Goal: Task Accomplishment & Management: Manage account settings

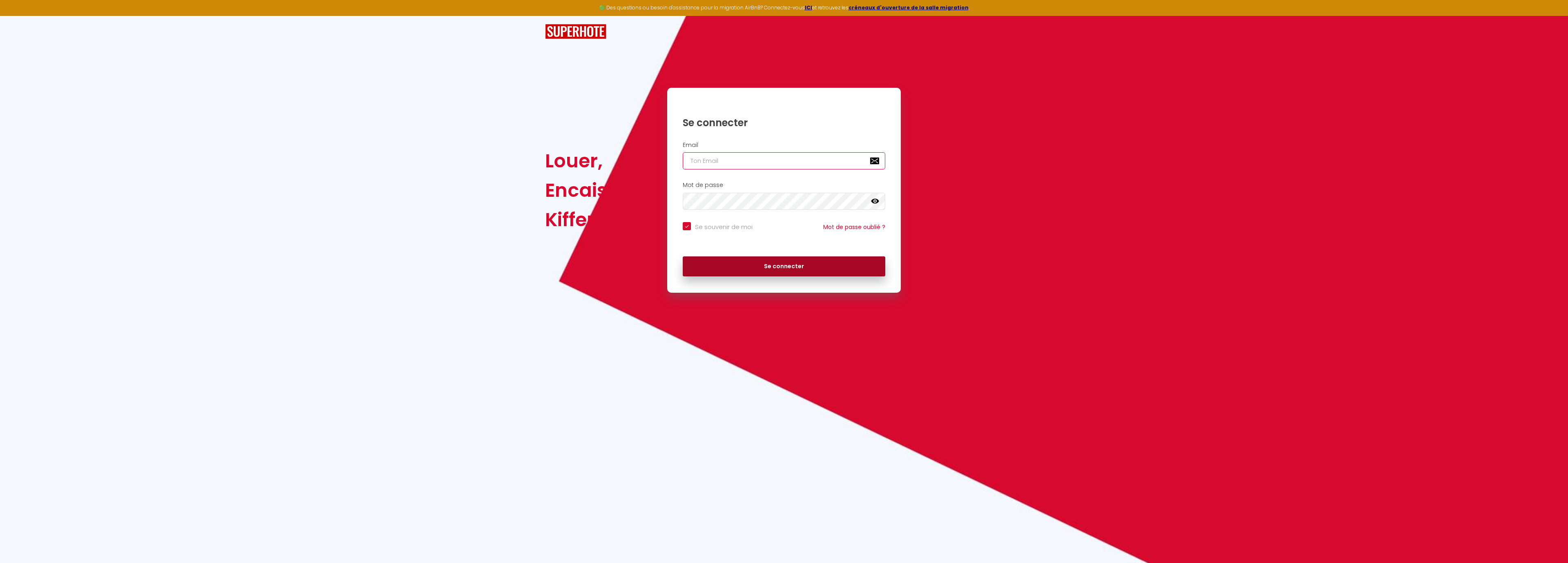
type input "[EMAIL_ADDRESS][DOMAIN_NAME]"
click at [787, 262] on button "Se connecter" at bounding box center [784, 267] width 203 height 21
checkbox input "true"
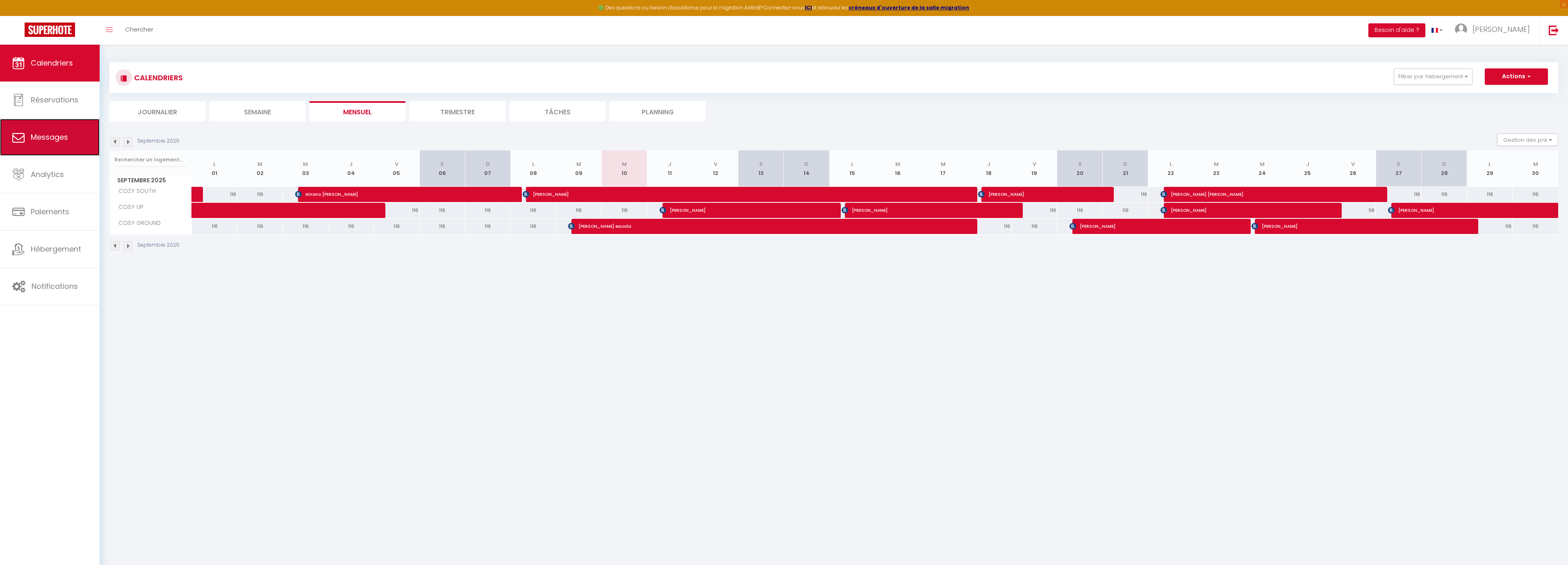
click at [46, 123] on link "Messages" at bounding box center [49, 137] width 100 height 37
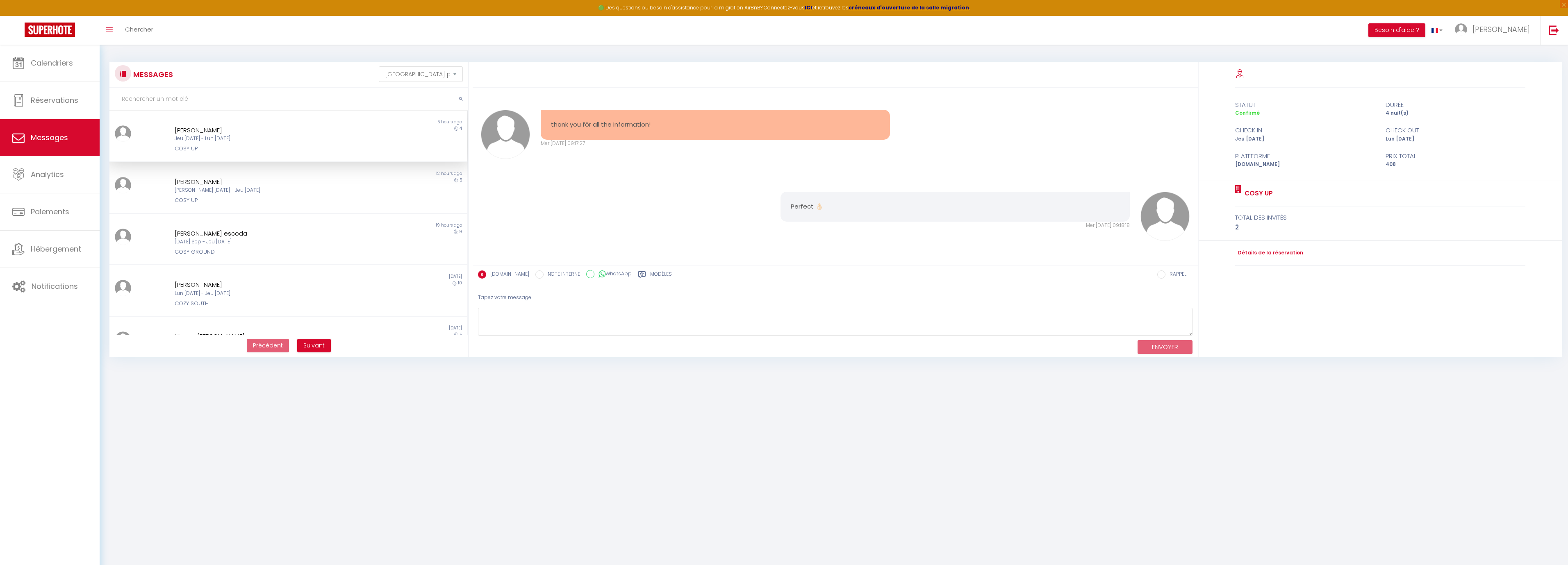
scroll to position [958, 0]
click at [65, 263] on link "Hébergement" at bounding box center [49, 249] width 100 height 37
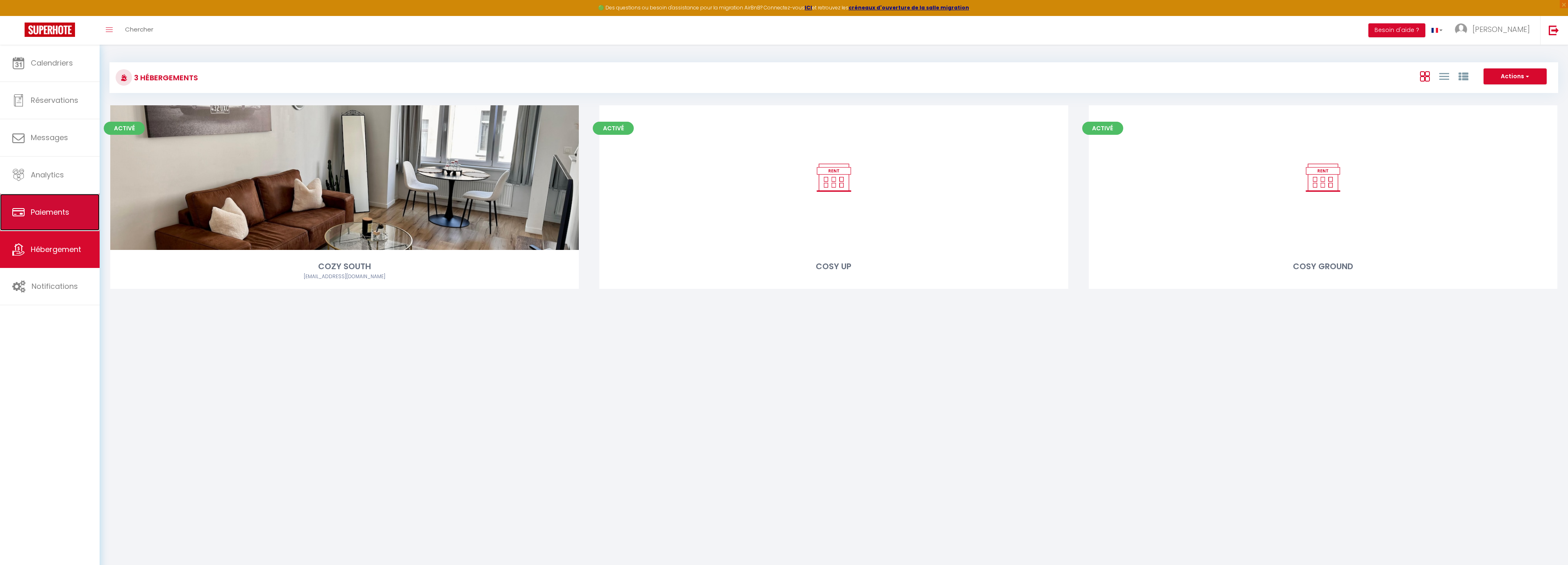
click at [82, 210] on link "Paiements" at bounding box center [49, 212] width 100 height 37
select select "2"
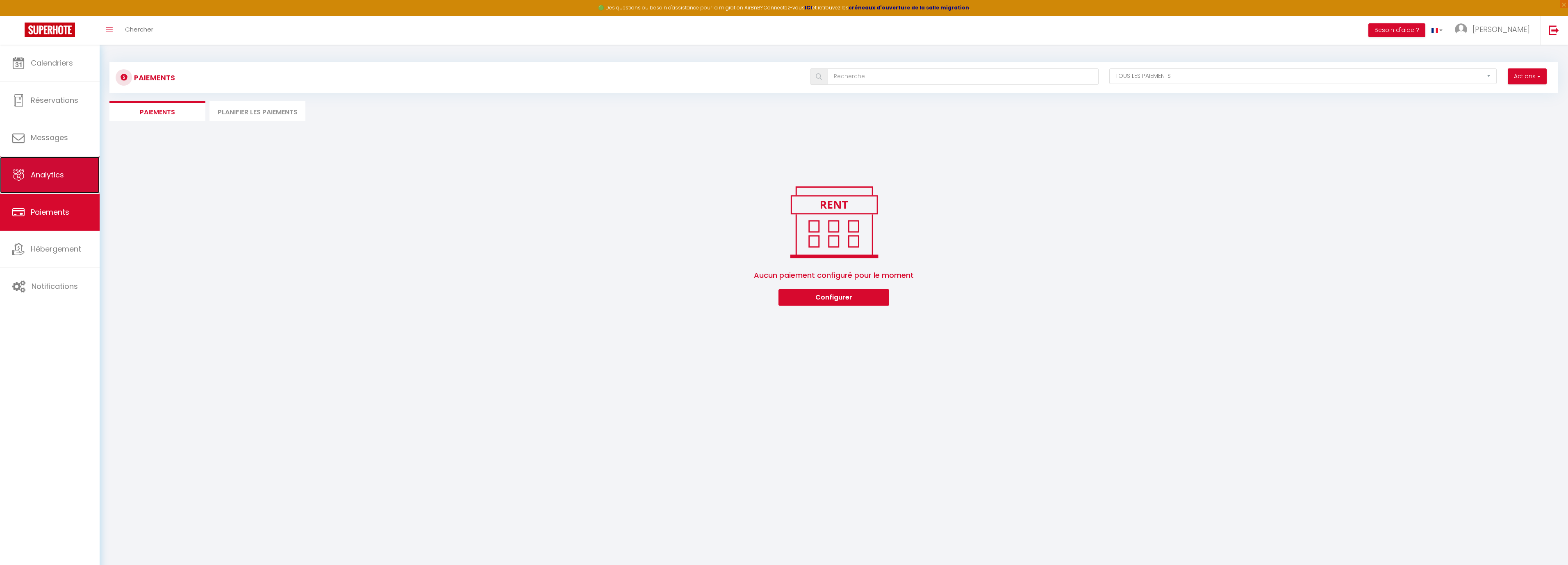
click at [67, 182] on link "Analytics" at bounding box center [49, 175] width 100 height 37
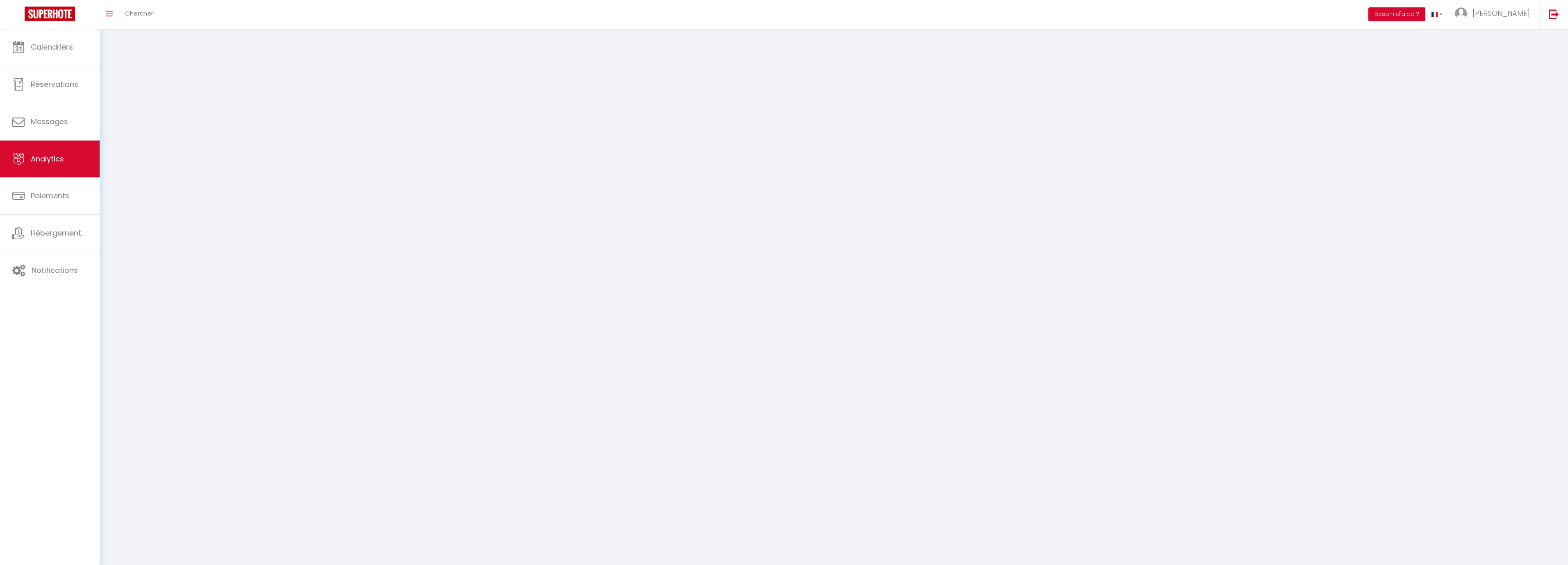
select select "2025"
select select "9"
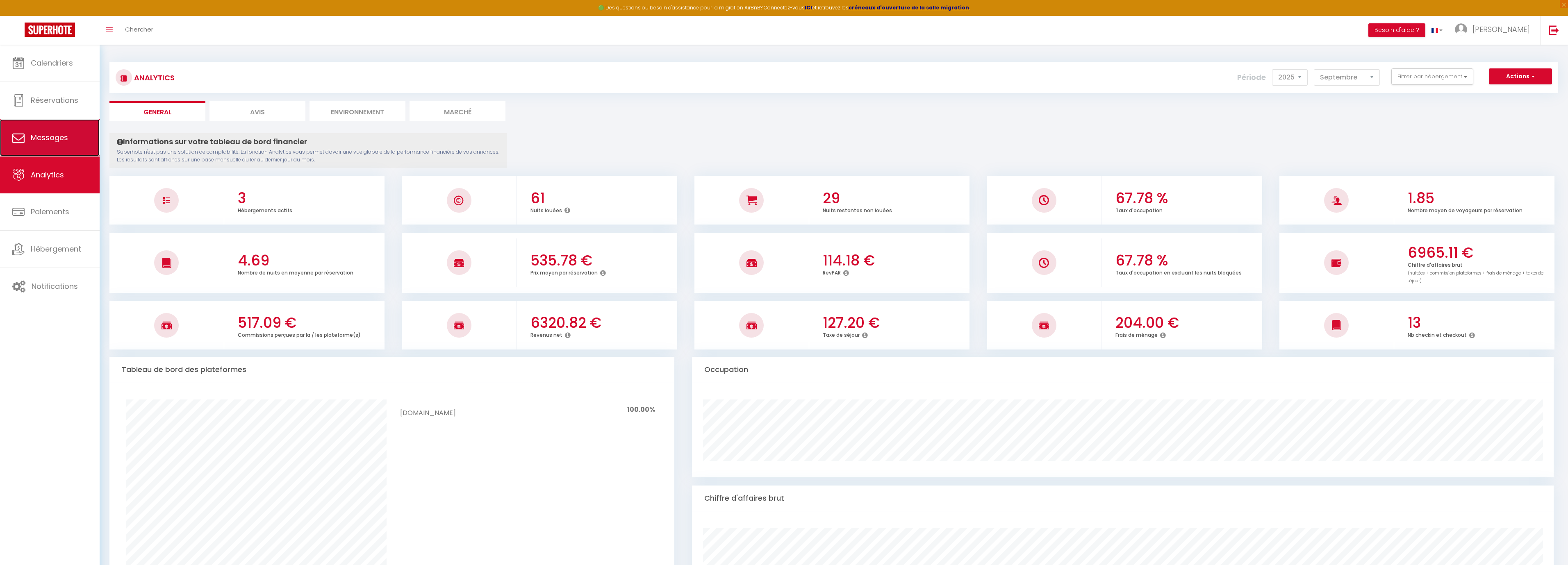
click at [46, 155] on link "Messages" at bounding box center [49, 137] width 100 height 37
select select "message"
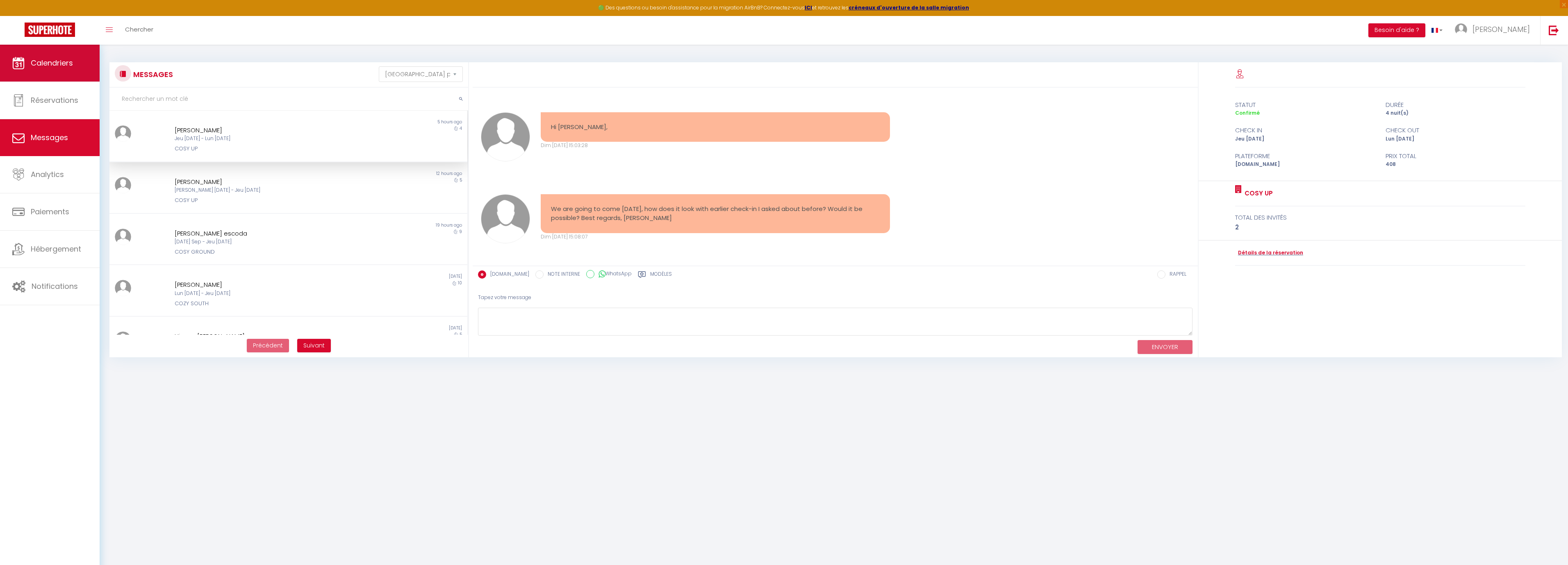
scroll to position [958, 0]
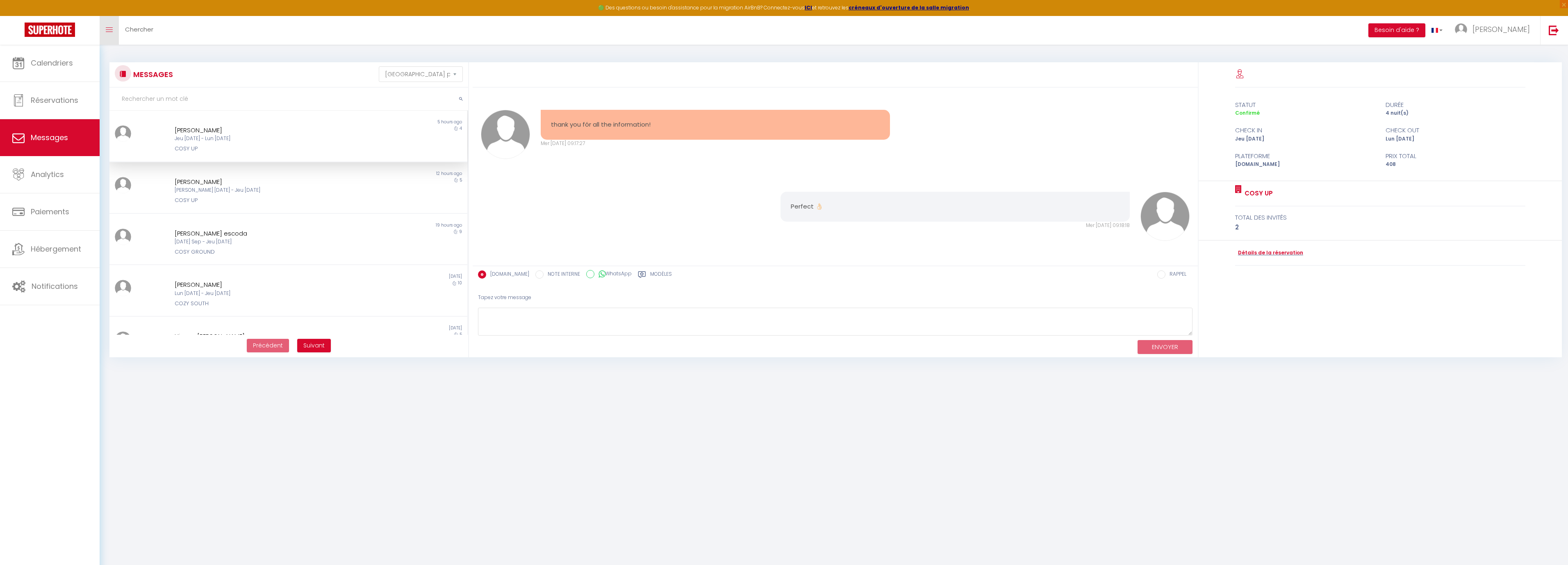
click at [111, 23] on link "Toggle menubar" at bounding box center [109, 30] width 20 height 29
click at [39, 283] on span "Notifications" at bounding box center [55, 286] width 46 height 10
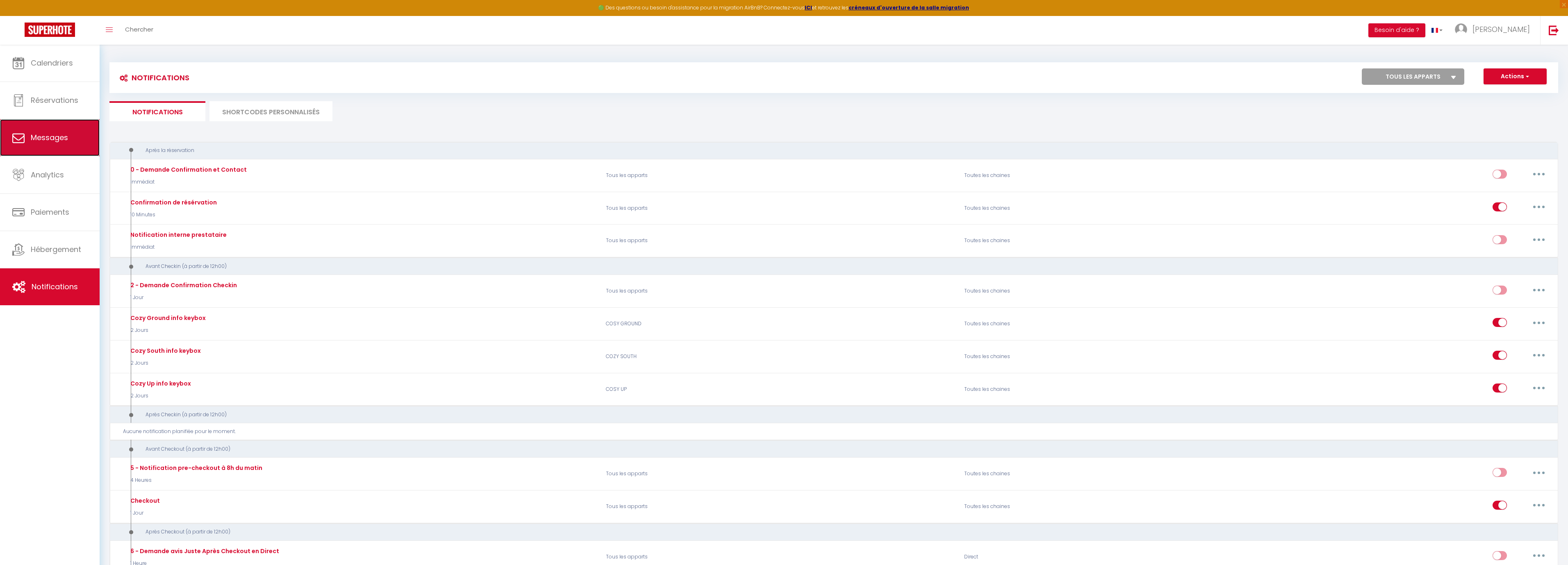
click at [56, 150] on link "Messages" at bounding box center [49, 137] width 100 height 37
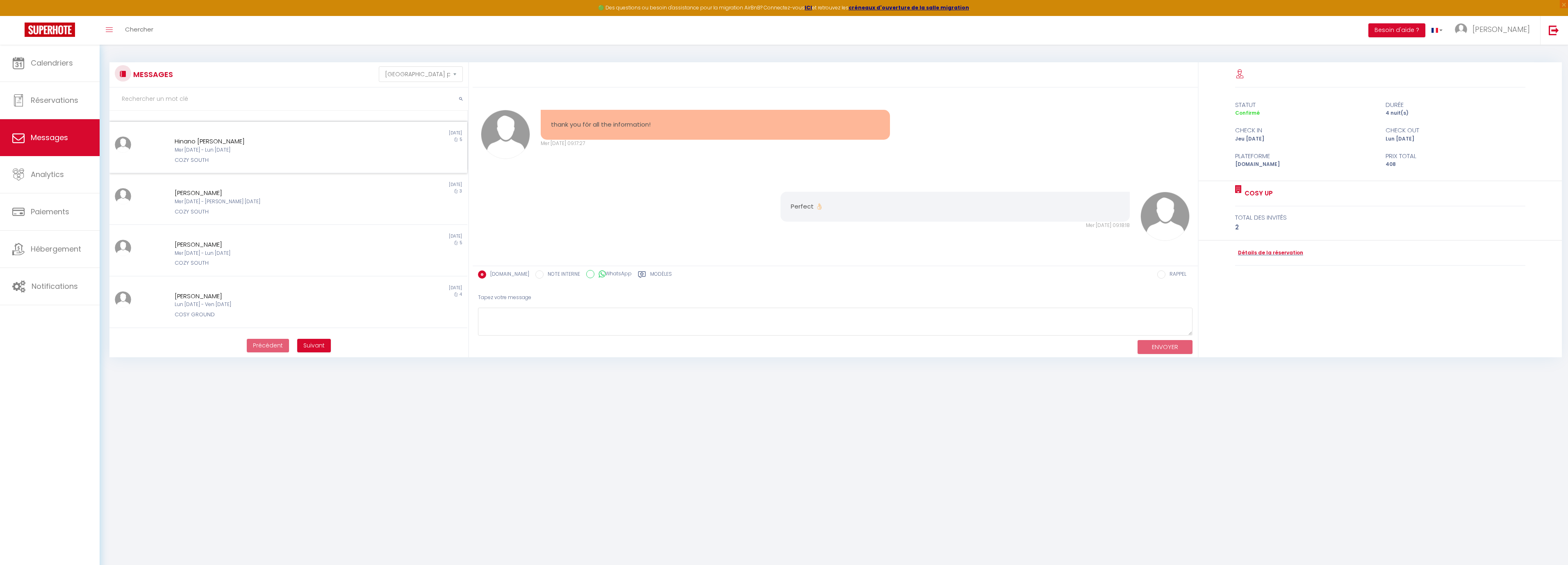
scroll to position [205, 0]
click at [230, 206] on div "Non lu [DATE] [PERSON_NAME] [DATE] - [PERSON_NAME] [DATE] COZY SOUTH 3" at bounding box center [288, 189] width 358 height 52
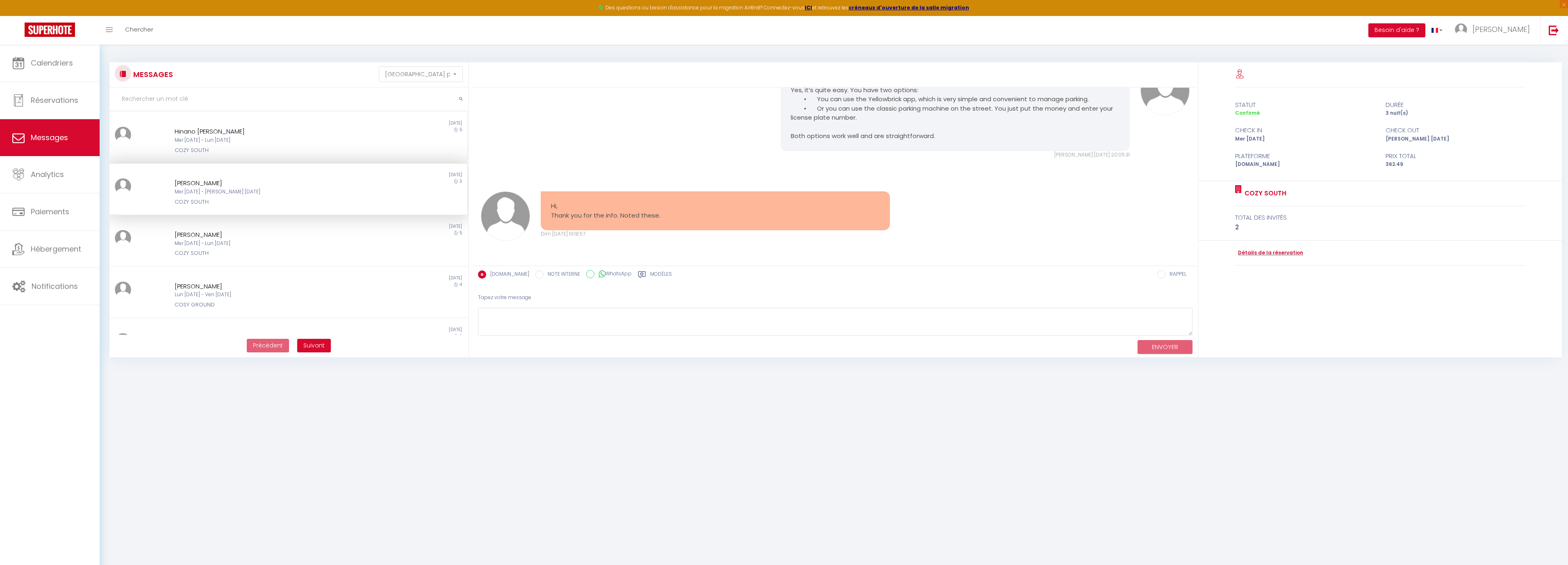
scroll to position [856, 0]
click at [346, 240] on div "Mer [DATE] - Lun [DATE]" at bounding box center [274, 243] width 198 height 8
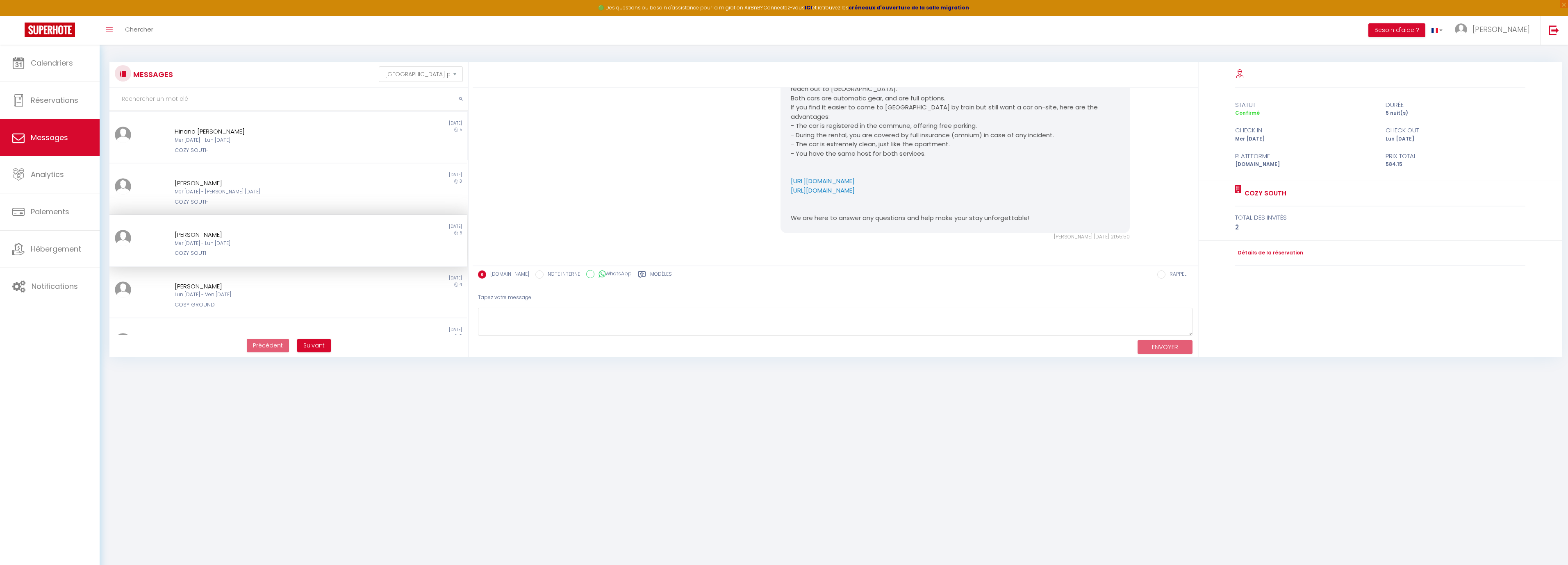
scroll to position [398, 0]
click at [278, 297] on div "Lun [DATE] - Ven [DATE]" at bounding box center [274, 294] width 198 height 8
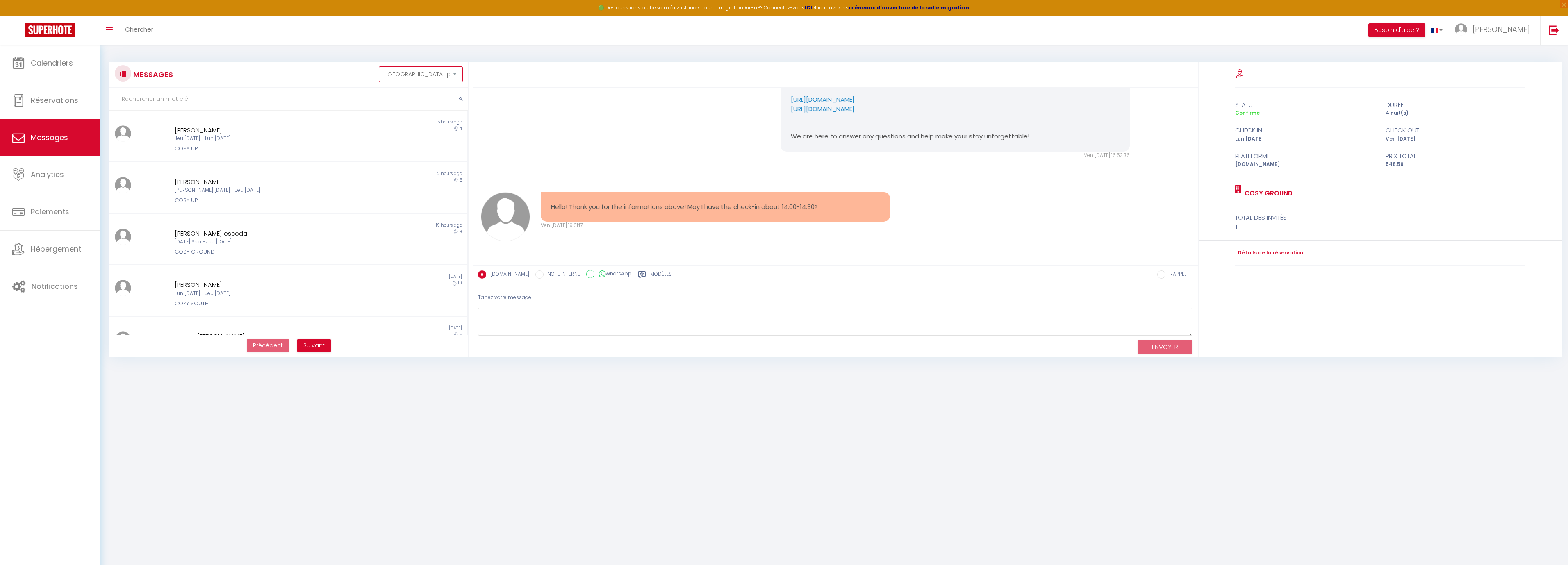
click at [431, 78] on select "Trier par date de réservation Trier par date de message" at bounding box center [421, 74] width 84 height 15
click at [379, 67] on select "Trier par date de réservation Trier par date de message" at bounding box center [421, 74] width 84 height 15
click at [74, 98] on span "Réservations" at bounding box center [54, 100] width 48 height 10
select select "not_cancelled"
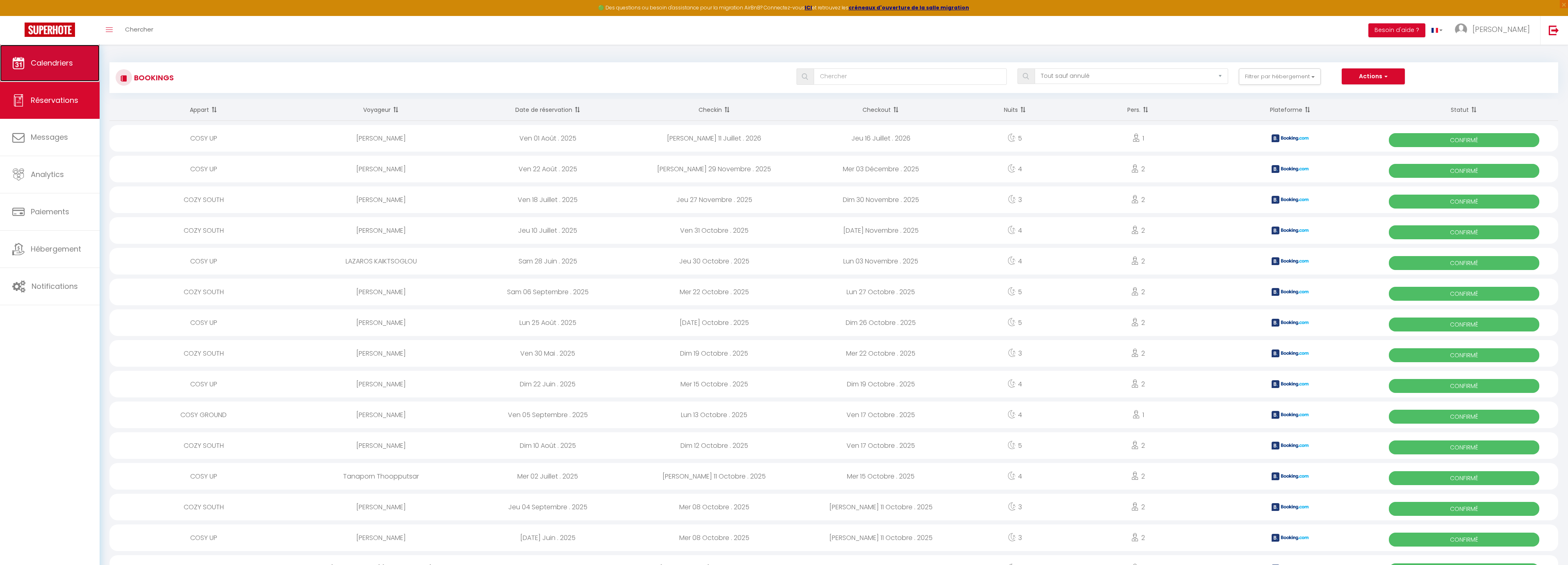
click at [62, 73] on link "Calendriers" at bounding box center [49, 63] width 100 height 37
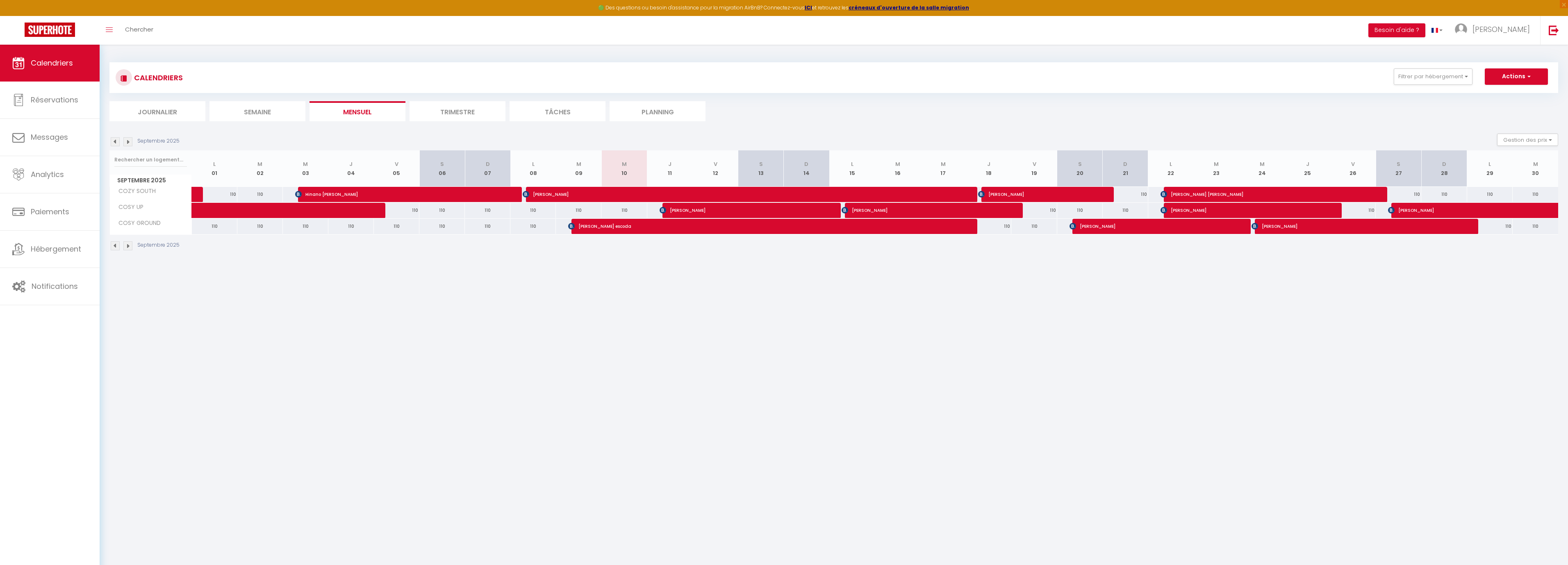
click at [115, 243] on img at bounding box center [115, 246] width 9 height 9
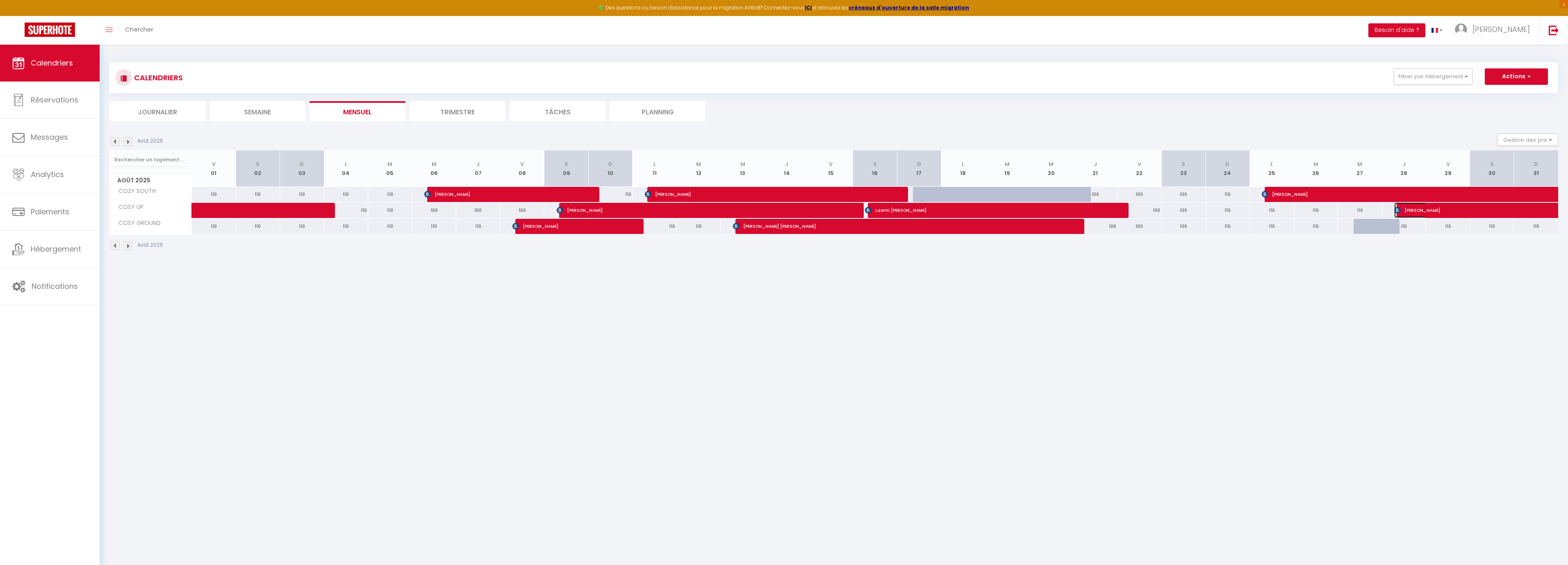
click at [1416, 212] on span "[PERSON_NAME]" at bounding box center [1470, 210] width 151 height 15
select select "OK"
select select "KO"
select select "0"
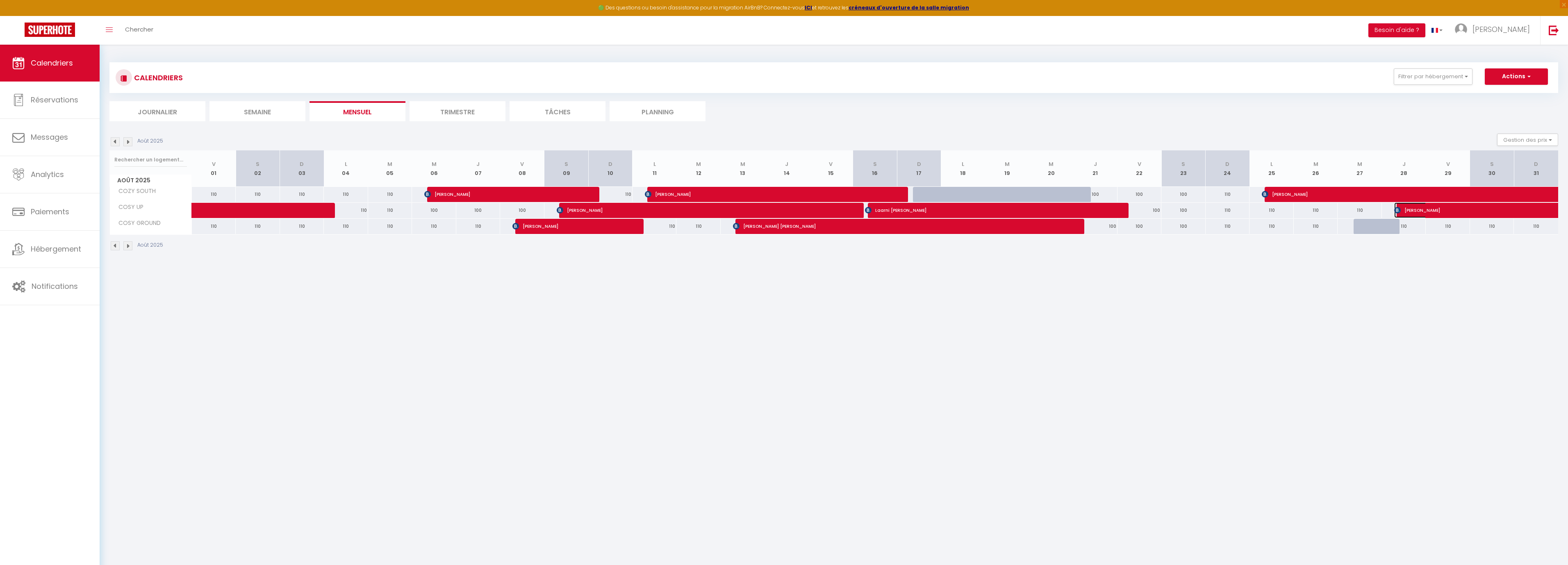
select select "1"
select select
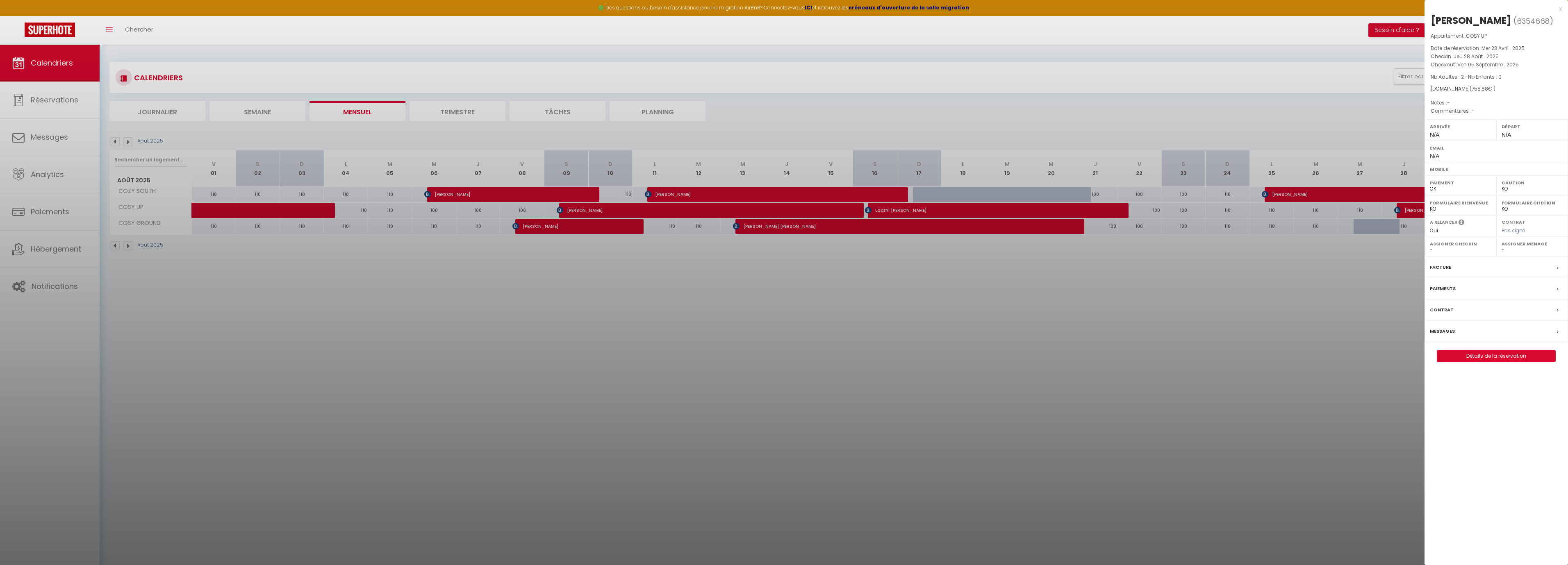
click at [1416, 212] on div at bounding box center [784, 282] width 1568 height 565
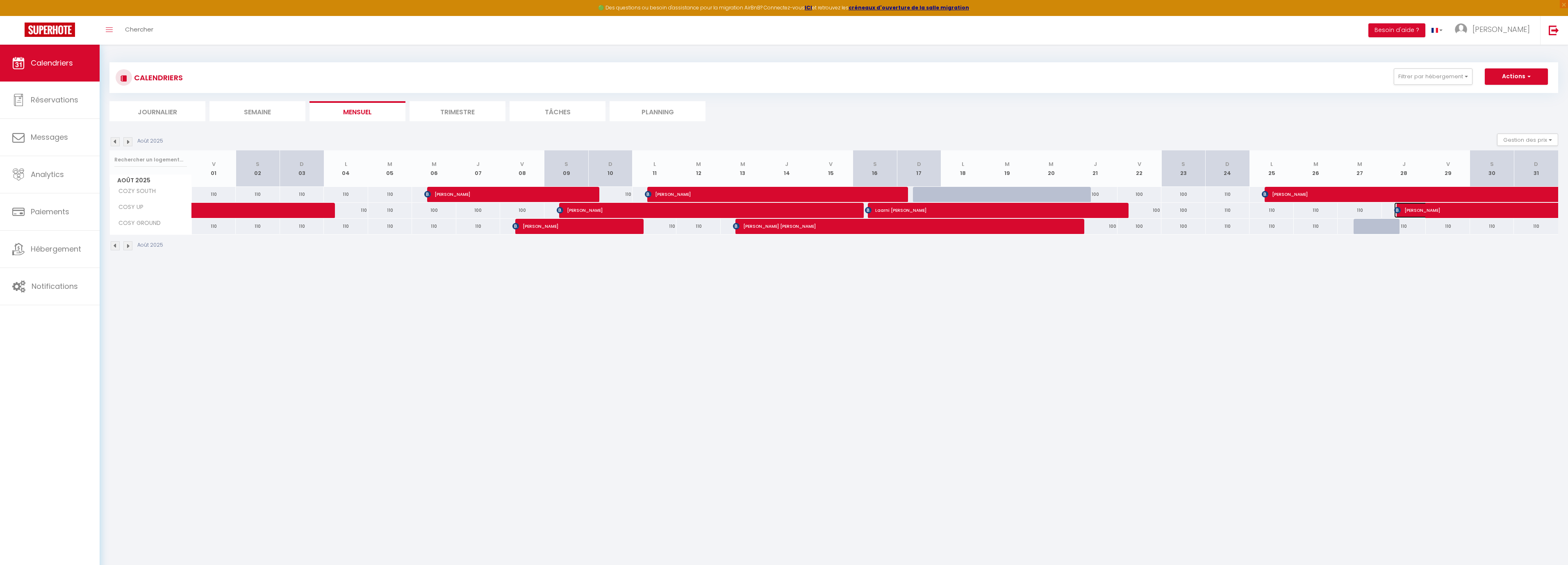
click at [1416, 212] on span "[PERSON_NAME]" at bounding box center [1470, 210] width 151 height 15
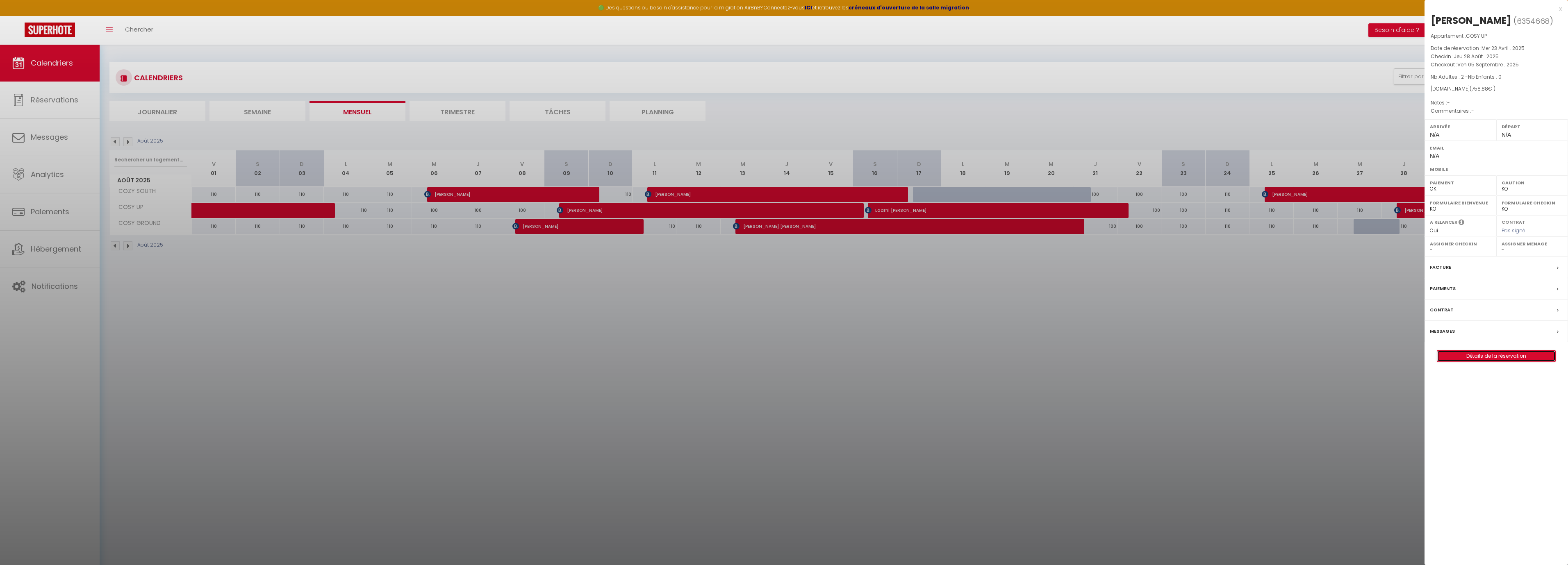
click at [1521, 352] on link "Détails de la réservation" at bounding box center [1496, 355] width 118 height 10
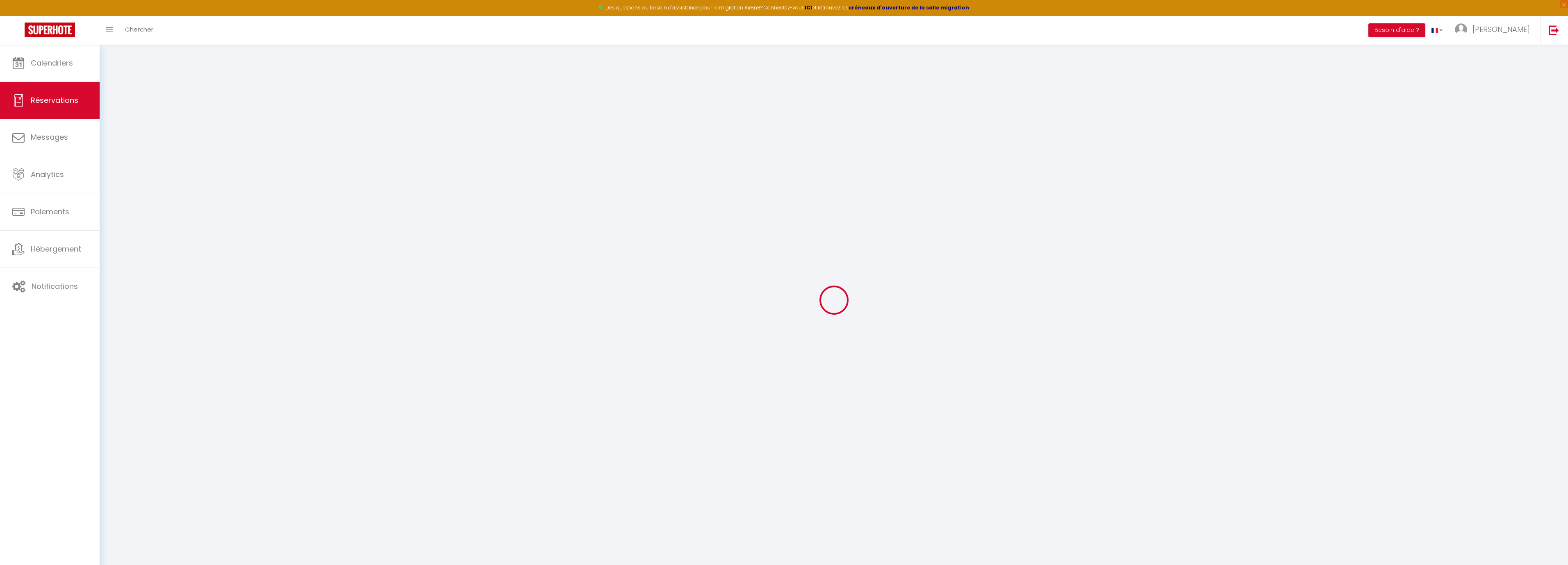
type input "[PERSON_NAME]"
select select
select select "74819"
select select "1"
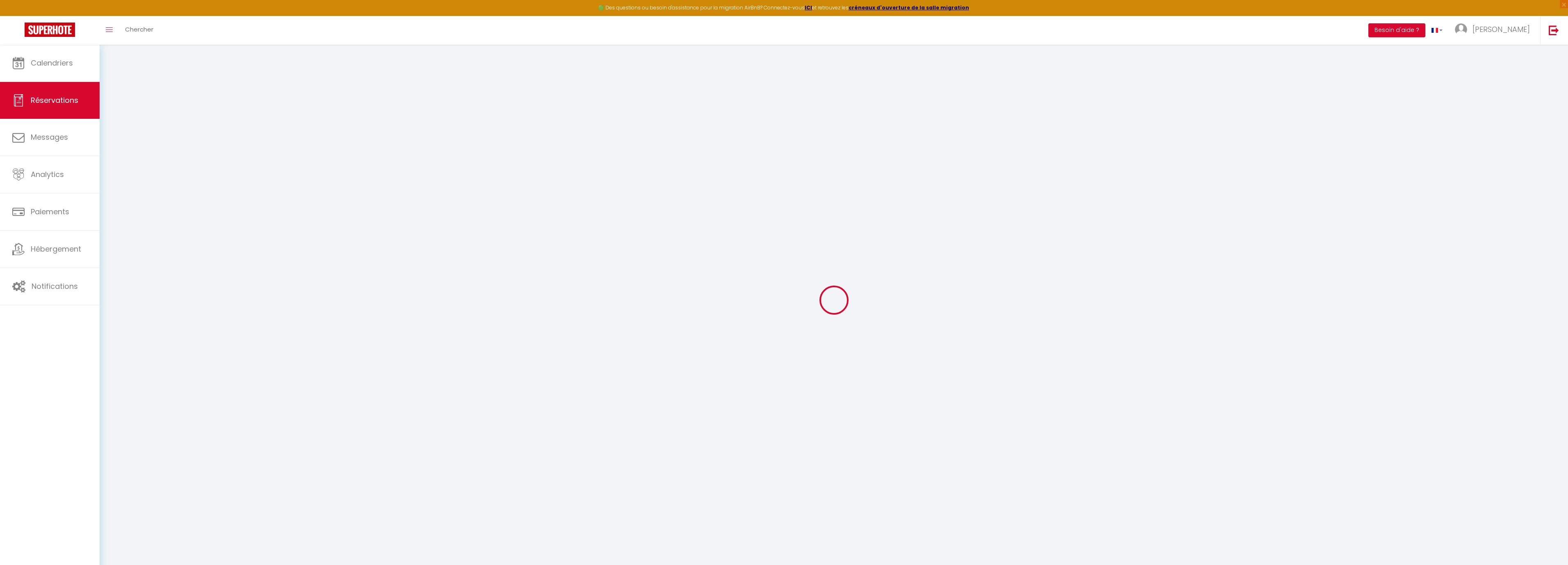
select select
type input "2"
select select "10"
select select
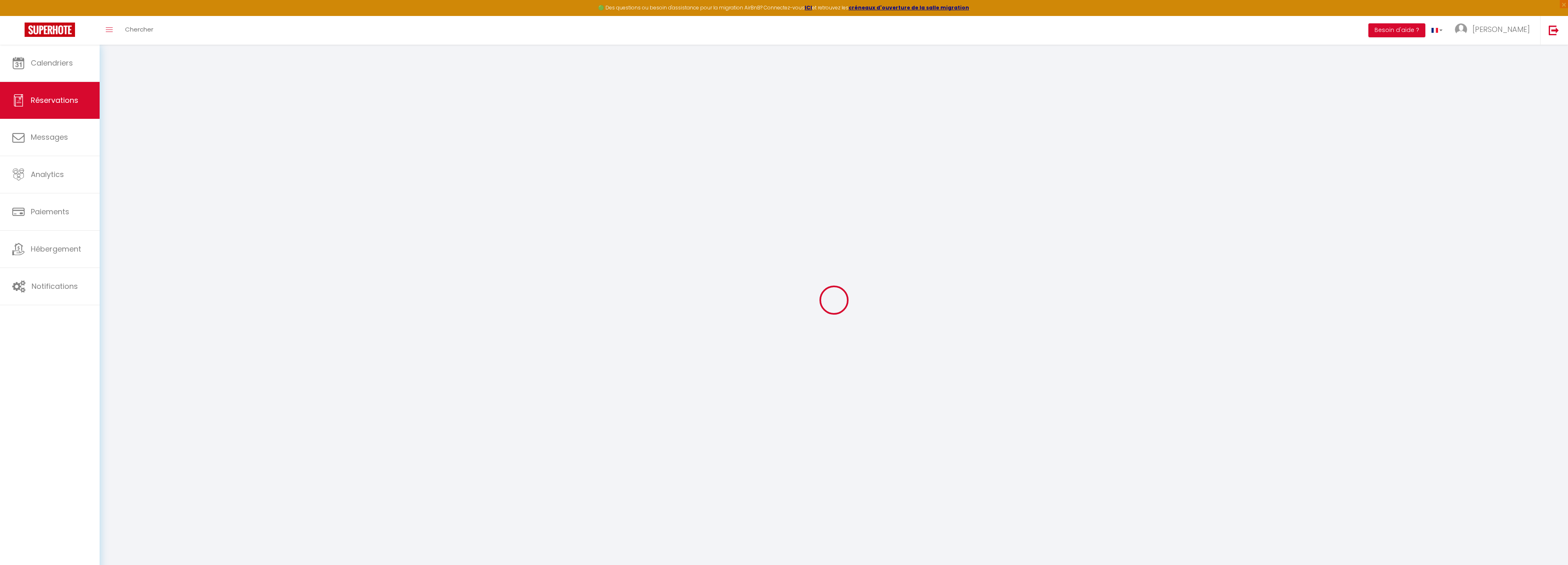
type input "758.88"
checkbox input "false"
type input "0"
select select "2"
type input "0"
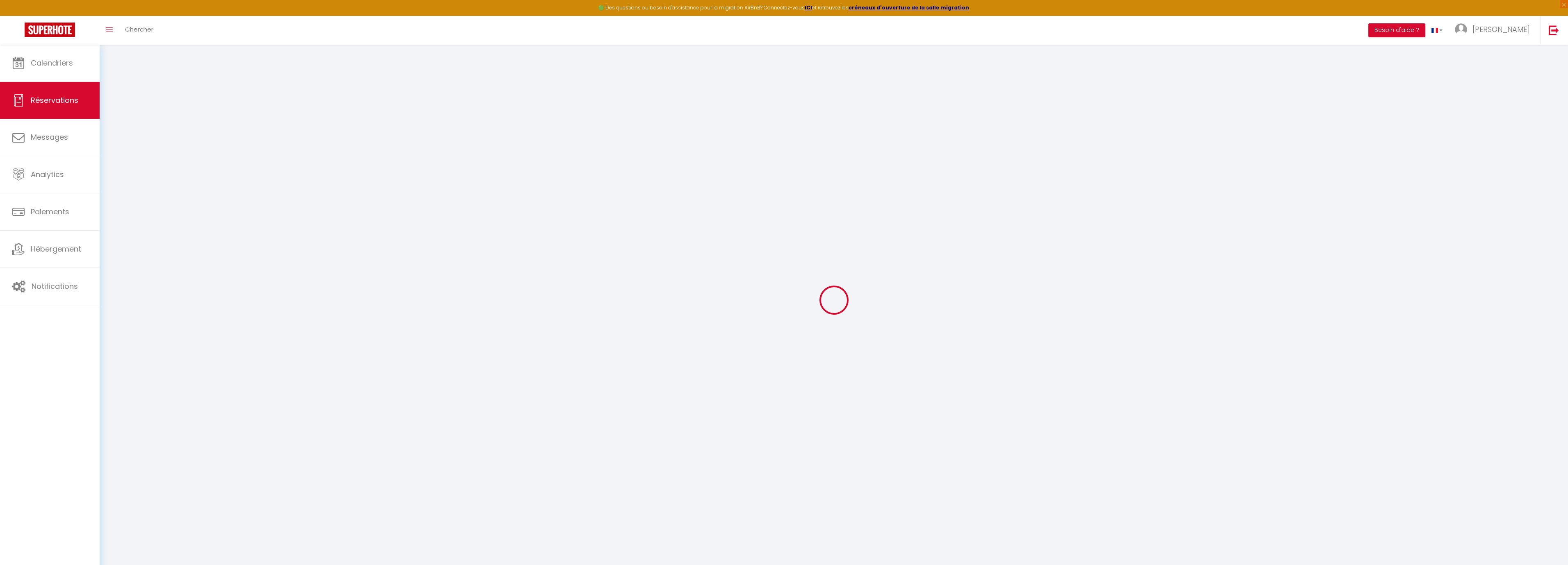
type input "0"
select select
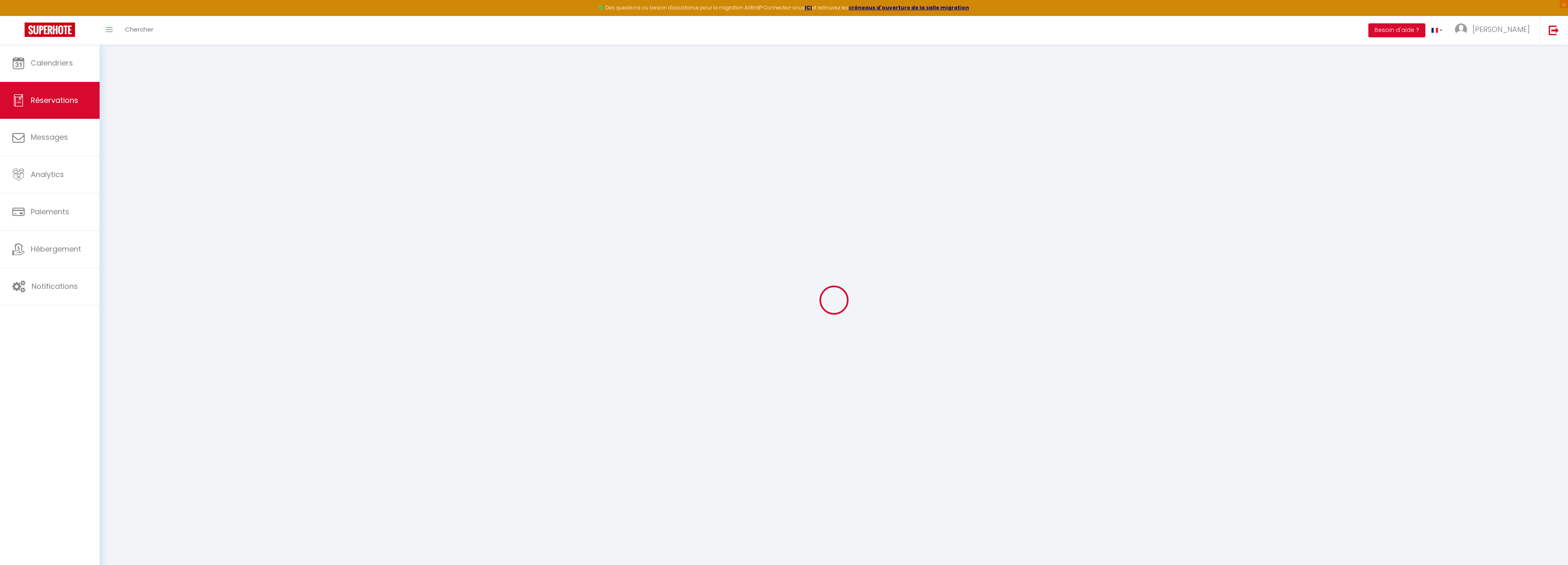
select select "12"
select select "14"
checkbox input "false"
select select
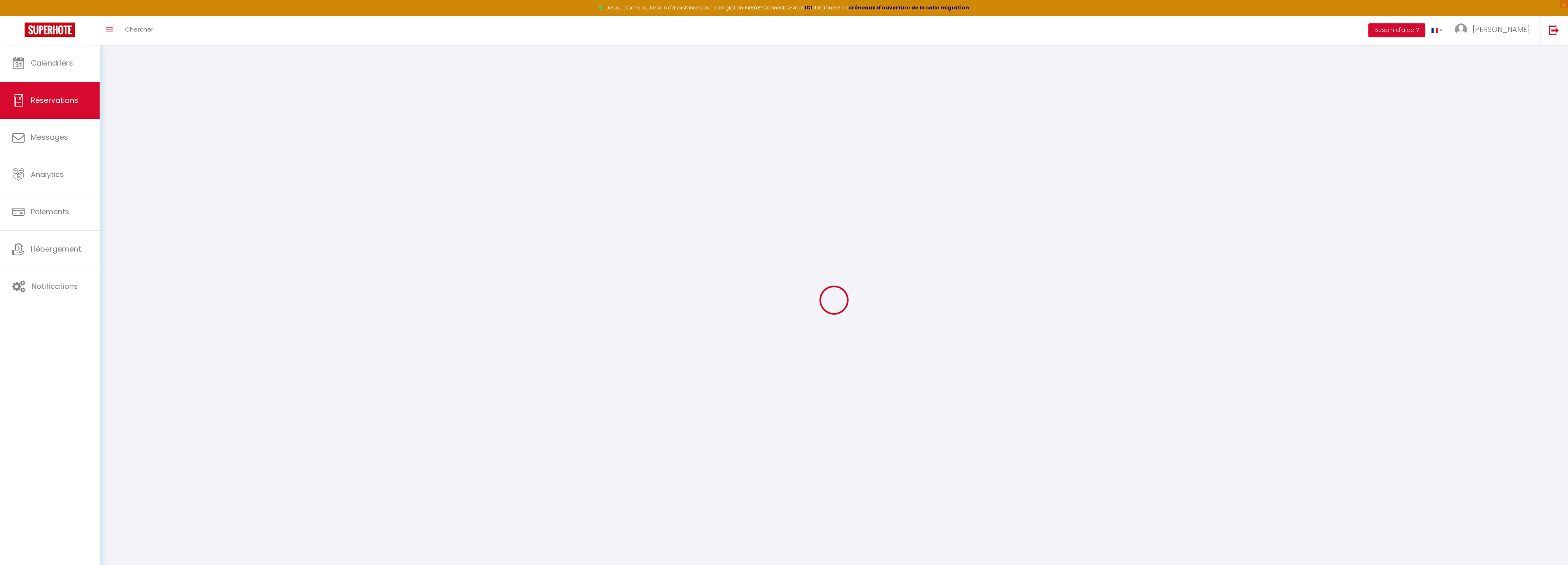
select select
checkbox input "false"
select select
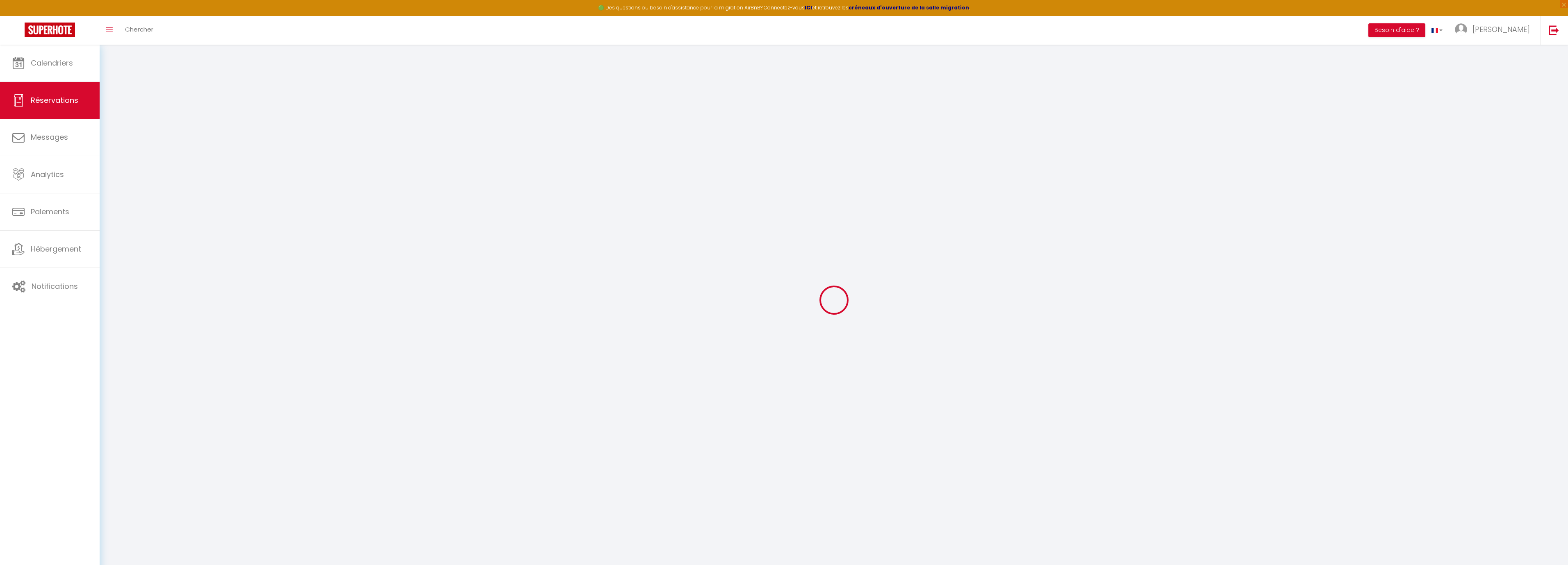
checkbox input "false"
select select
checkbox input "false"
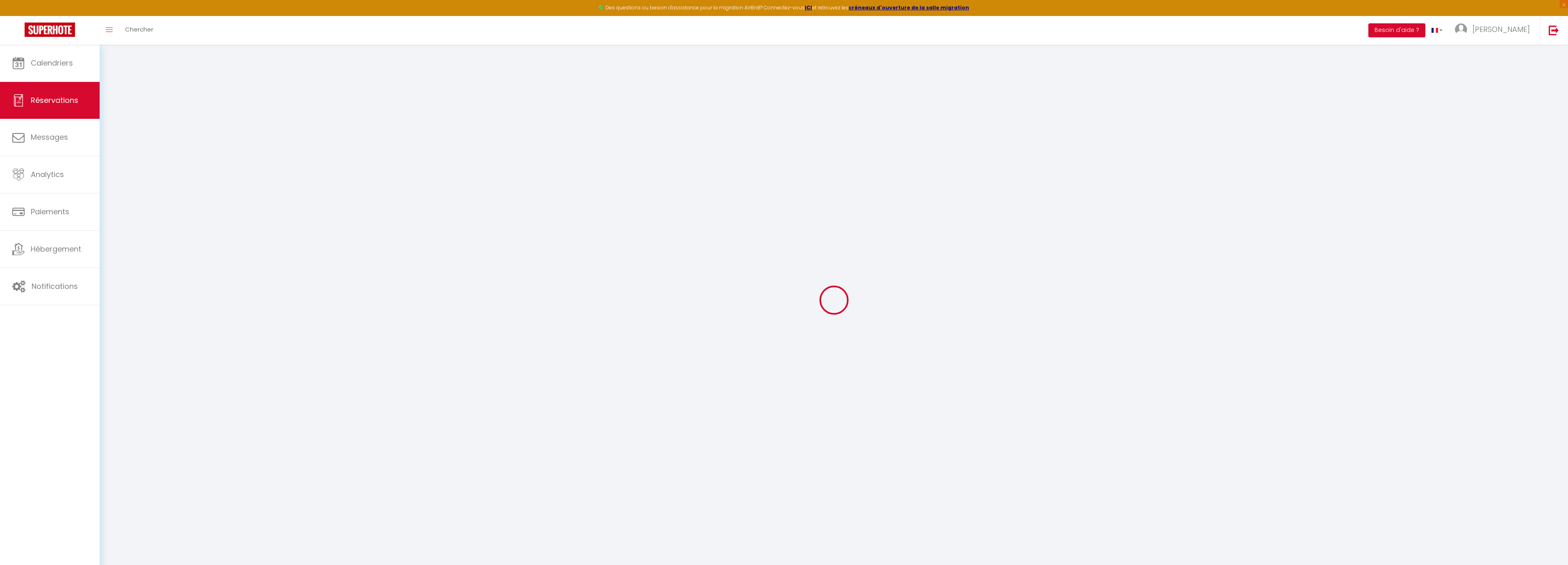
select select
checkbox input "false"
select select
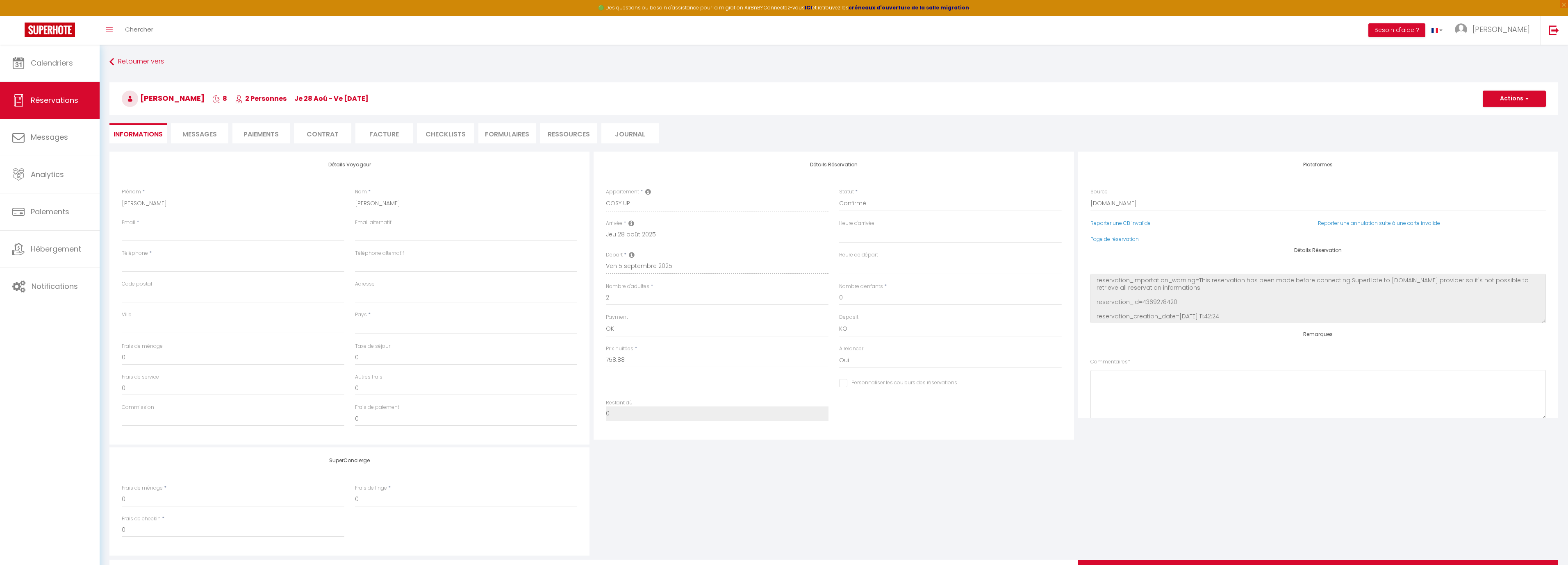
click at [191, 130] on span "Messages" at bounding box center [200, 134] width 34 height 9
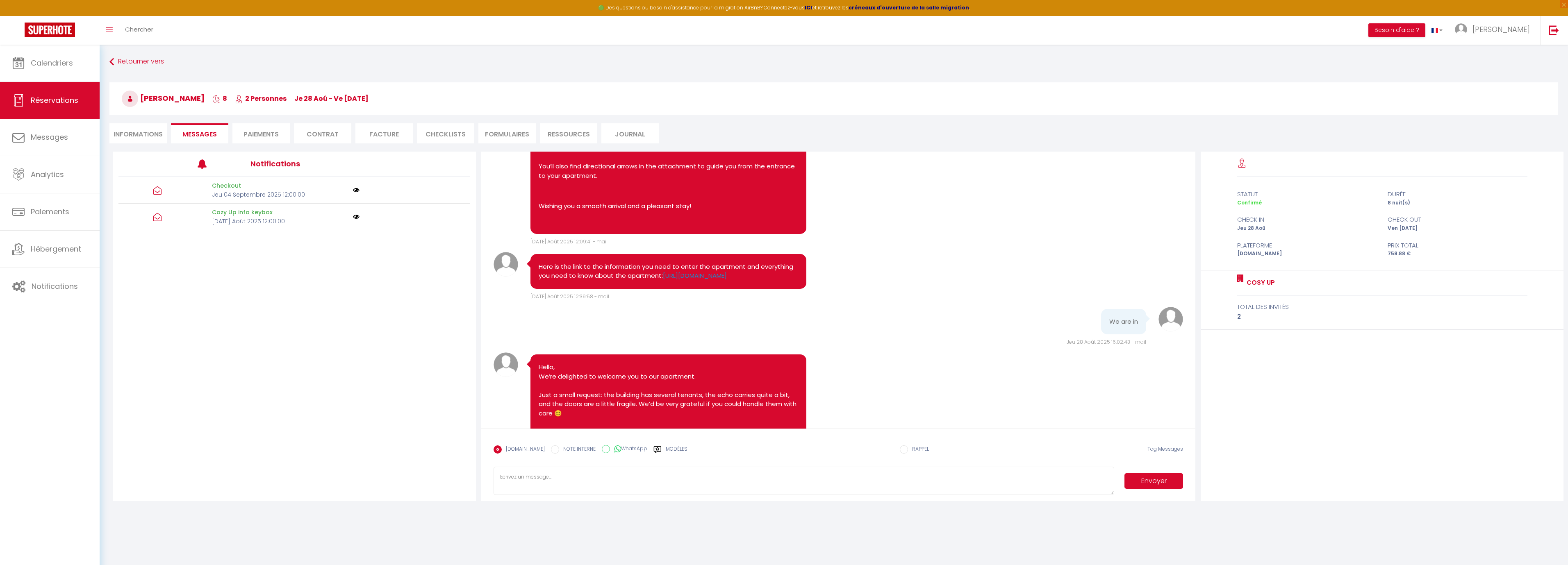
scroll to position [527, 0]
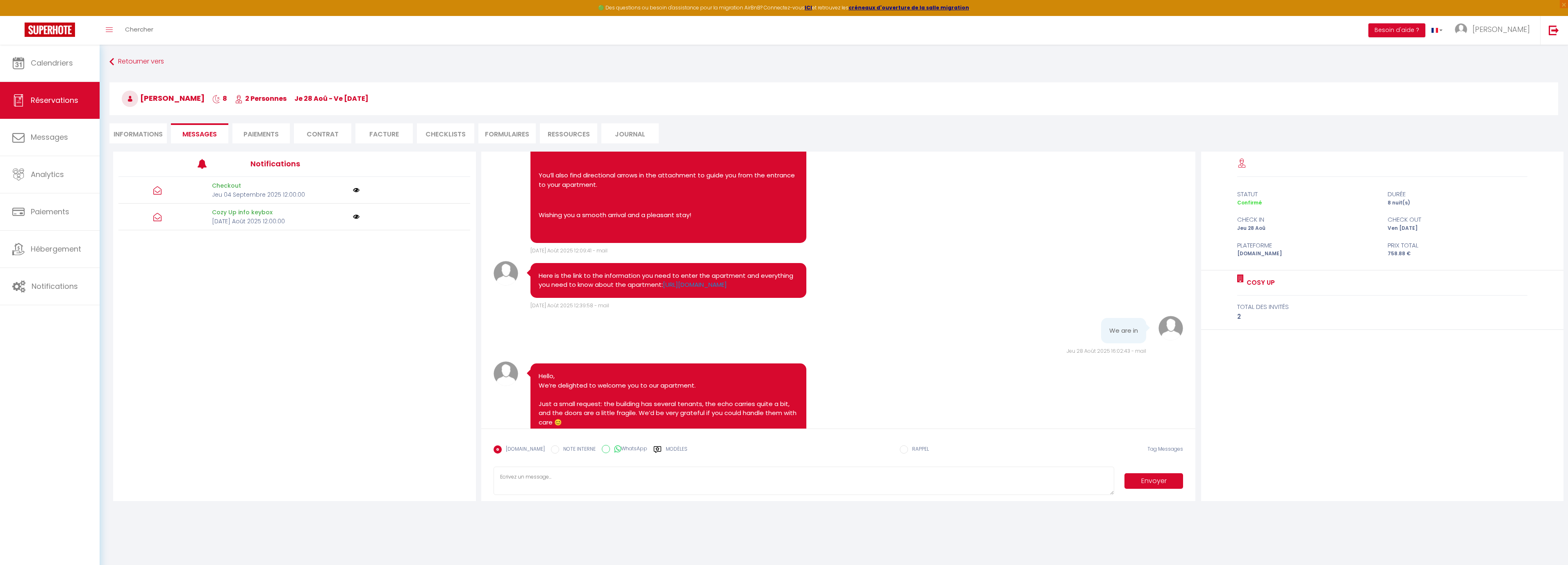
click at [540, 290] on pre "Here is the link to the information you need to enter the apartment and everyth…" at bounding box center [668, 280] width 260 height 18
drag, startPoint x: 538, startPoint y: 292, endPoint x: 693, endPoint y: 291, distance: 155.0
click at [693, 290] on pre "Here is the link to the information you need to enter the apartment and everyth…" at bounding box center [668, 280] width 260 height 18
drag, startPoint x: 539, startPoint y: 294, endPoint x: 661, endPoint y: 305, distance: 122.5
click at [661, 290] on pre "Here is the link to the information you need to enter the apartment and everyth…" at bounding box center [668, 280] width 260 height 18
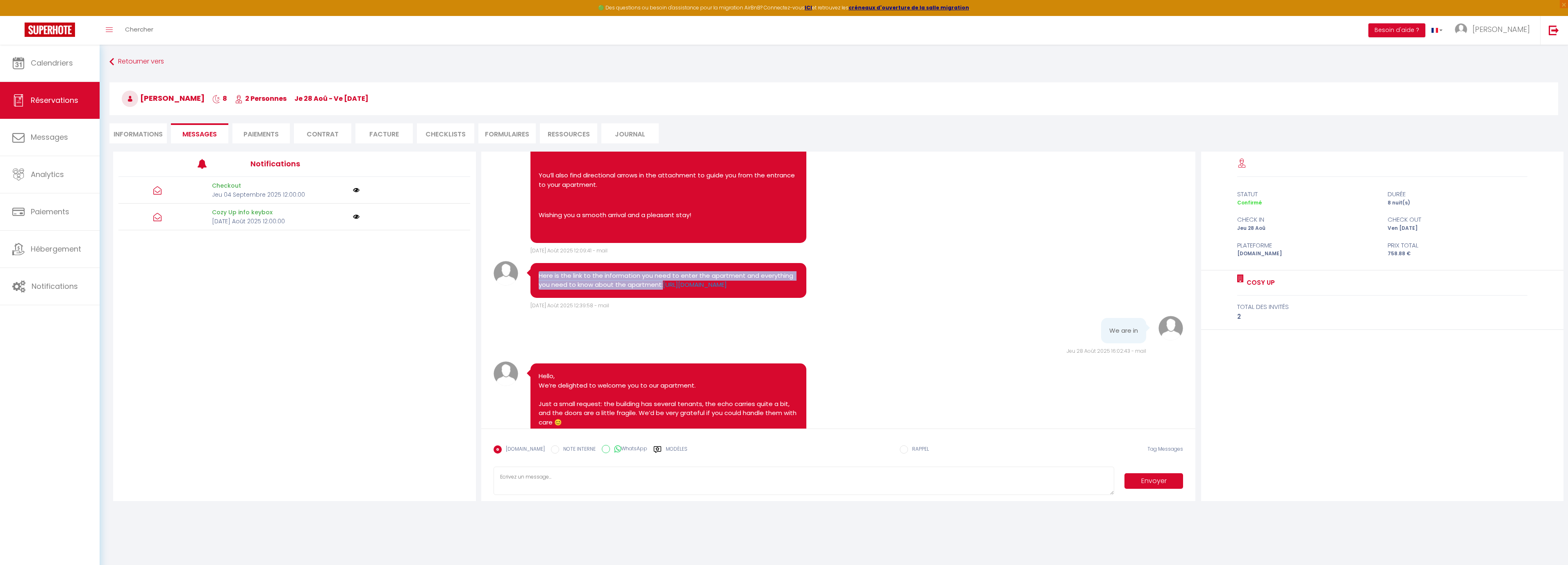
copy pre "Here is the link to the information you need to enter the apartment and everyth…"
click at [1138, 310] on div "Note Sms Here is the link to the information you need to enter the apartment an…" at bounding box center [838, 285] width 690 height 49
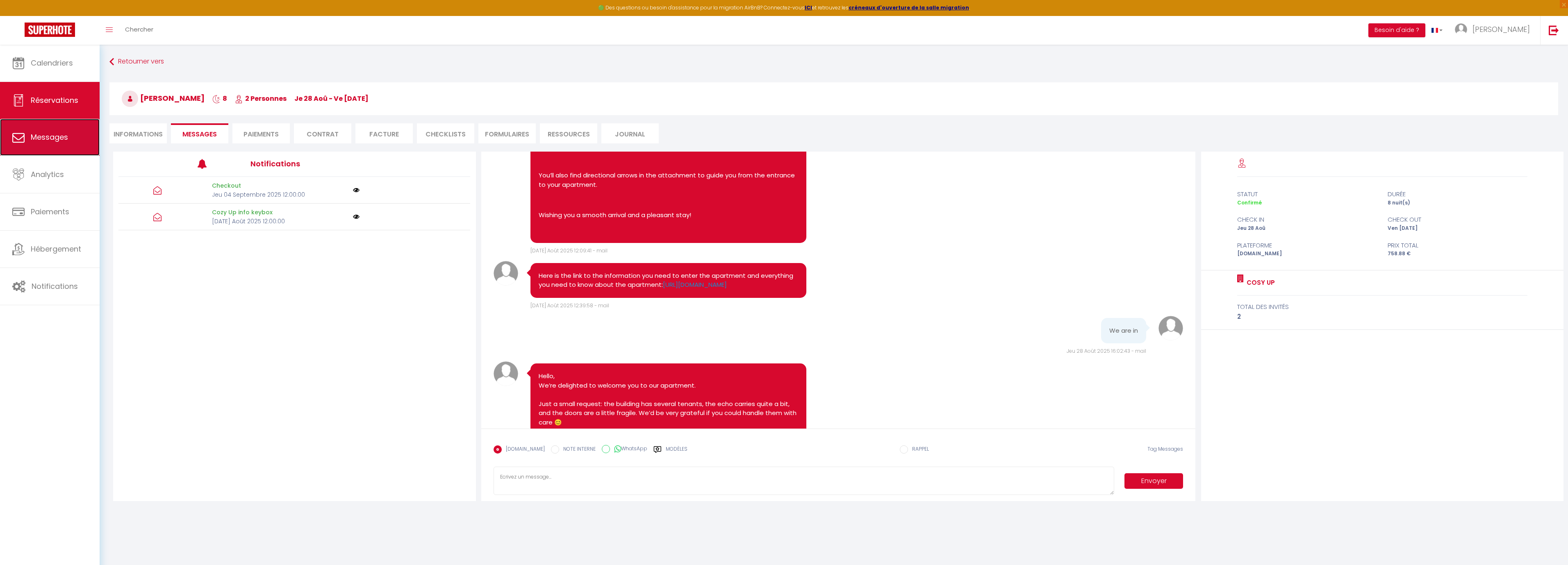
click at [48, 140] on span "Messages" at bounding box center [49, 137] width 37 height 10
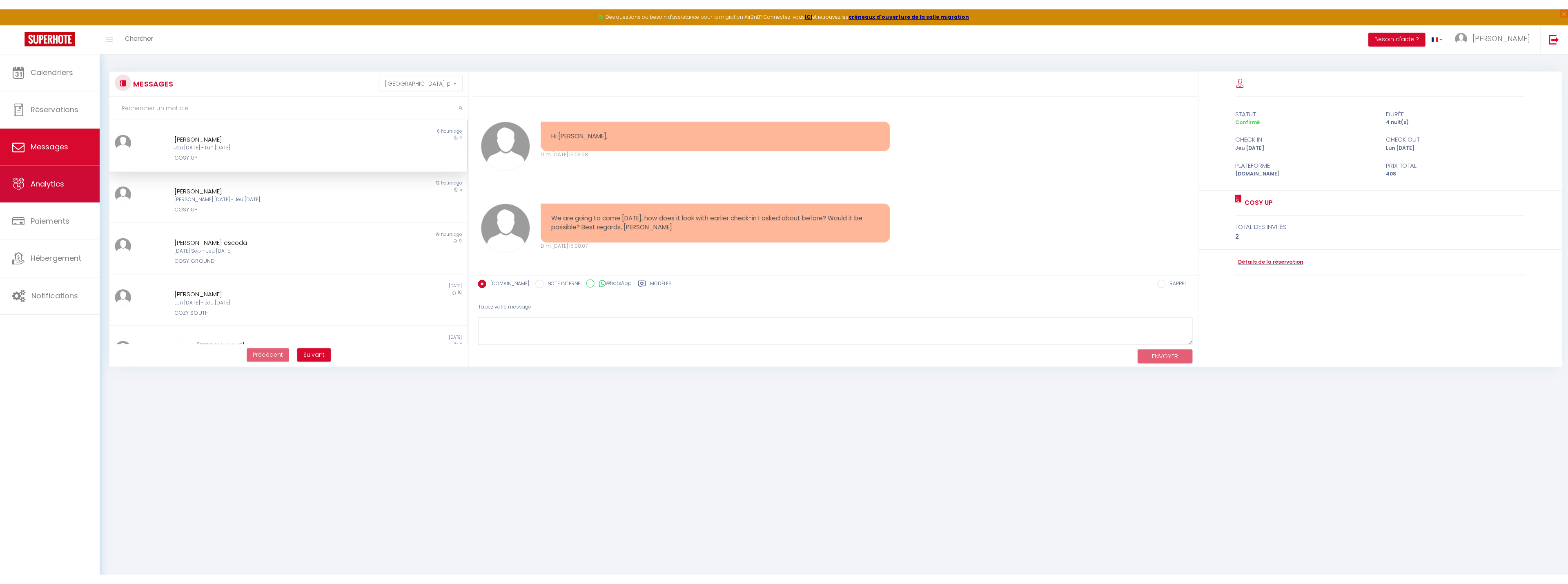
scroll to position [954, 0]
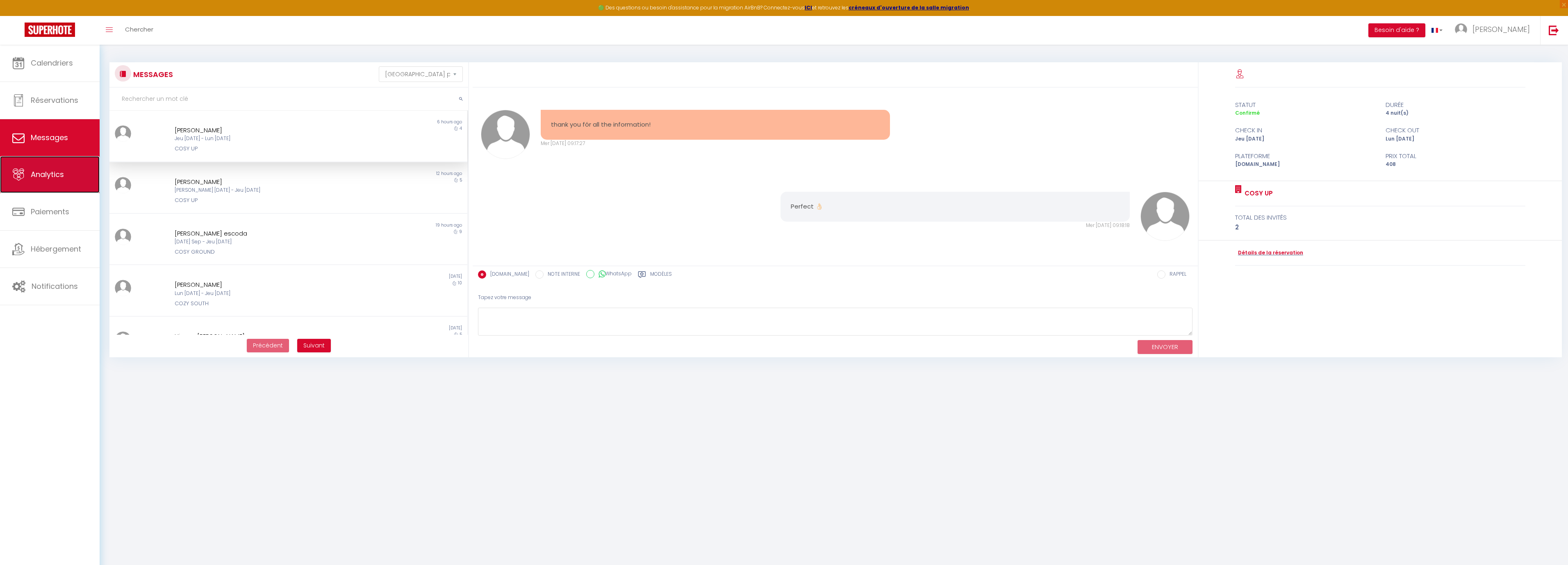
click at [51, 181] on link "Analytics" at bounding box center [49, 175] width 100 height 37
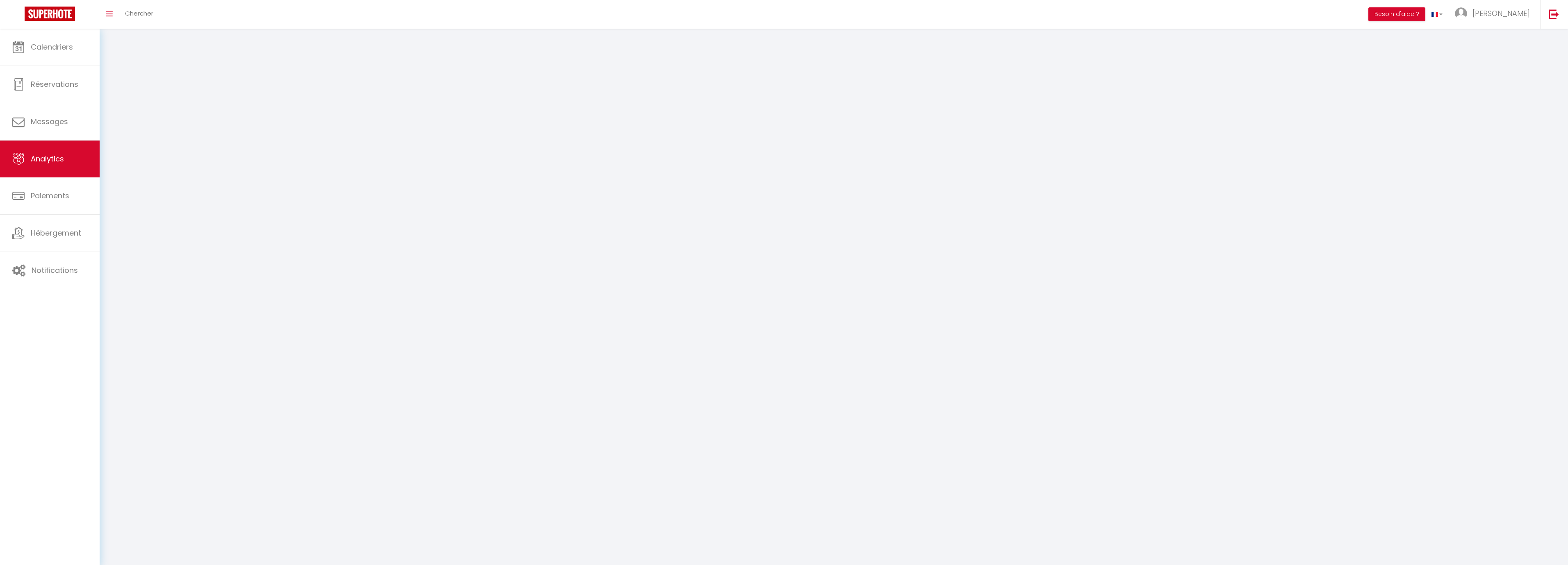
select select "2025"
select select "9"
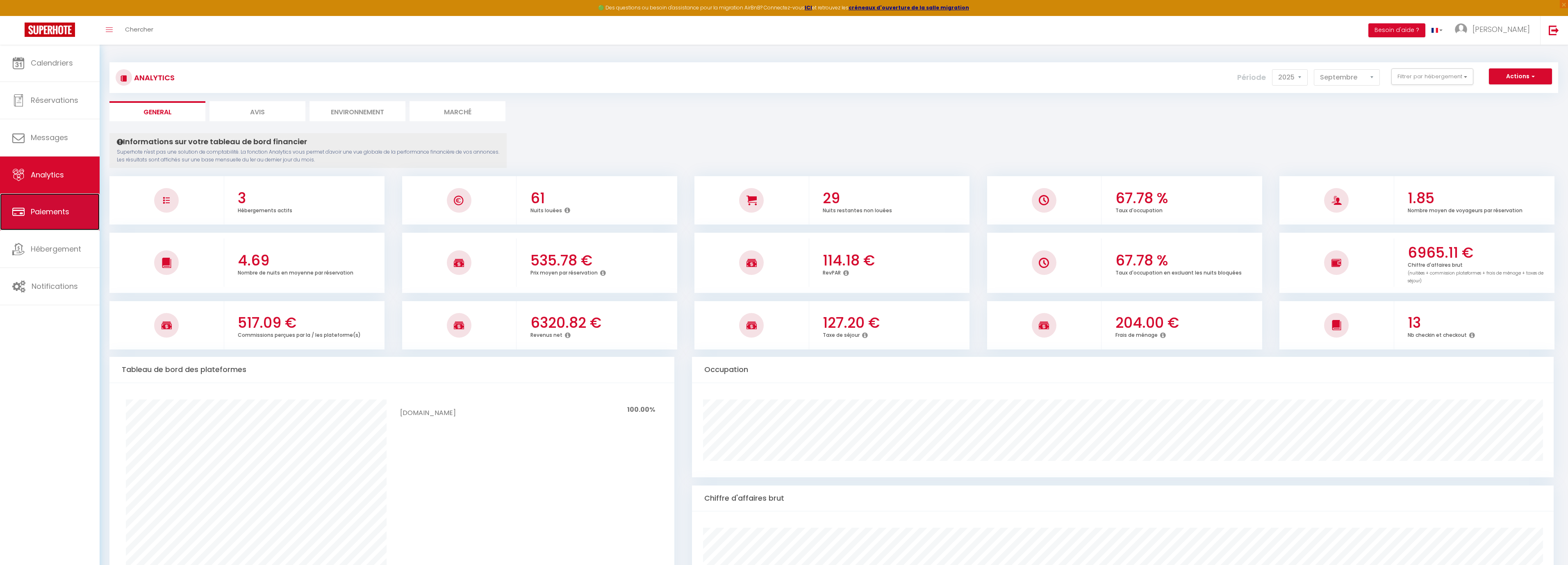
click at [45, 222] on link "Paiements" at bounding box center [49, 212] width 100 height 37
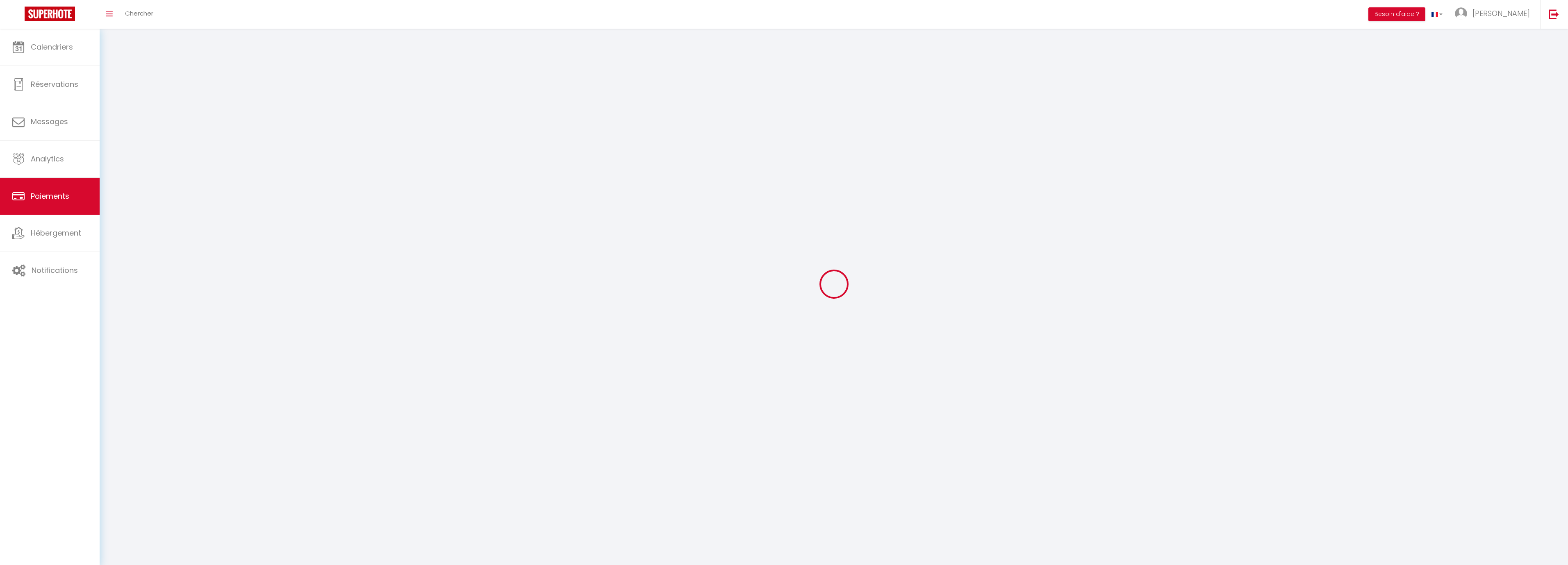
select select "2"
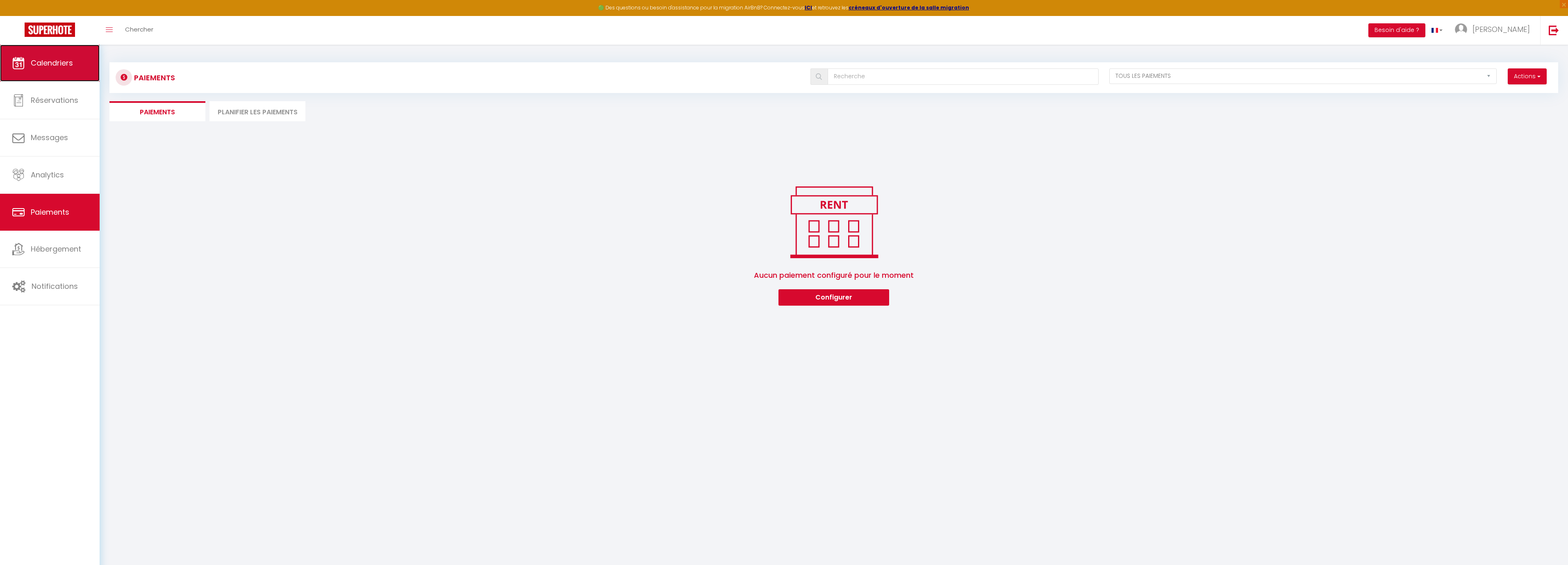
click at [43, 64] on span "Calendriers" at bounding box center [51, 63] width 42 height 10
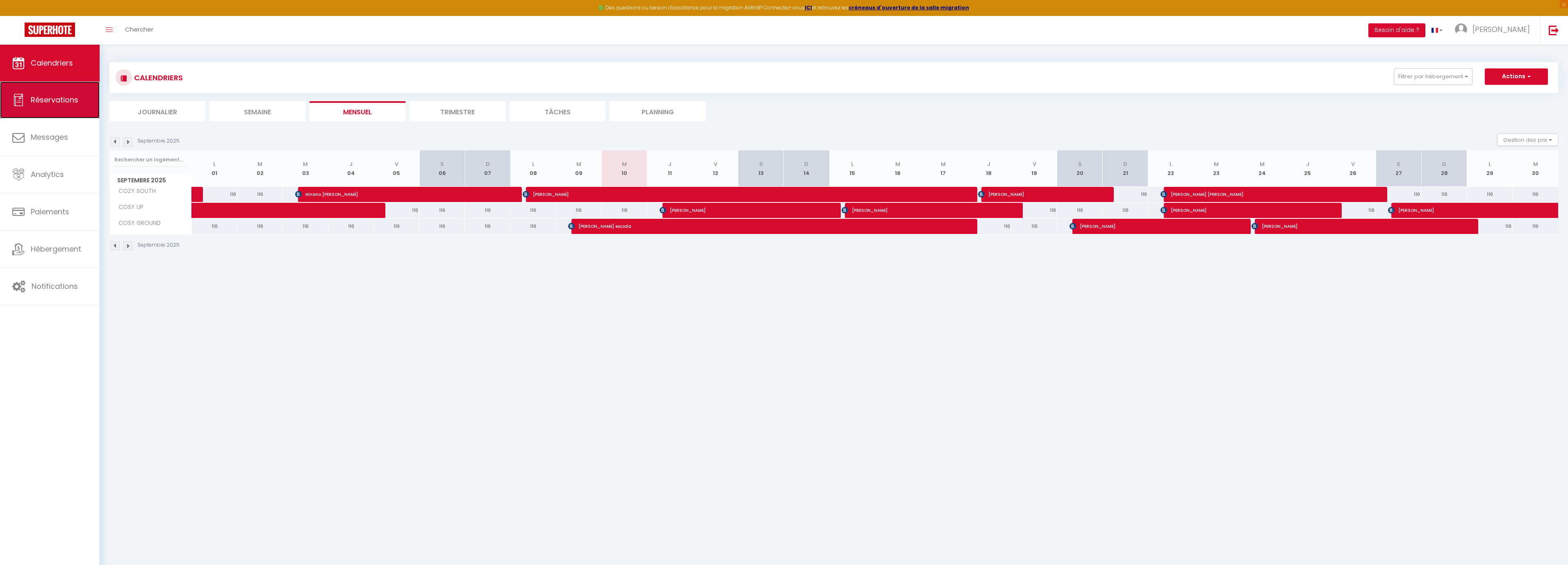
click at [42, 95] on span "Réservations" at bounding box center [54, 100] width 48 height 10
select select "not_cancelled"
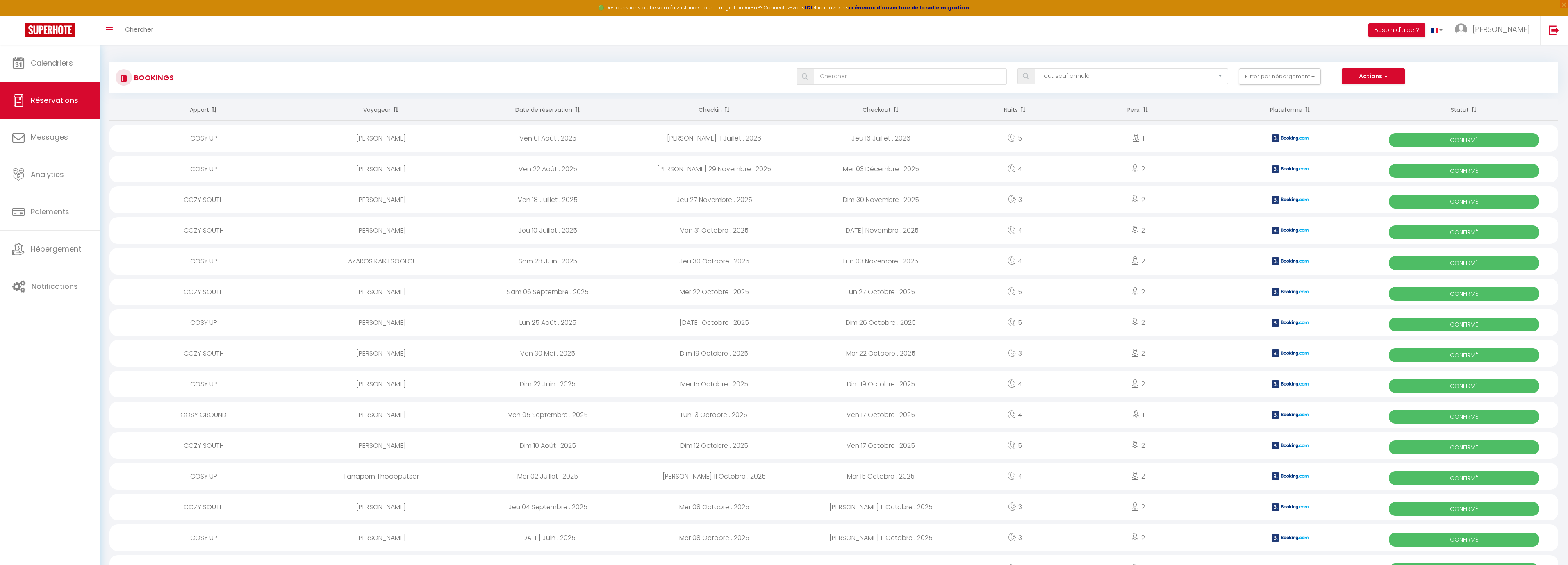
click at [235, 147] on div "COSY UP" at bounding box center [203, 139] width 188 height 27
select select "OK"
select select "KO"
select select "0"
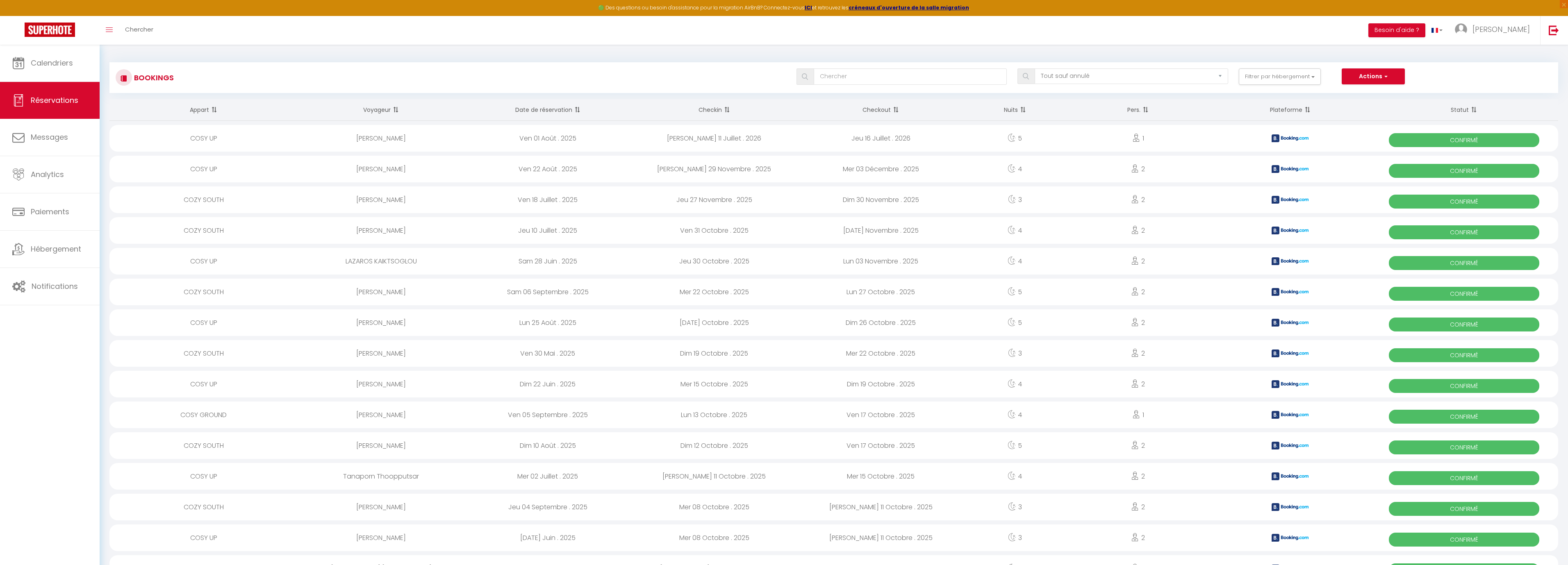
select select "1"
select select
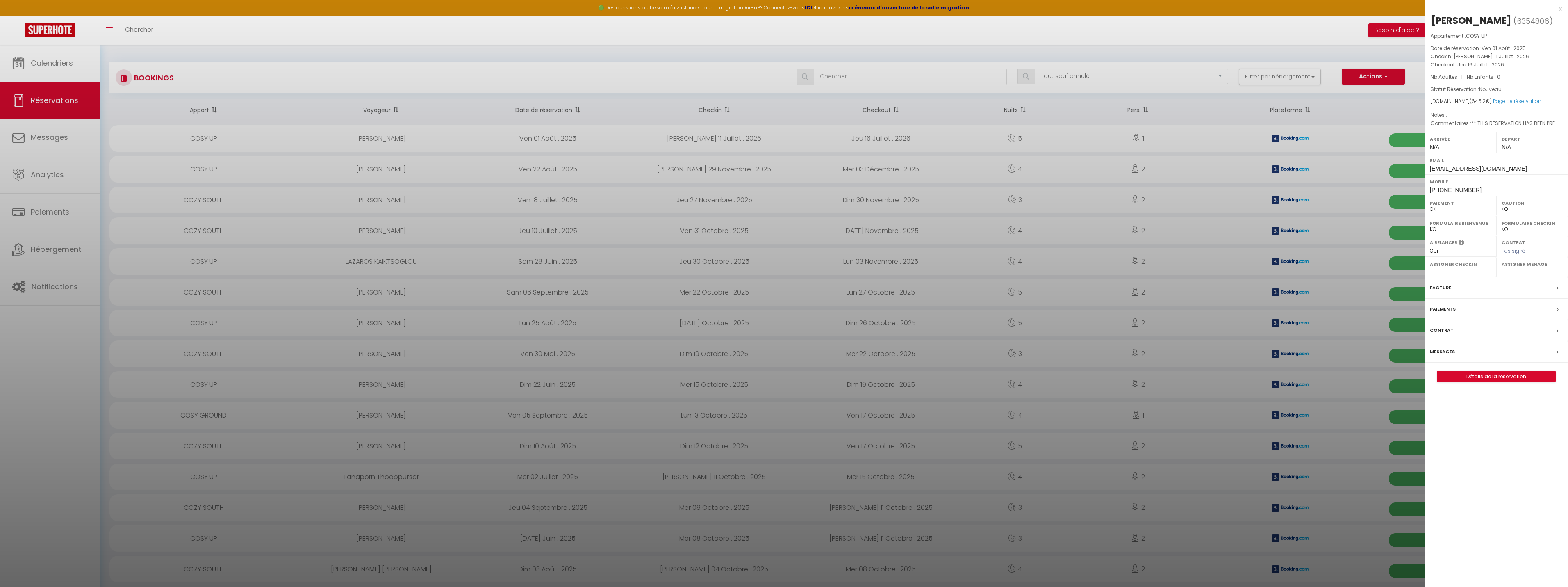
click at [51, 286] on div at bounding box center [784, 294] width 1568 height 587
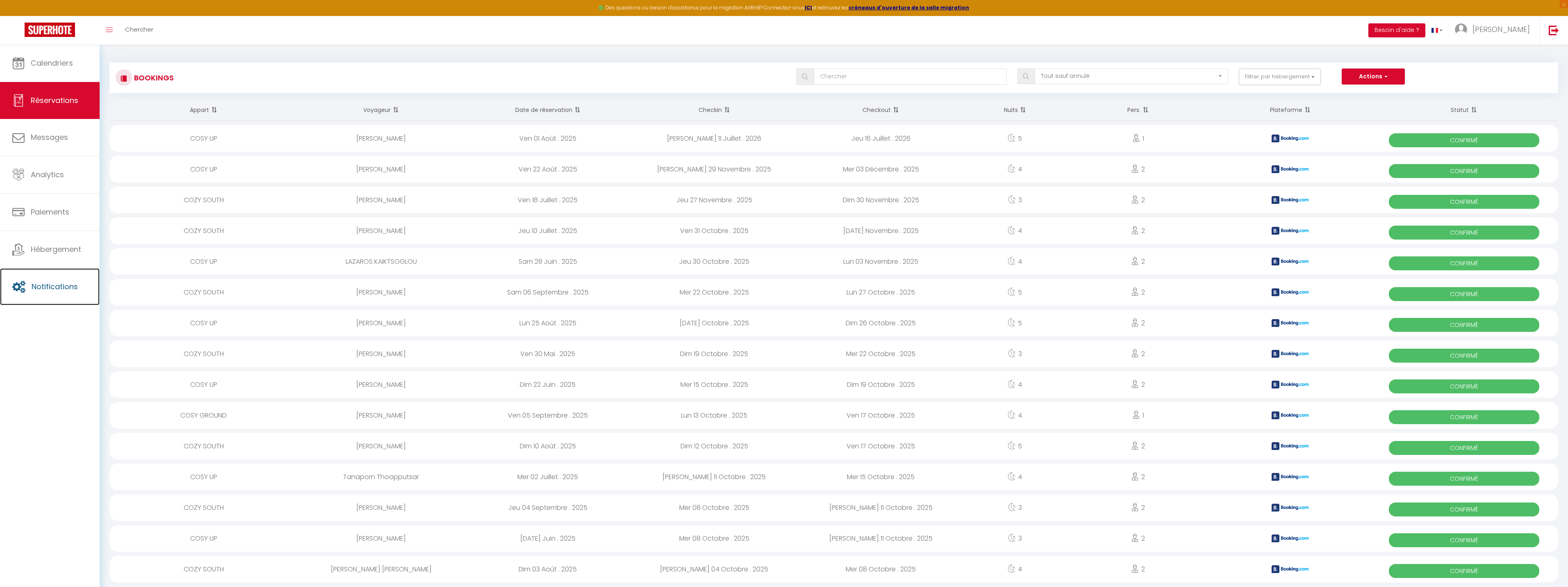
click at [53, 286] on span "Notifications" at bounding box center [55, 286] width 46 height 10
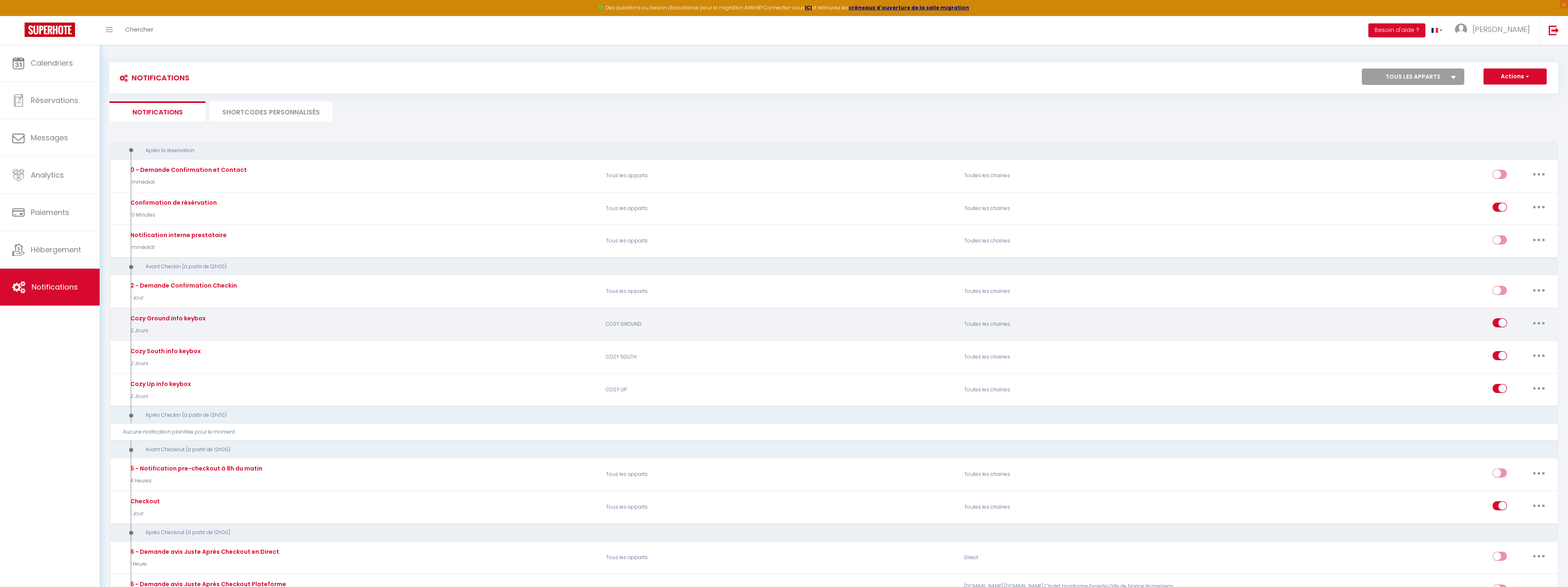
click at [199, 323] on div "Cozy Ground info keybox 2 Jours" at bounding box center [167, 324] width 78 height 21
click at [1539, 321] on button "button" at bounding box center [1539, 322] width 23 height 13
click at [1521, 339] on link "Editer" at bounding box center [1517, 341] width 60 height 14
type input "Cozy Ground info keybox"
select select "2 Jours"
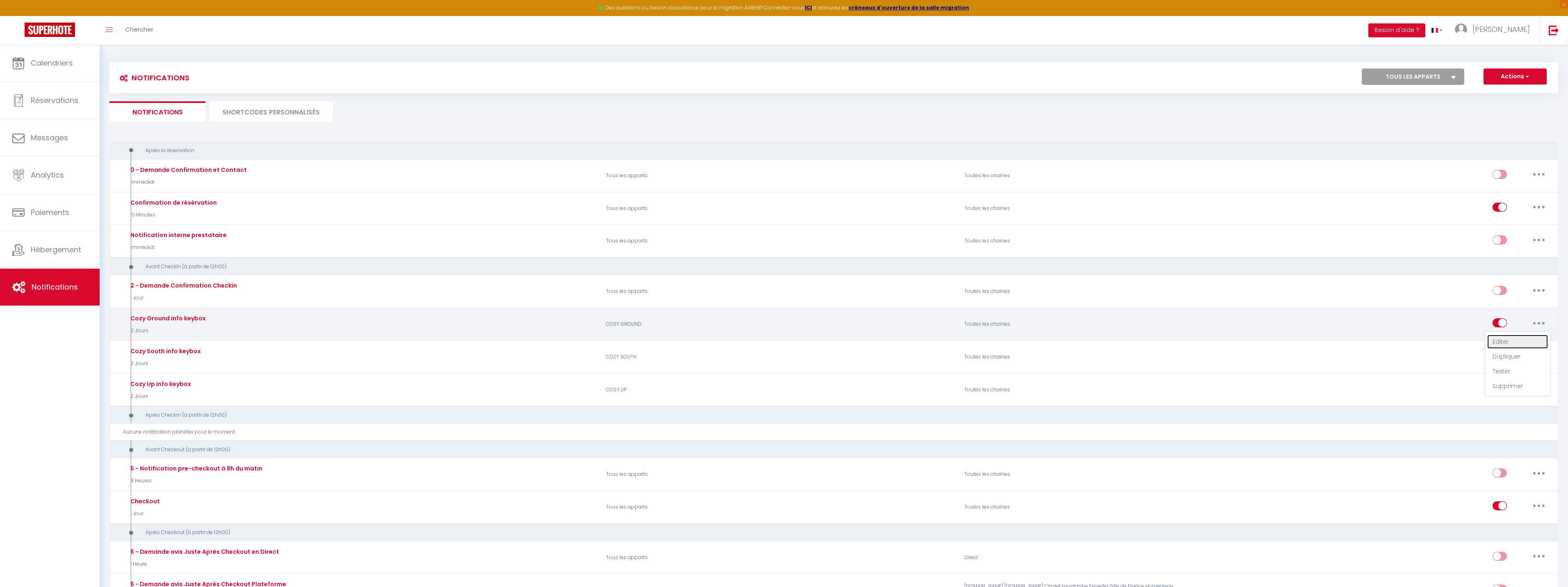
select select "if_booking_is_paid"
checkbox input "true"
checkbox input "false"
radio input "true"
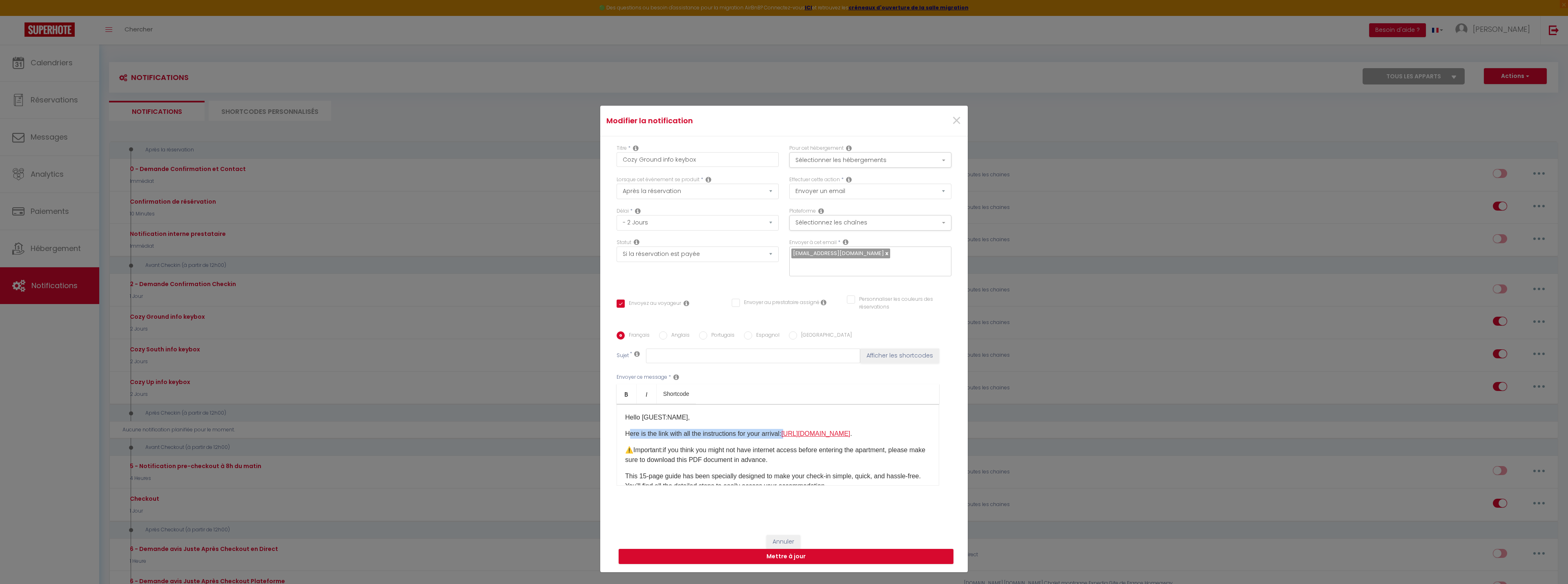
drag, startPoint x: 625, startPoint y: 426, endPoint x: 627, endPoint y: 435, distance: 9.2
click at [626, 439] on p "Here is the link with all the instructions for your arrival: [URL][DOMAIN_NAME]…" at bounding box center [778, 434] width 306 height 10
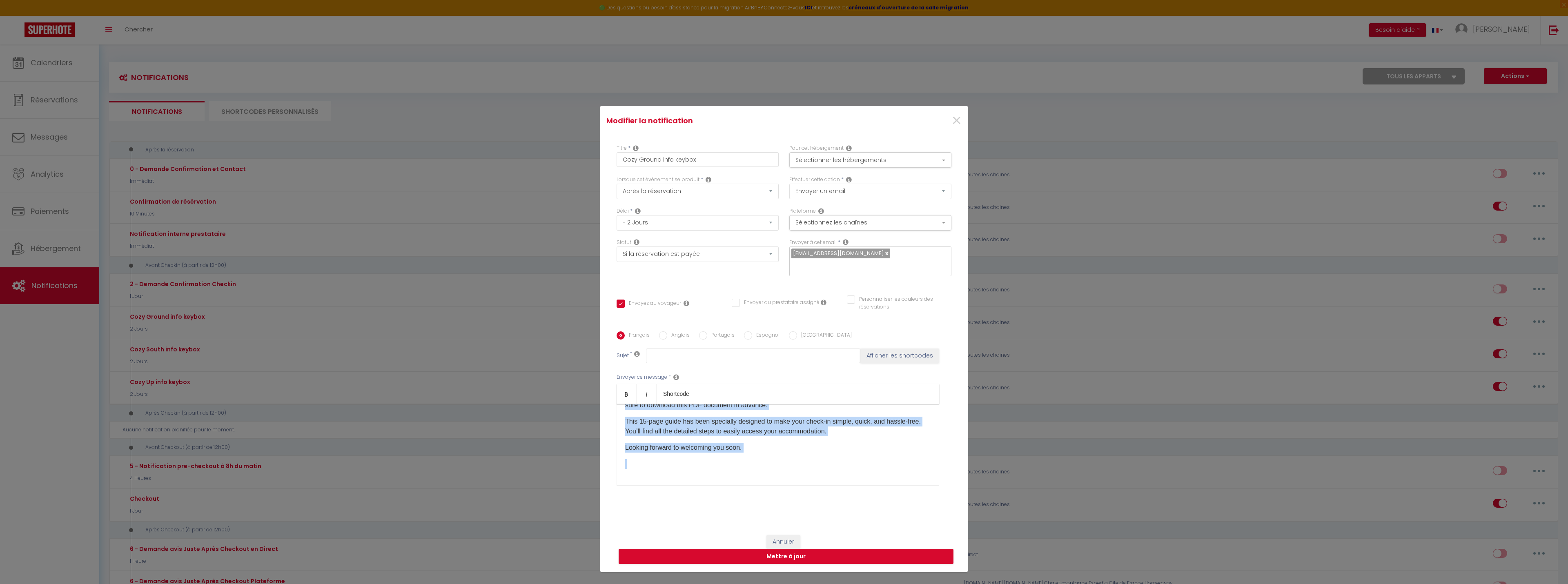
scroll to position [84, 0]
drag, startPoint x: 621, startPoint y: 425, endPoint x: 789, endPoint y: 487, distance: 179.1
click at [789, 487] on div "Envoyer ce message * Bold Italic Shortcode Rich text editor Hello [GUEST:NAME],…" at bounding box center [784, 429] width 335 height 133
copy div "Here is the link with all the instructions for your arrival: [URL][DOMAIN_NAME]…"
click at [952, 128] on span "×" at bounding box center [956, 120] width 10 height 24
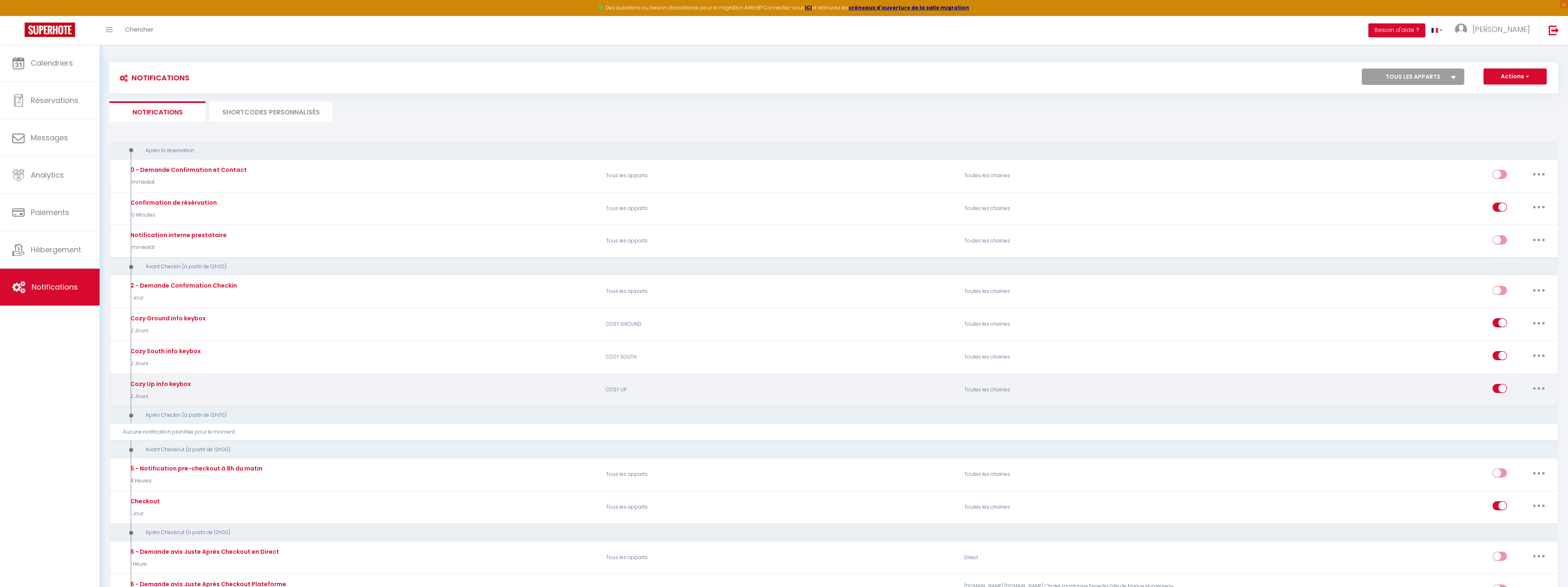
click at [1541, 388] on button "button" at bounding box center [1539, 388] width 23 height 13
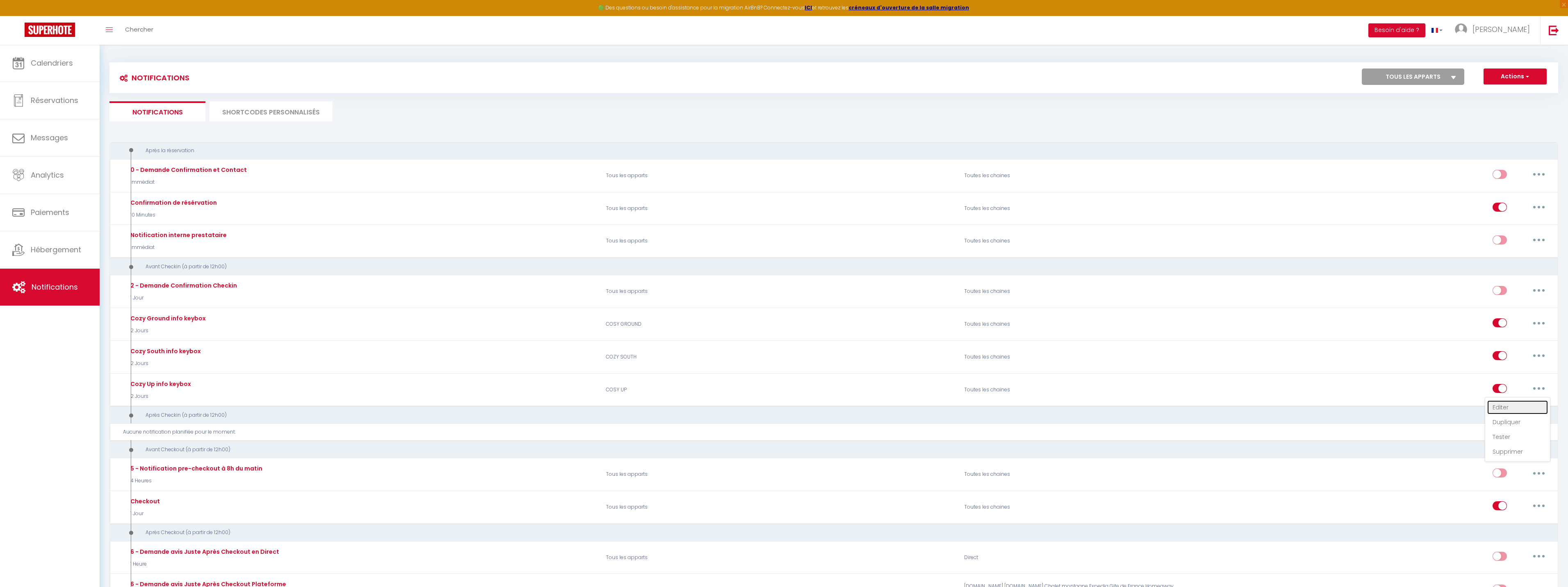
click at [1515, 406] on link "Editer" at bounding box center [1517, 407] width 60 height 14
type input "Cozy Up info keybox"
checkbox input "true"
checkbox input "false"
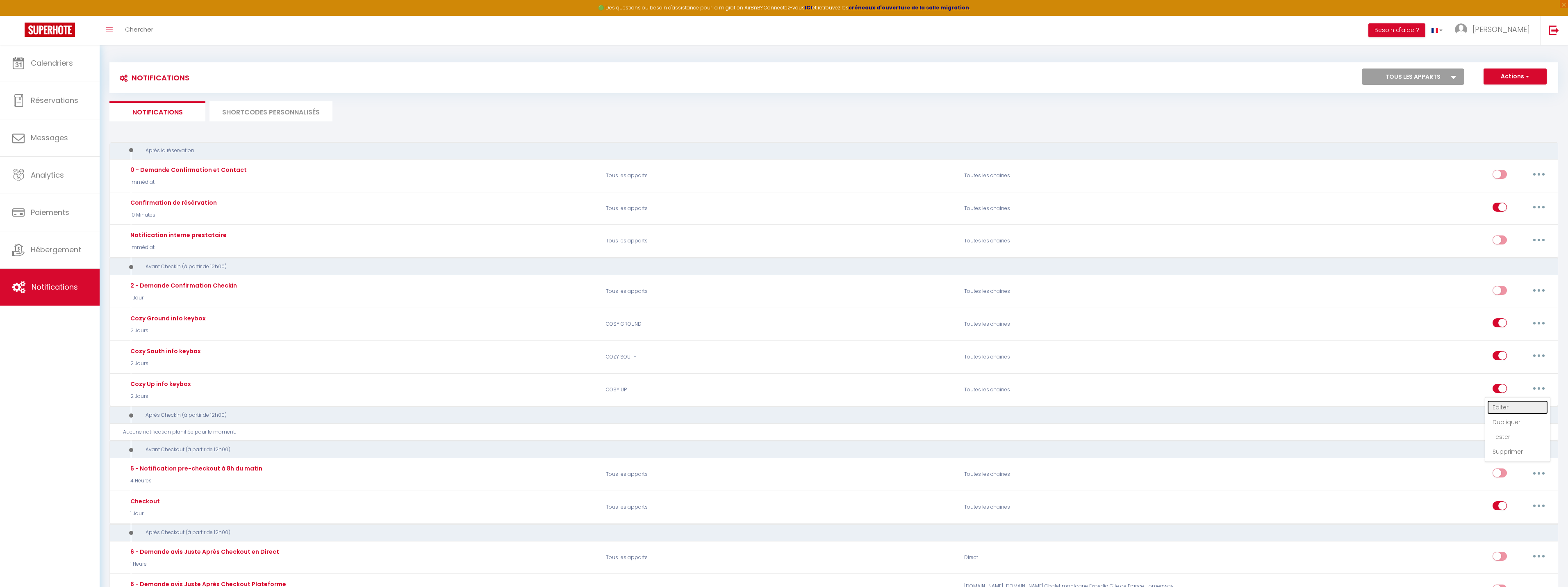
type input "Cozy Up info keybox"
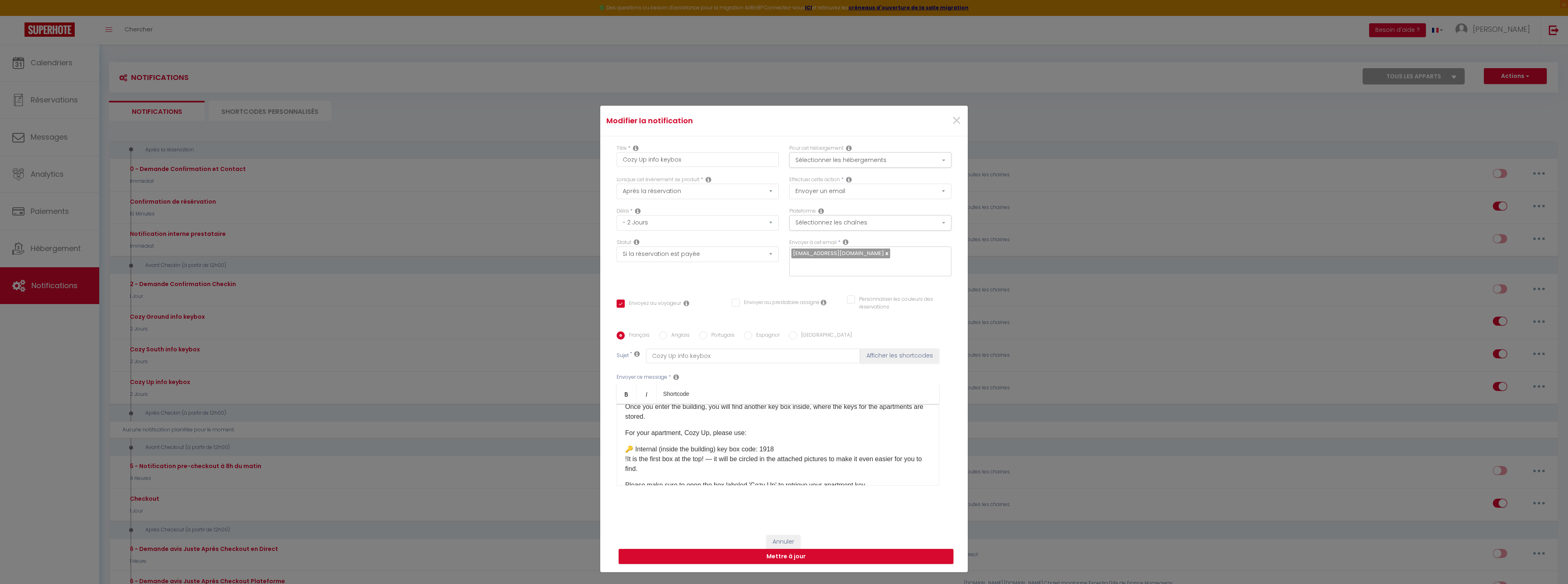
scroll to position [248, 0]
click at [685, 423] on div "Hello [GUEST:NAME],​​ I hope you’re doing well! Please read everything carefull…" at bounding box center [778, 445] width 323 height 82
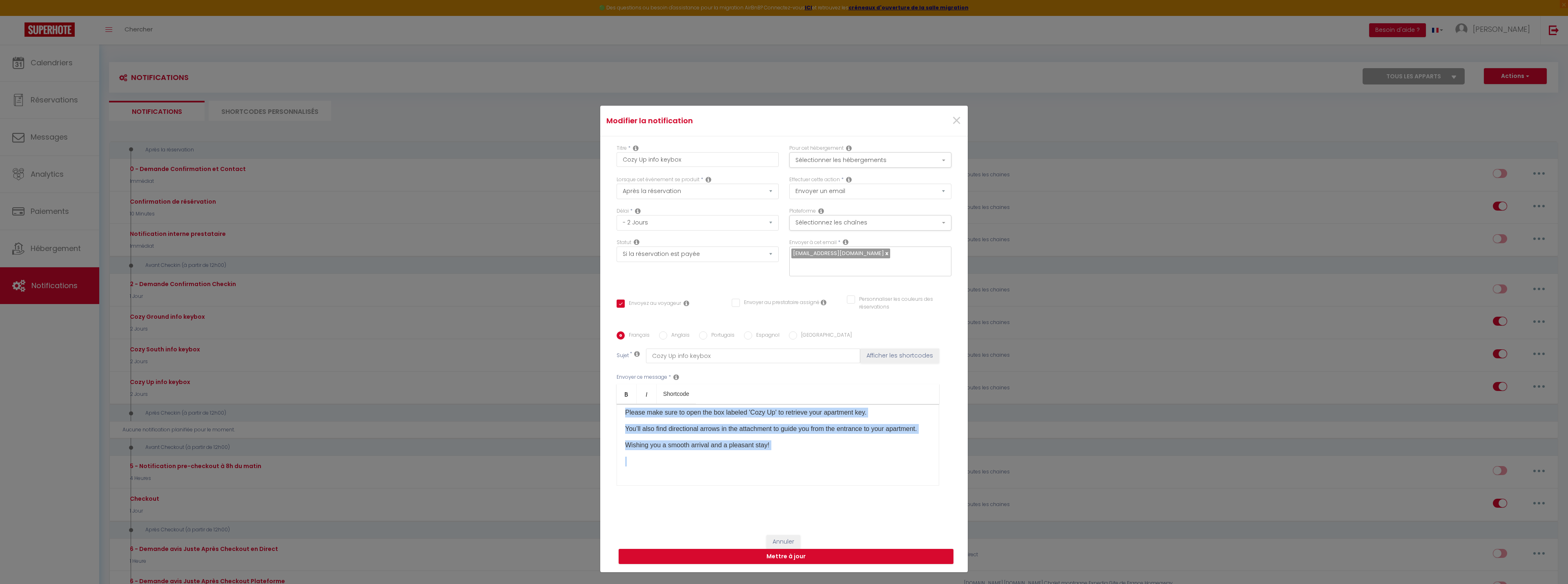
scroll to position [329, 0]
drag, startPoint x: 620, startPoint y: 442, endPoint x: 648, endPoint y: 473, distance: 41.8
click at [647, 474] on div "Hello [GUEST:NAME],​​ I hope you’re doing well! Please read everything carefull…" at bounding box center [778, 445] width 323 height 82
click at [671, 464] on div "Hello [GUEST:NAME],​​ I hope you’re doing well!" at bounding box center [778, 445] width 323 height 82
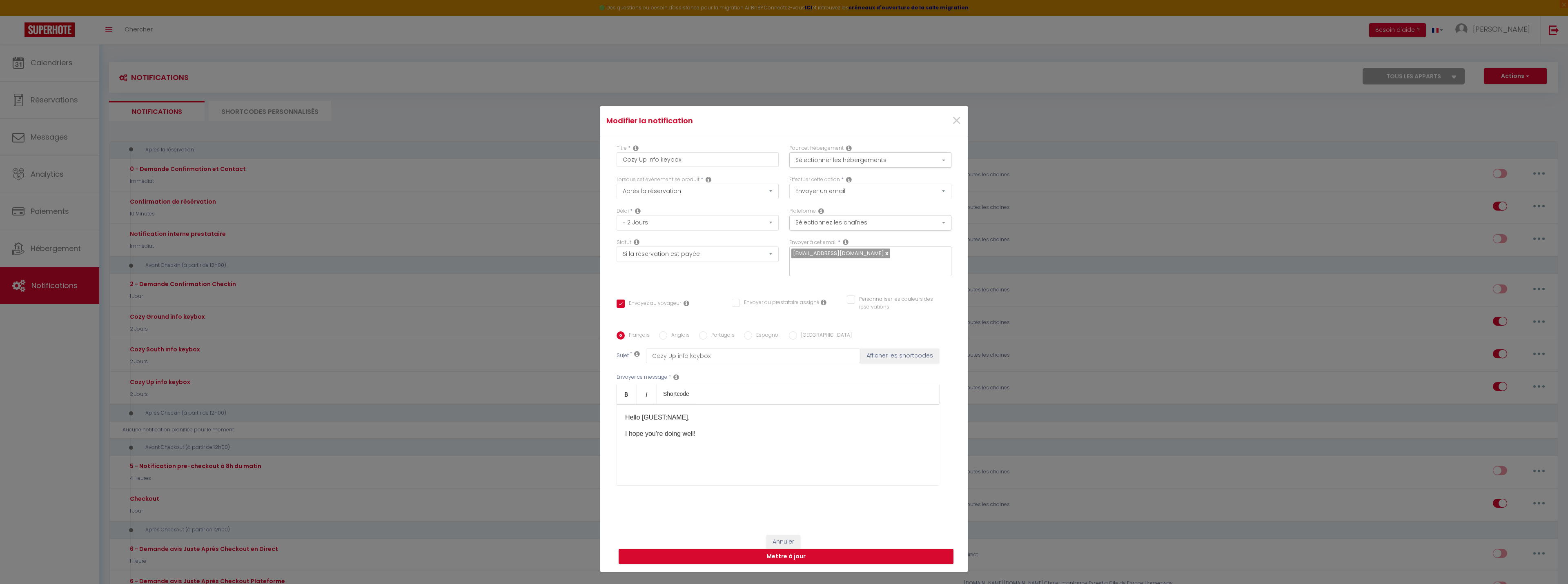
click at [633, 445] on p at bounding box center [778, 450] width 306 height 10
click at [627, 437] on div "Hello [GUEST:NAME],​​ I hope you’re doing well!" at bounding box center [778, 445] width 323 height 82
click at [729, 463] on img at bounding box center [715, 572] width 180 height 255
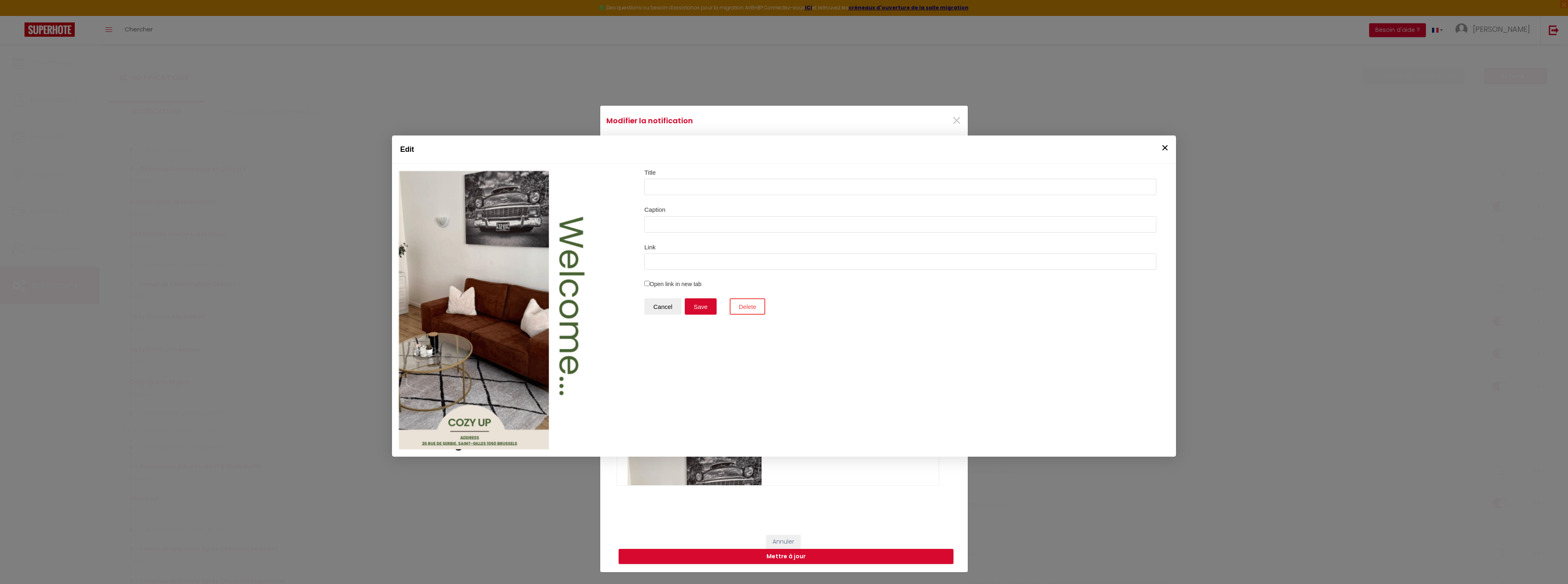
click at [1163, 145] on button "×" at bounding box center [1165, 147] width 12 height 16
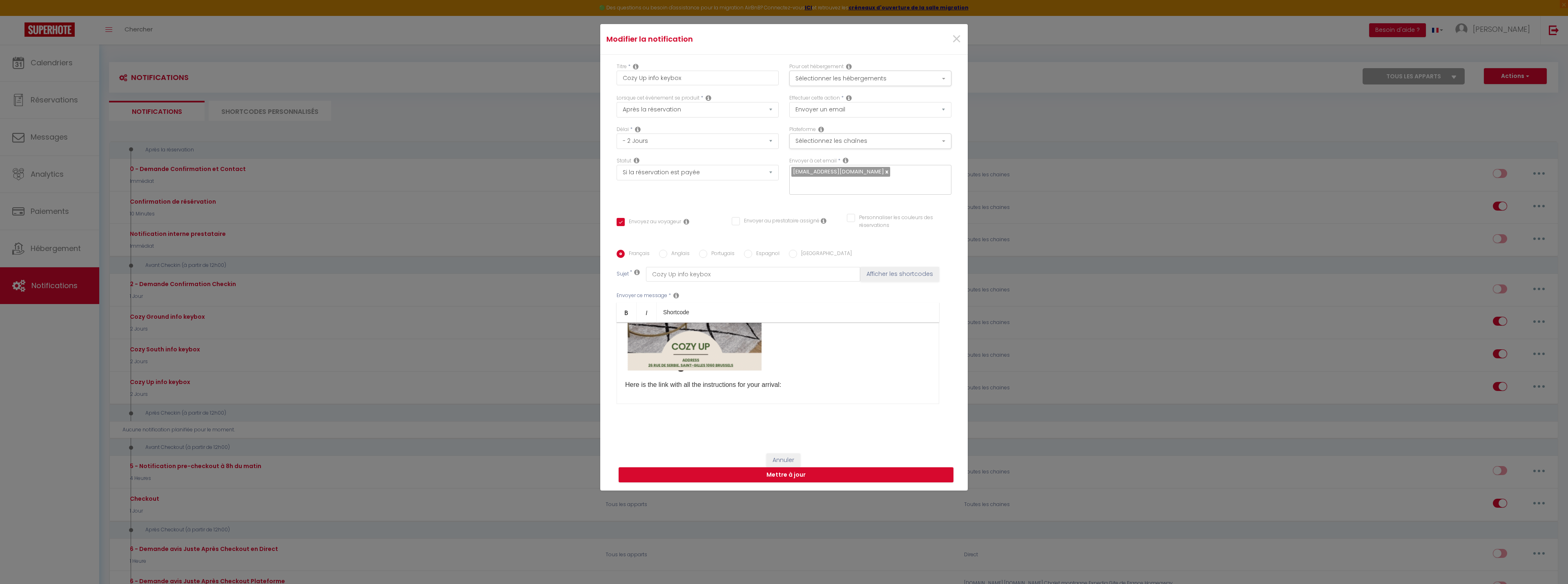
scroll to position [286, 0]
click at [771, 328] on div "Hello [GUEST:NAME],​​ I hope you’re doing well! Here is the link with all the i…" at bounding box center [778, 363] width 323 height 82
click at [766, 326] on img at bounding box center [715, 205] width 180 height 255
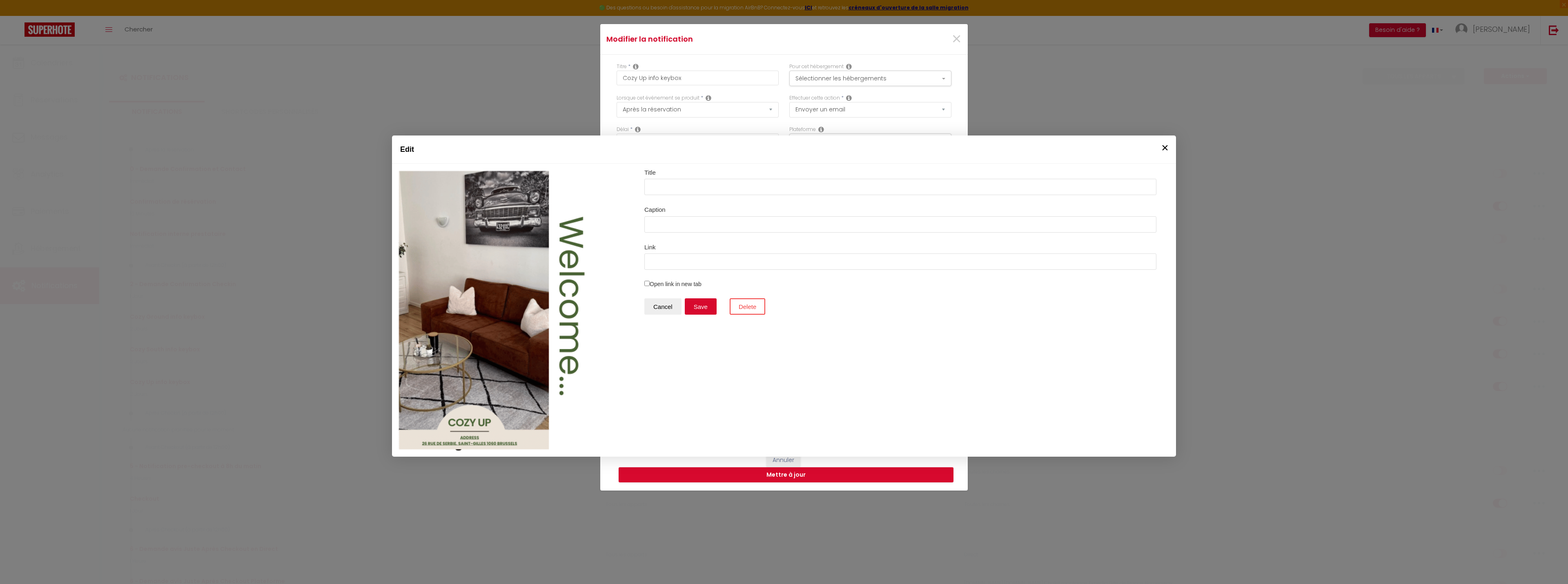
click at [1166, 147] on button "×" at bounding box center [1165, 147] width 12 height 16
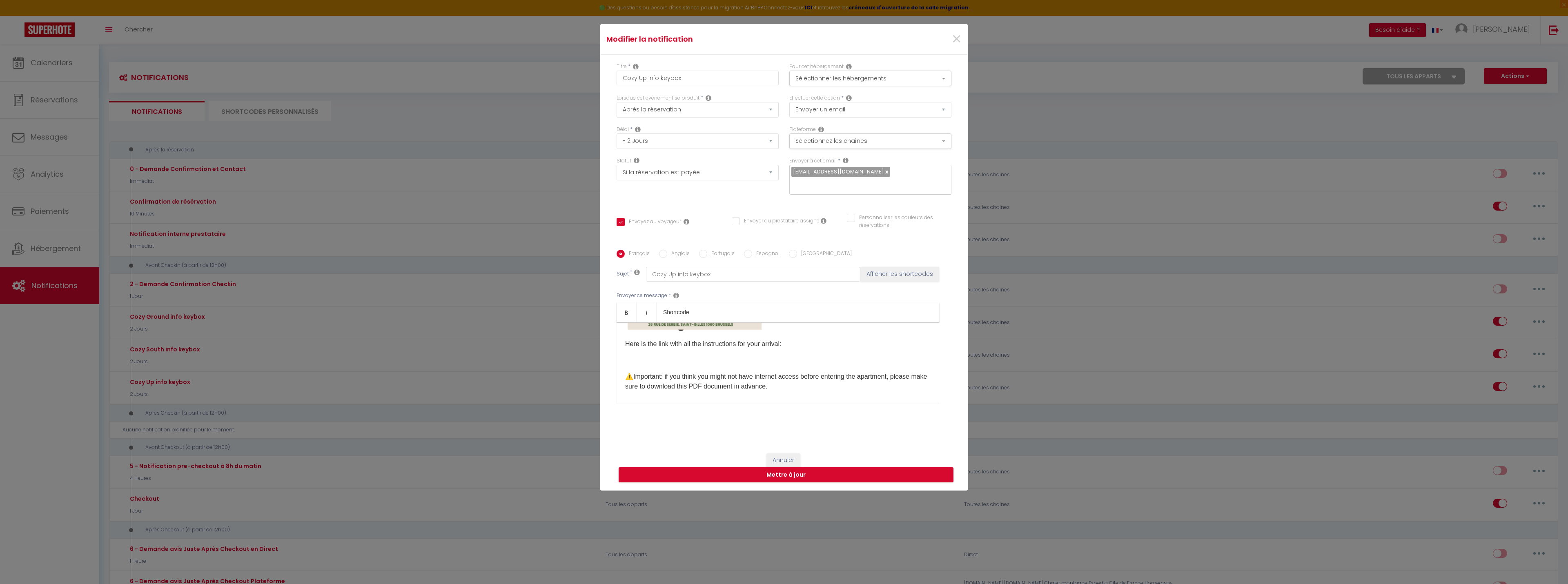
click at [762, 321] on img at bounding box center [715, 205] width 180 height 255
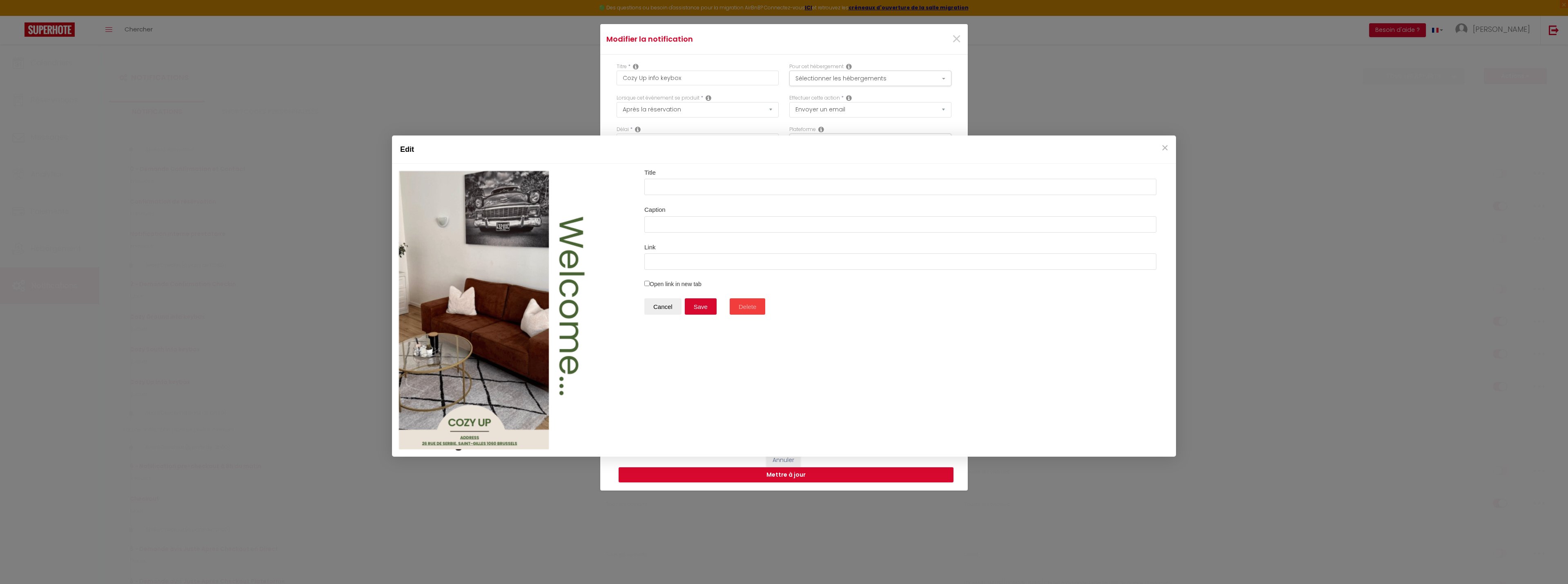
click at [752, 312] on button "Delete" at bounding box center [747, 306] width 35 height 16
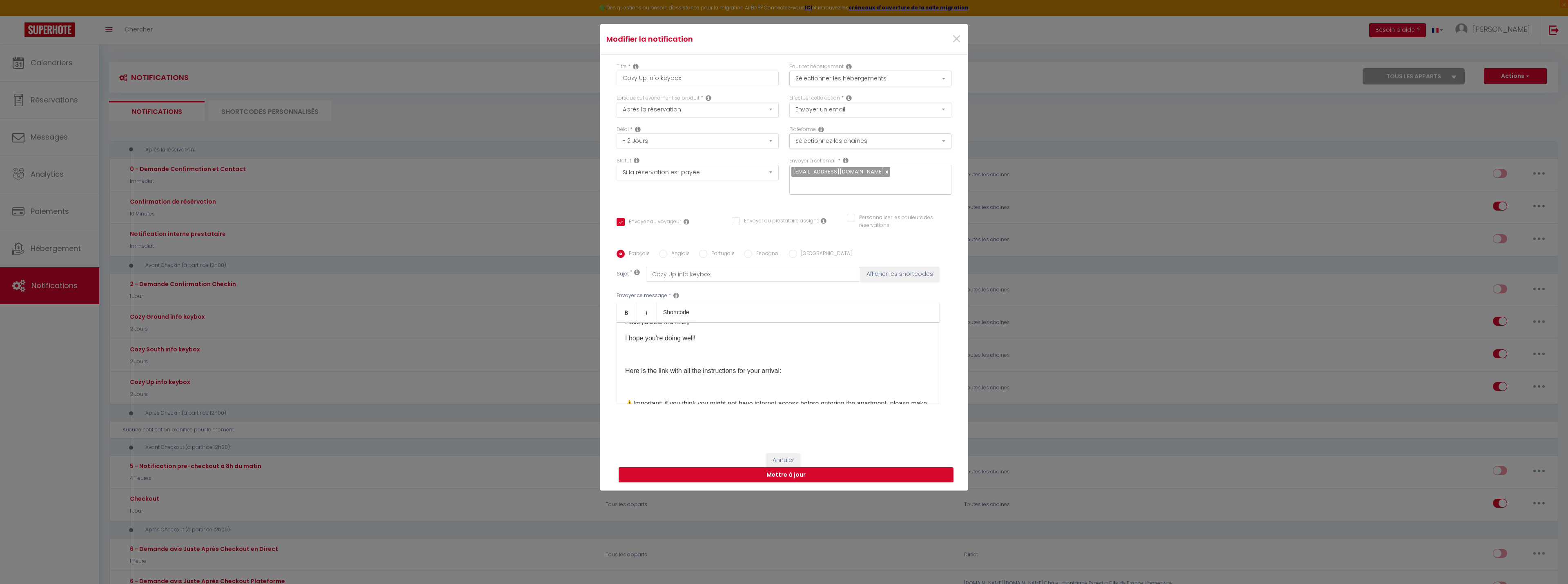
scroll to position [0, 0]
click at [654, 365] on p at bounding box center [778, 369] width 306 height 10
click at [745, 380] on p at bounding box center [778, 385] width 306 height 10
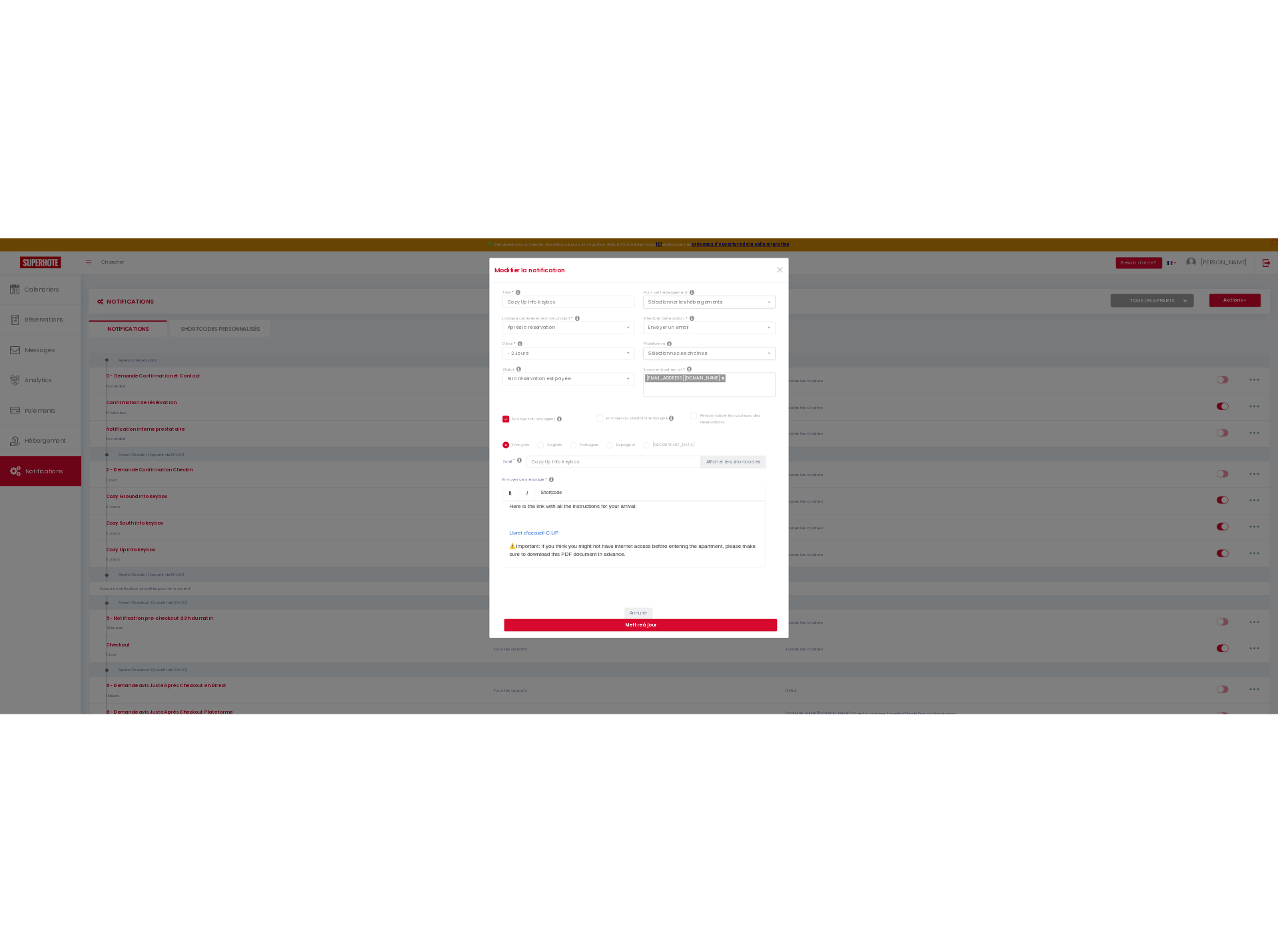
scroll to position [67, 0]
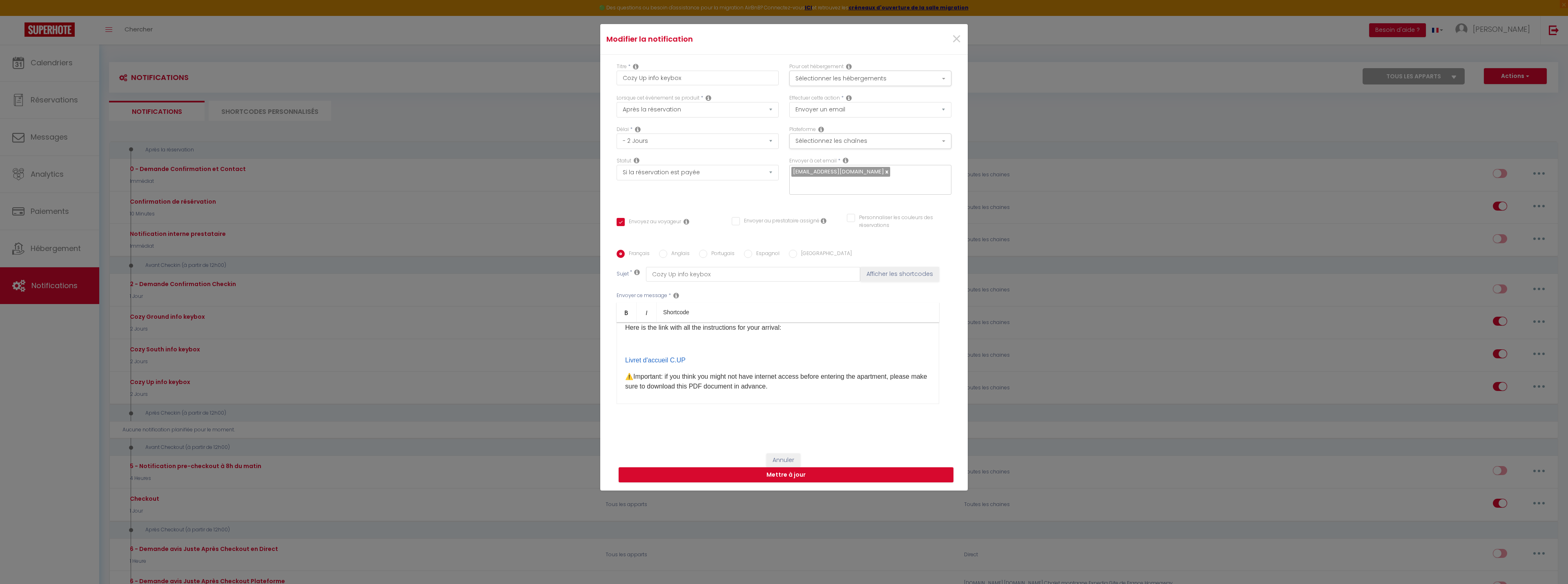
click at [620, 344] on div "Hello [GUEST:NAME],​​ I hope you’re doing well! Here is the link with all the i…" at bounding box center [778, 363] width 323 height 82
click at [646, 340] on link "Livret d'accueil C.UP" at bounding box center [657, 343] width 60 height 7
drag, startPoint x: 668, startPoint y: 341, endPoint x: 640, endPoint y: 342, distance: 28.0
click at [640, 342] on p "Livret d'accueil C.UP ​" at bounding box center [778, 344] width 306 height 10
drag, startPoint x: 640, startPoint y: 341, endPoint x: 652, endPoint y: 341, distance: 12.0
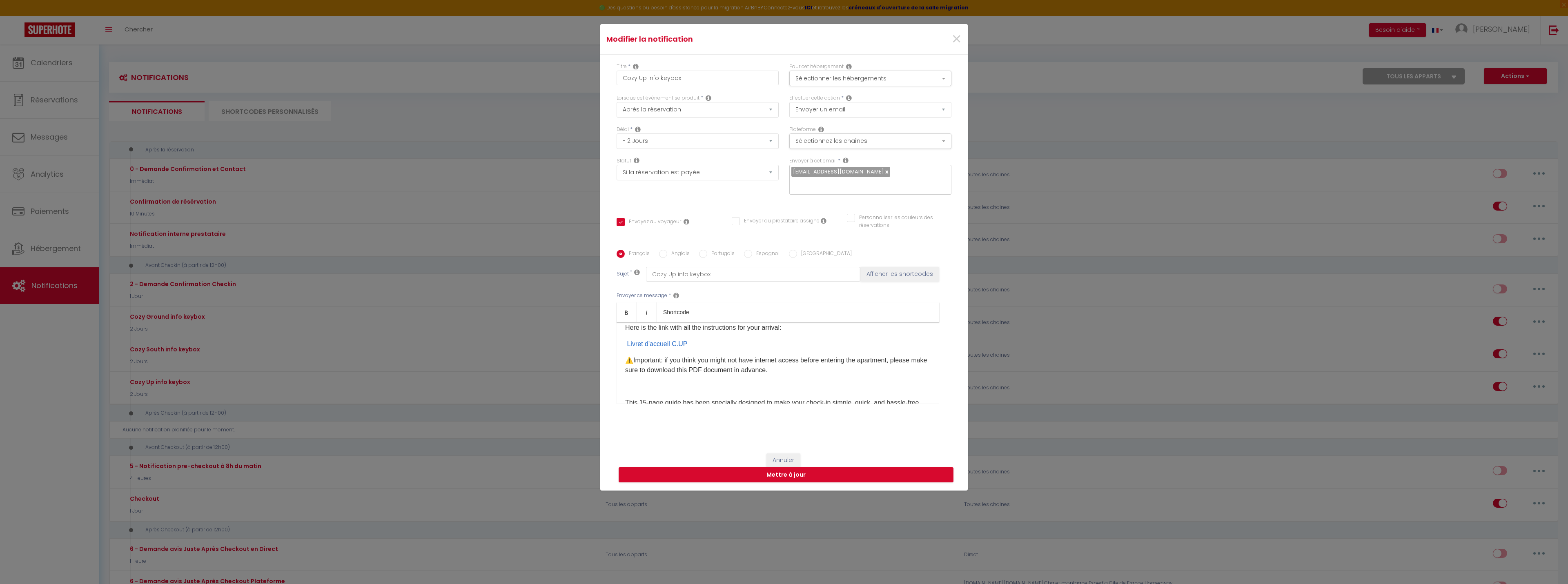
click at [639, 341] on p "Livret d'accueil C.UP ​" at bounding box center [778, 344] width 306 height 10
drag, startPoint x: 702, startPoint y: 340, endPoint x: 612, endPoint y: 339, distance: 90.0
click at [615, 339] on div "Français Anglais Portugais Espagnol Italien Sujet * Cozy Up info keybox Affiche…" at bounding box center [784, 332] width 339 height 164
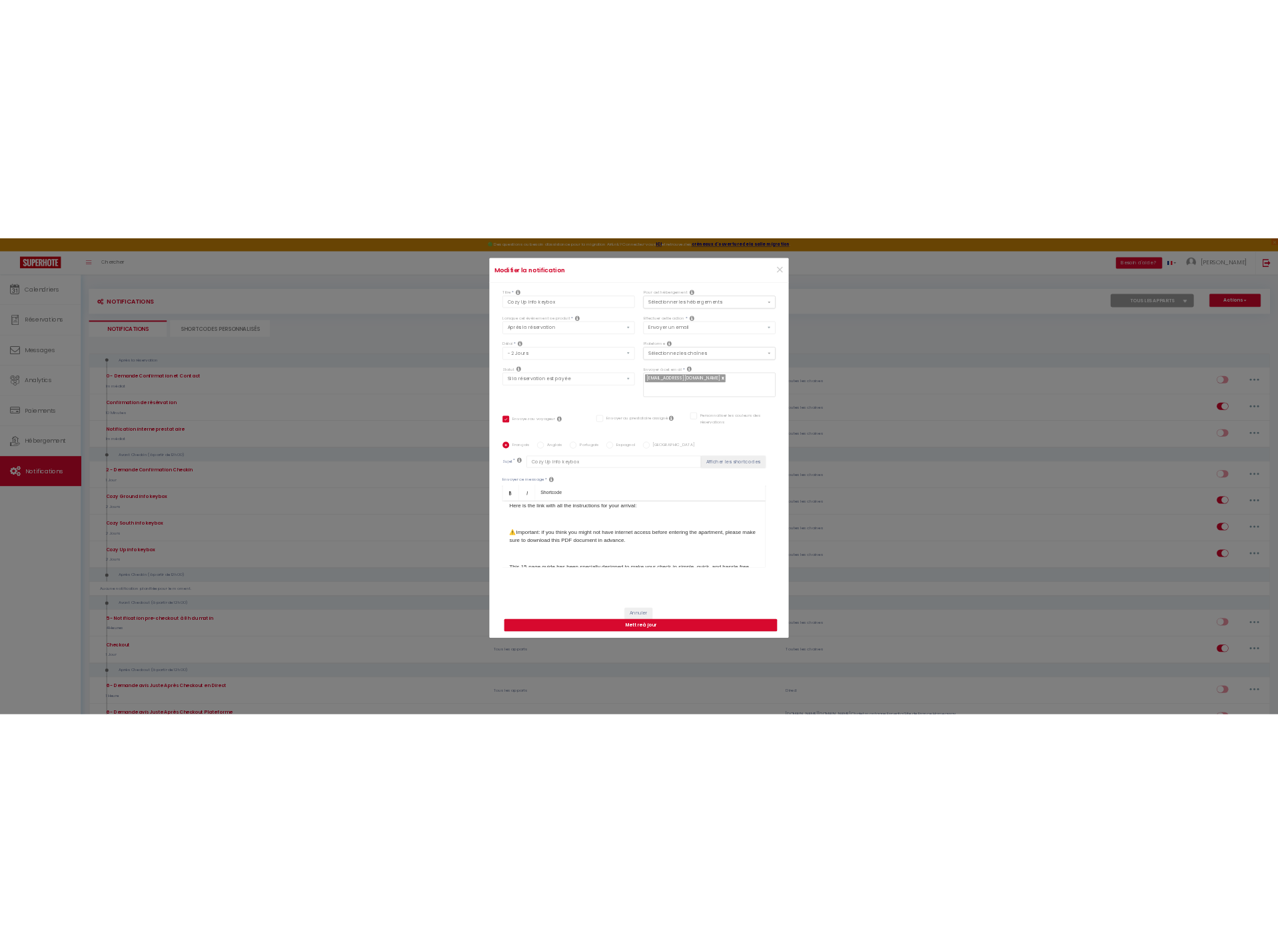
scroll to position [75, 0]
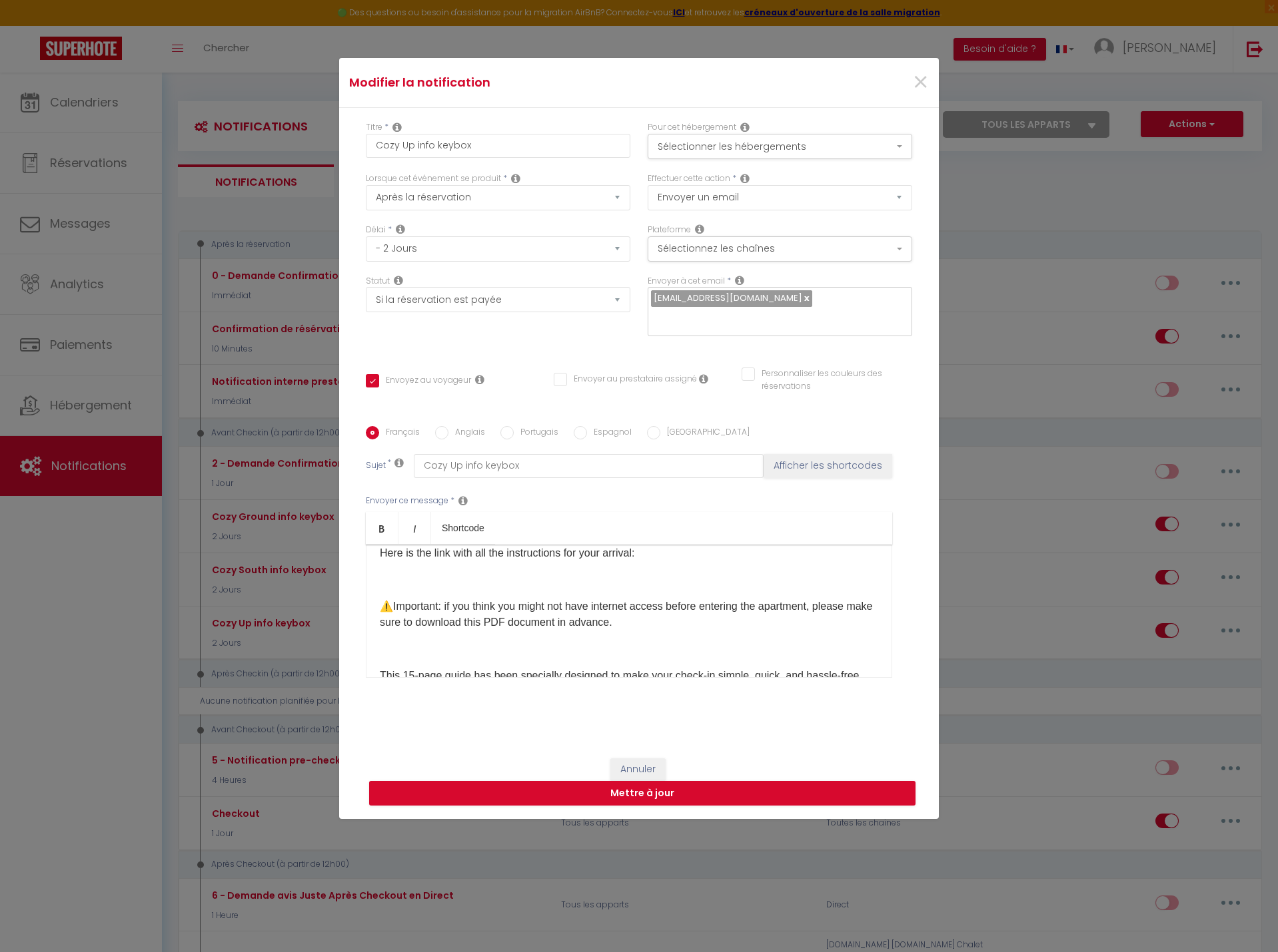
click at [392, 572] on p "​" at bounding box center [629, 580] width 498 height 16
drag, startPoint x: 792, startPoint y: 585, endPoint x: 728, endPoint y: 580, distance: 64.2
click at [493, 580] on link "[URL][DOMAIN_NAME]" at bounding box center [435, 579] width 112 height 11
click at [493, 574] on link "[URL][DOMAIN_NAME]" at bounding box center [435, 579] width 112 height 11
drag, startPoint x: 700, startPoint y: 572, endPoint x: 817, endPoint y: 598, distance: 119.9
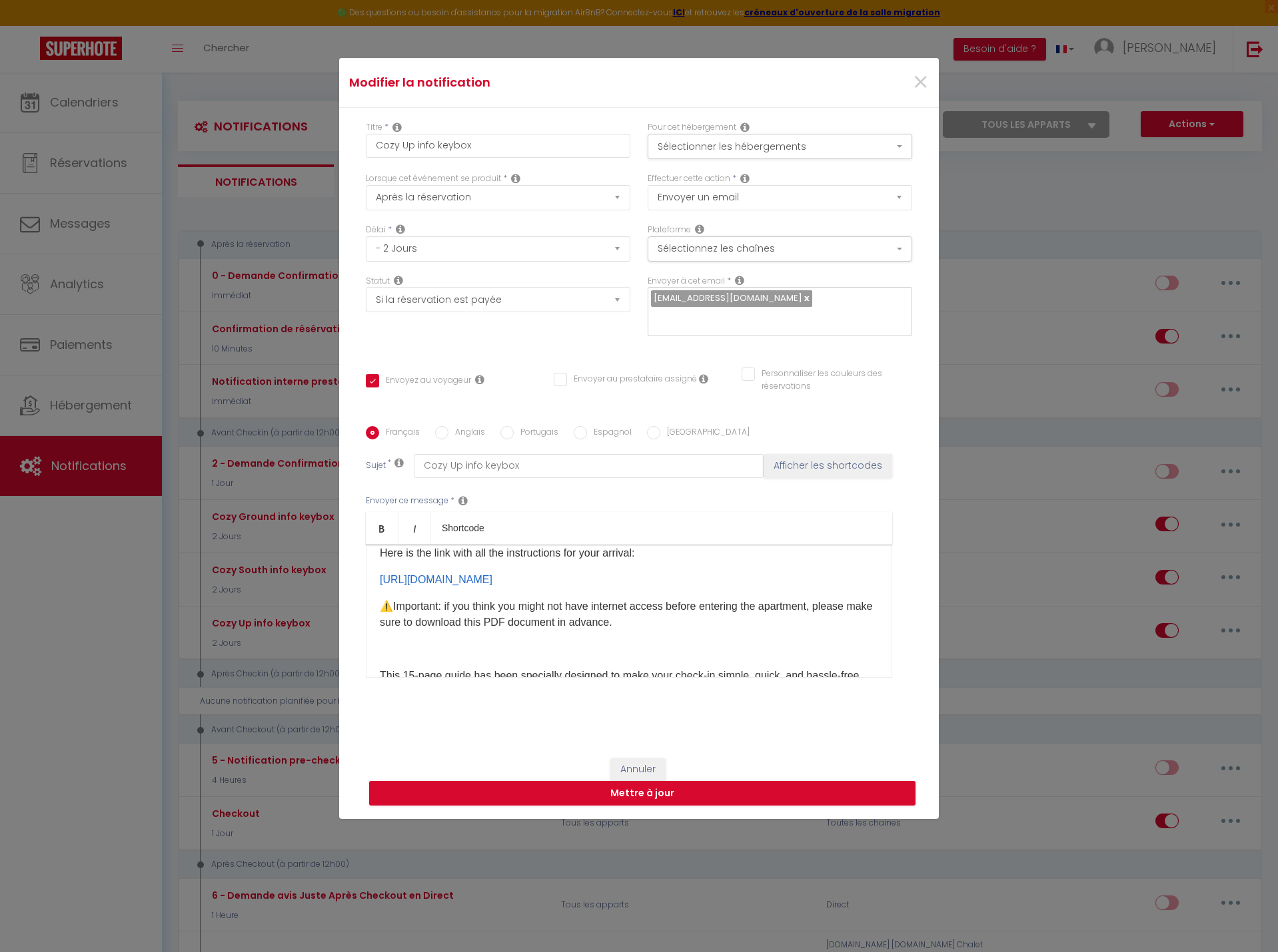
click at [816, 598] on div "Hello [GUEST:NAME],​​ I hope you’re doing well! Here is the link with all the i…" at bounding box center [629, 612] width 526 height 133
click at [493, 584] on link "[URL][DOMAIN_NAME]" at bounding box center [435, 579] width 112 height 11
click at [848, 584] on p "​ [URL][DOMAIN_NAME] ​" at bounding box center [629, 580] width 498 height 16
click at [493, 586] on link "[URL][DOMAIN_NAME]" at bounding box center [435, 579] width 112 height 11
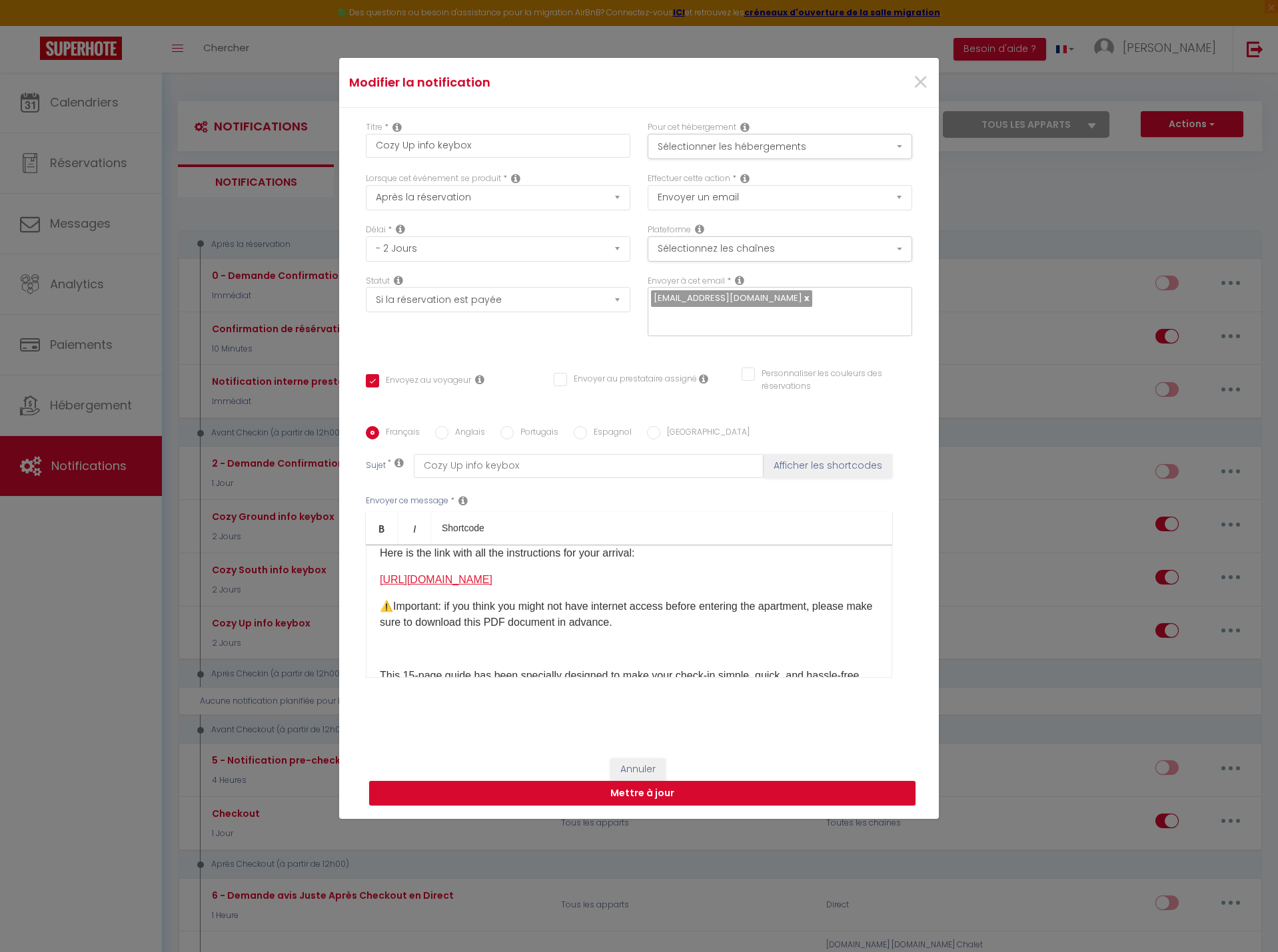
click at [493, 586] on link "[URL][DOMAIN_NAME]" at bounding box center [435, 579] width 112 height 11
click at [493, 577] on p "​ [URL][DOMAIN_NAME] ​" at bounding box center [629, 580] width 498 height 16
click at [491, 576] on link "[URL][DOMAIN_NAME]" at bounding box center [435, 579] width 112 height 11
click at [485, 576] on link "[URL][DOMAIN_NAME]" at bounding box center [435, 579] width 112 height 11
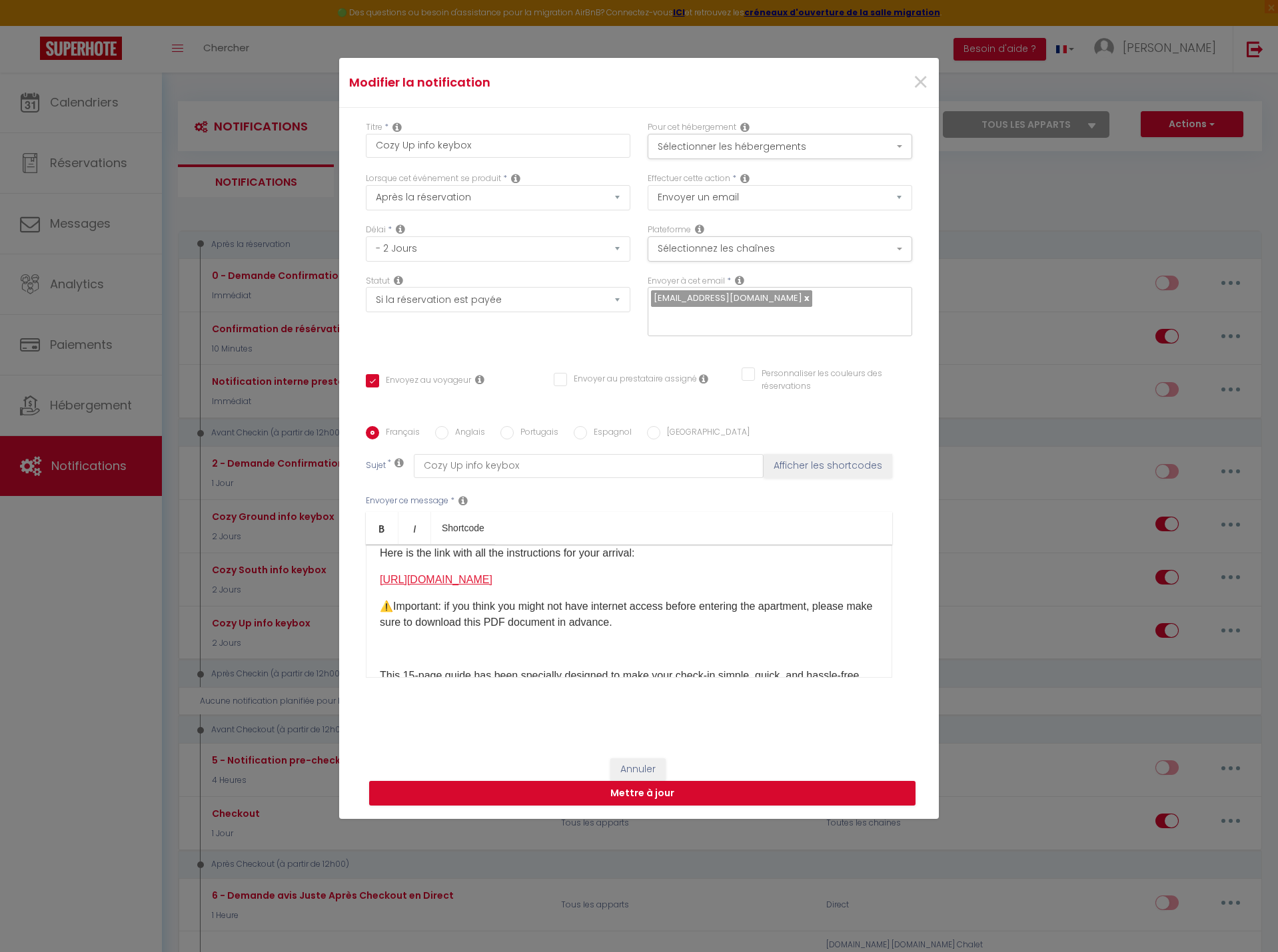
click at [484, 576] on link "[URL][DOMAIN_NAME]" at bounding box center [435, 579] width 112 height 11
click at [379, 576] on link "[URL][DOMAIN_NAME]" at bounding box center [435, 579] width 112 height 11
click at [370, 574] on div "Hello [GUEST:NAME],​​ I hope you’re doing well! Here is the link with all the i…" at bounding box center [629, 612] width 526 height 133
click at [455, 578] on p "​ [URL][DOMAIN_NAME] ​" at bounding box center [629, 580] width 498 height 16
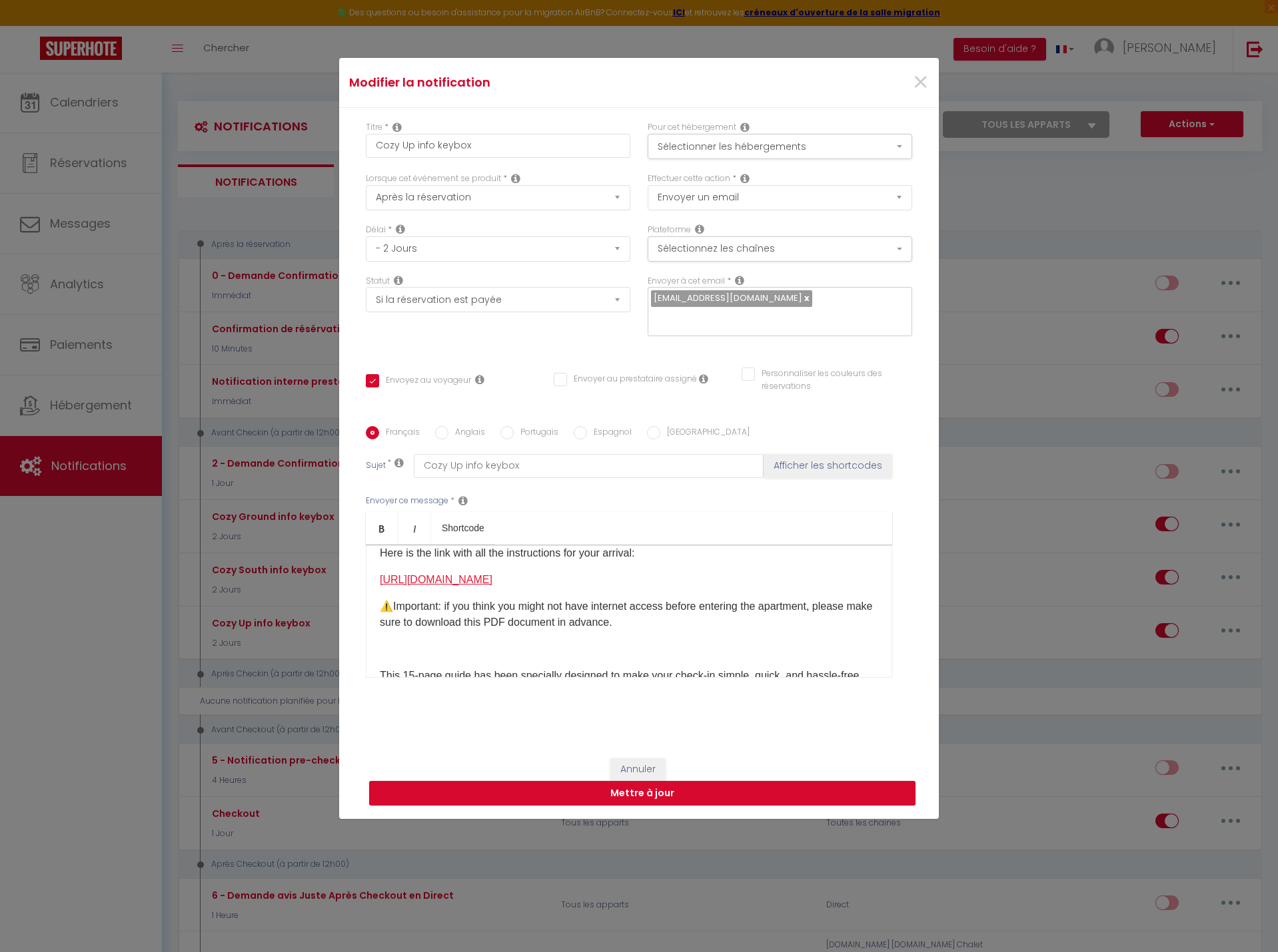
click at [491, 582] on link "[URL][DOMAIN_NAME]" at bounding box center [435, 579] width 112 height 11
click at [492, 582] on link "[URL][DOMAIN_NAME]" at bounding box center [435, 579] width 112 height 11
click at [493, 583] on link "[URL][DOMAIN_NAME]" at bounding box center [435, 579] width 112 height 11
click at [493, 582] on link "[URL][DOMAIN_NAME]" at bounding box center [435, 579] width 112 height 11
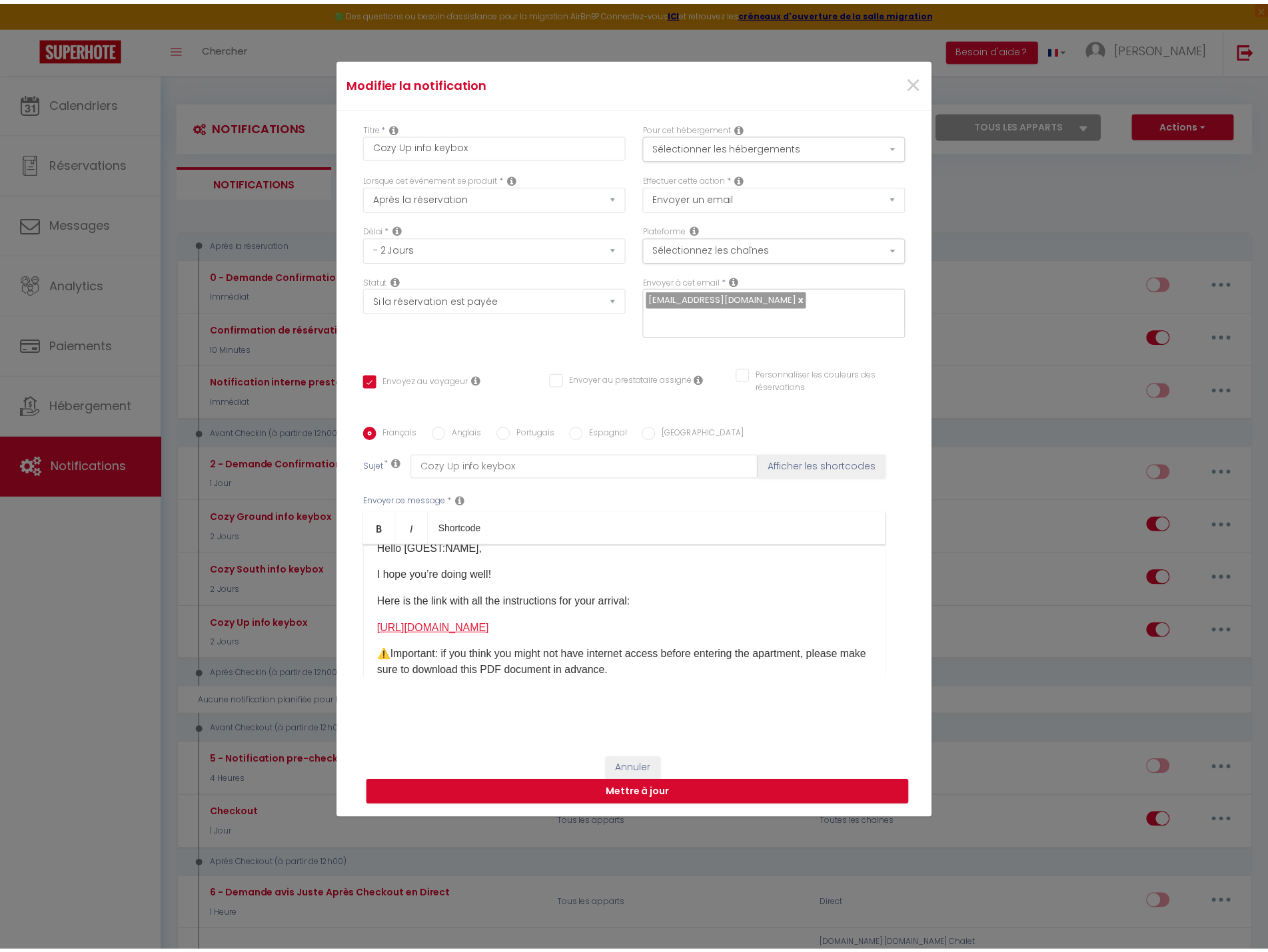
scroll to position [0, 0]
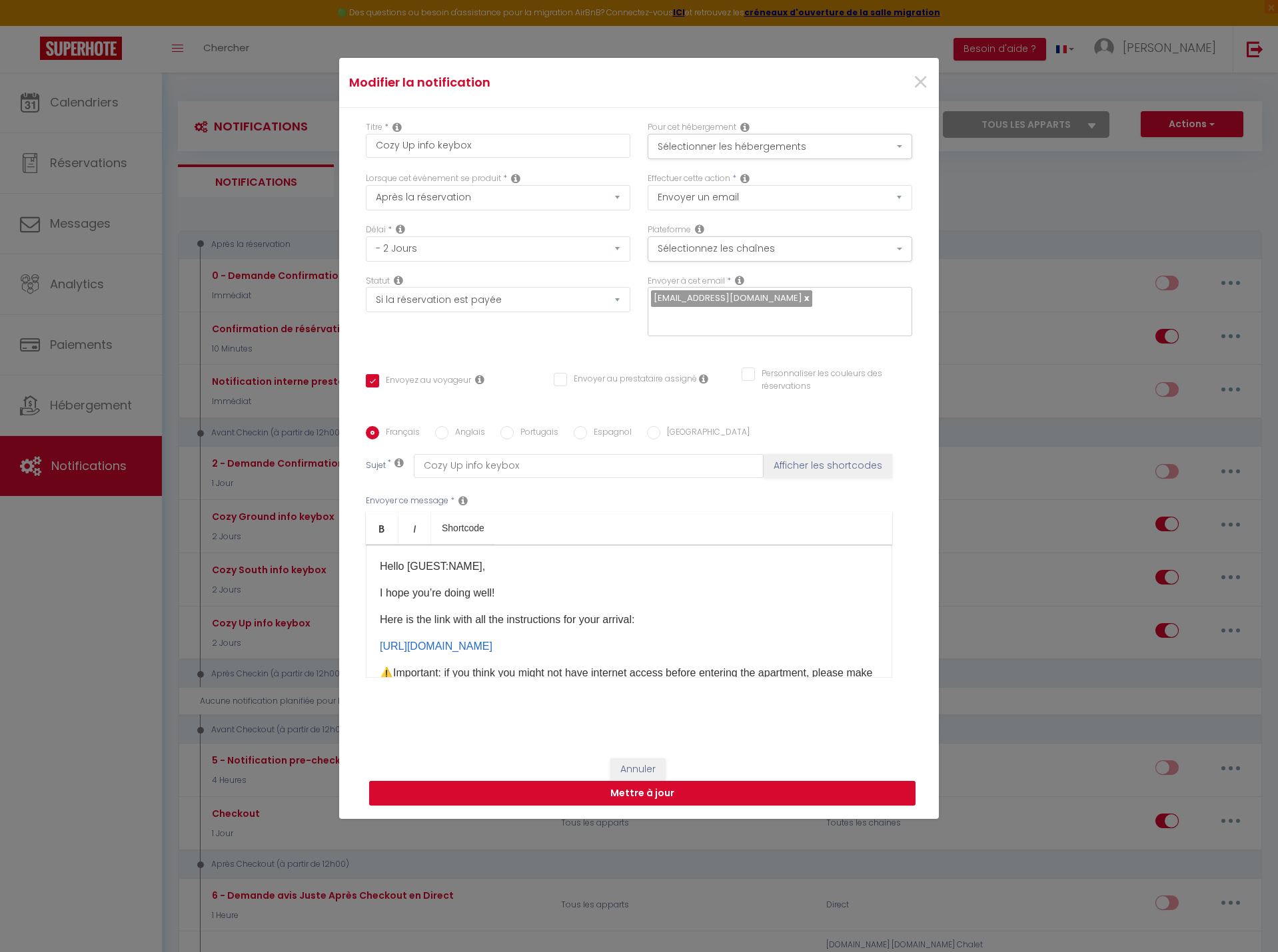
drag, startPoint x: 493, startPoint y: 642, endPoint x: 837, endPoint y: 613, distance: 345.2
click at [837, 613] on p "Here is the link with all the instructions for your ar rival:" at bounding box center [629, 619] width 498 height 16
click at [846, 646] on p "​ [URL][DOMAIN_NAME] ​" at bounding box center [629, 646] width 498 height 16
drag, startPoint x: 833, startPoint y: 648, endPoint x: 635, endPoint y: 783, distance: 239.6
click at [635, 783] on button "Mettre à jour" at bounding box center [642, 793] width 546 height 25
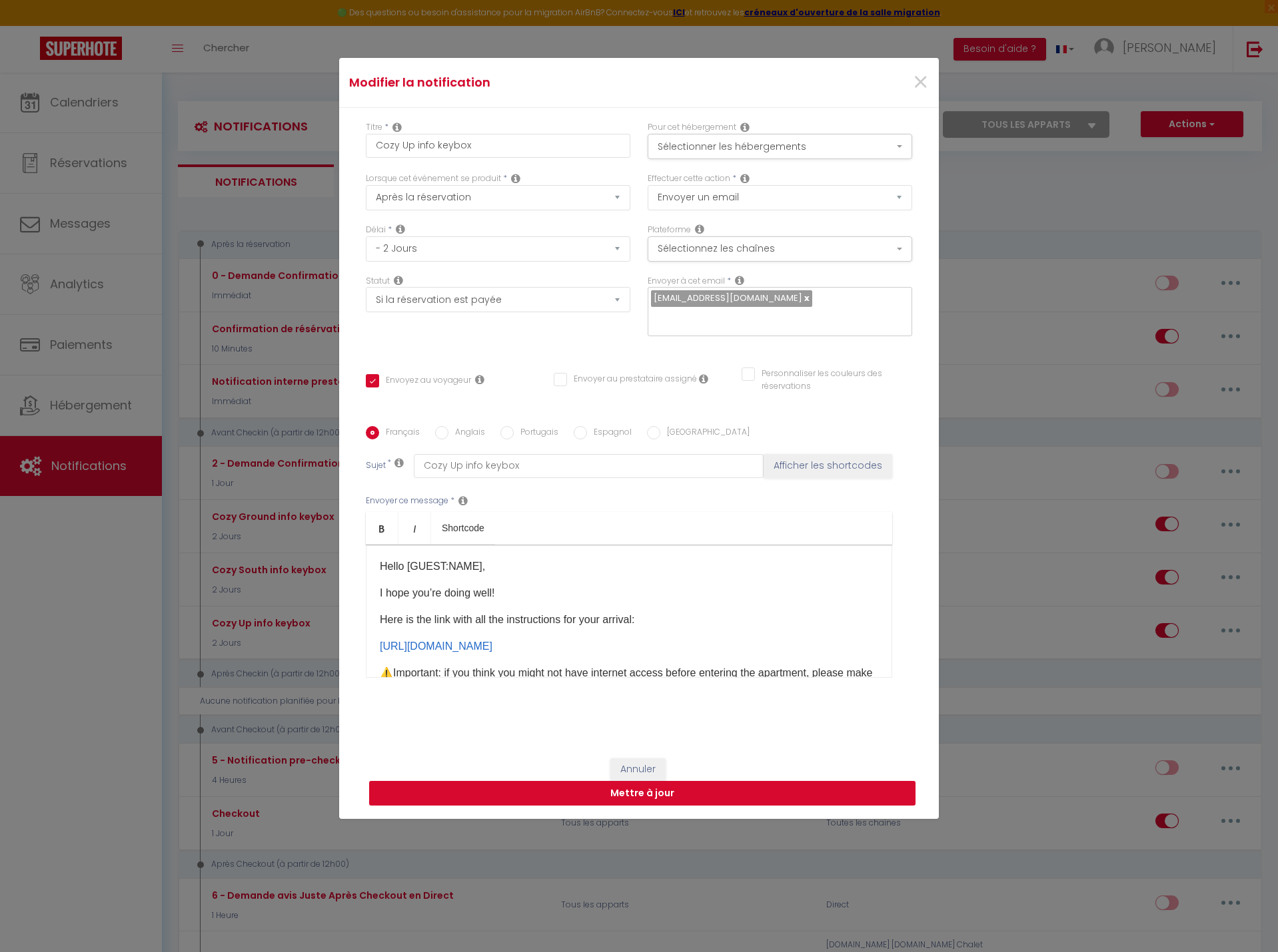
checkbox input "true"
checkbox input "false"
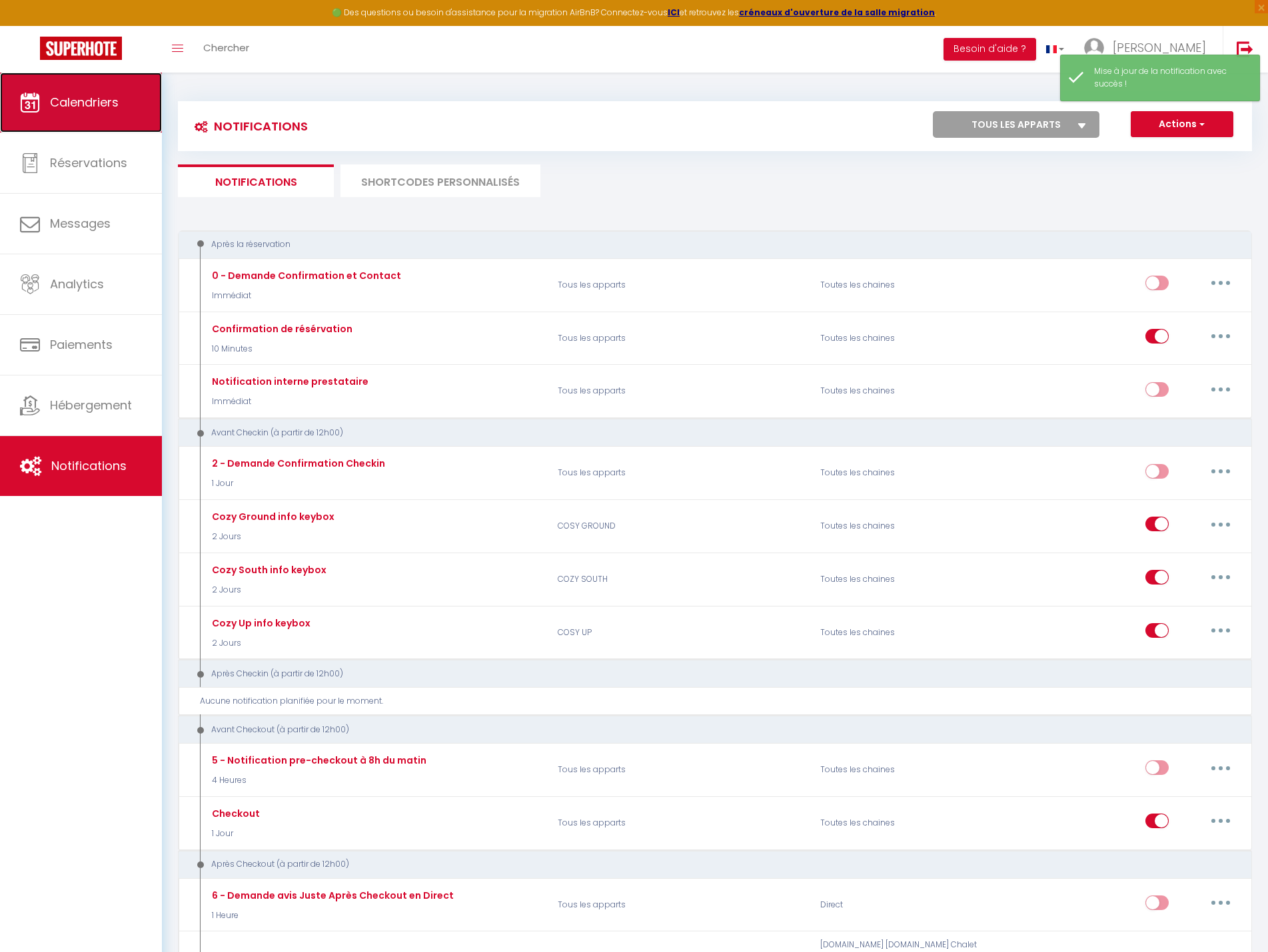
click at [82, 107] on span "Calendriers" at bounding box center [83, 102] width 69 height 17
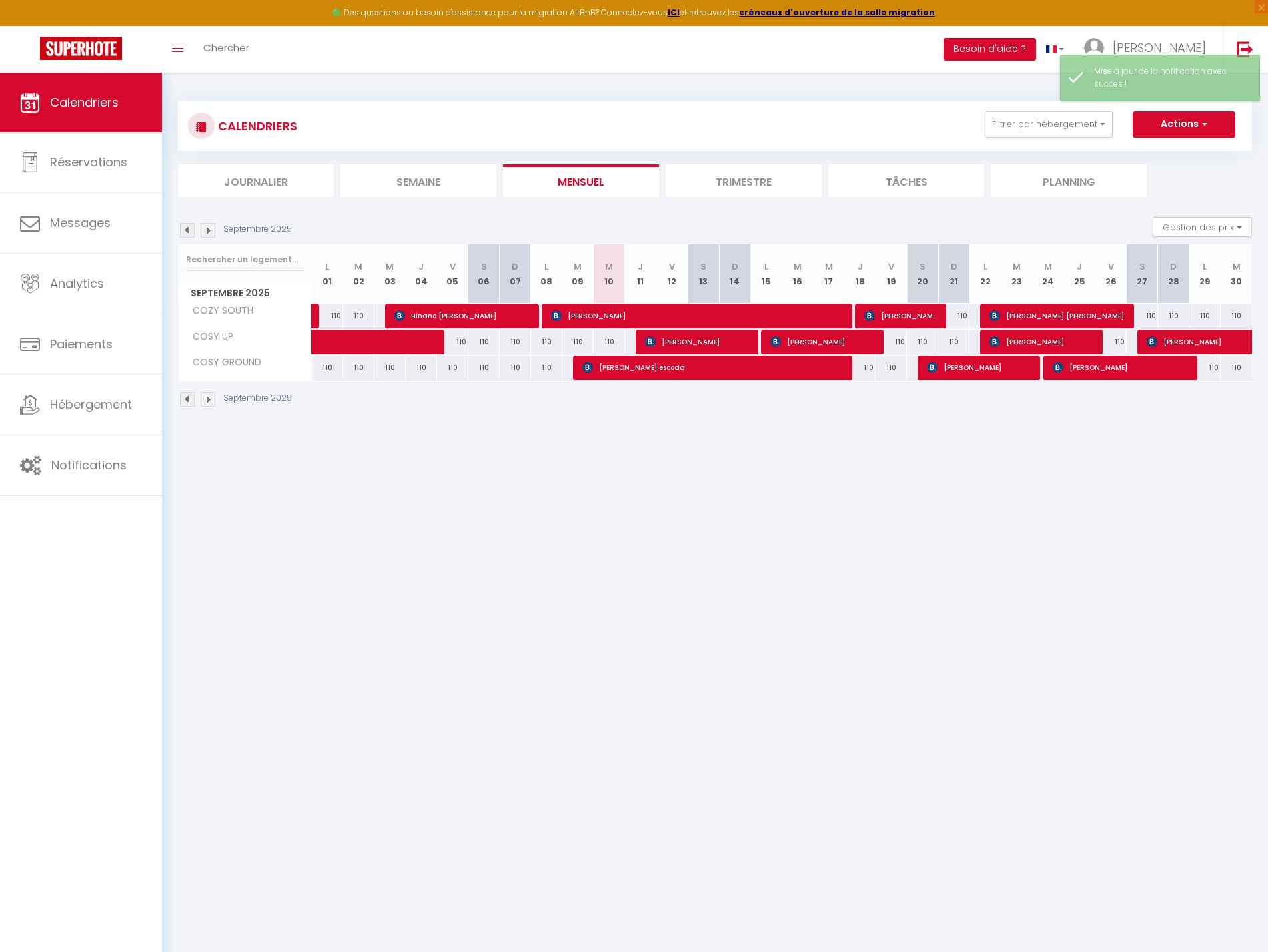
click at [586, 655] on body "🟢 Des questions ou besoin d'assistance pour la migration AirBnB? Connectez-vous…" at bounding box center [634, 548] width 1268 height 952
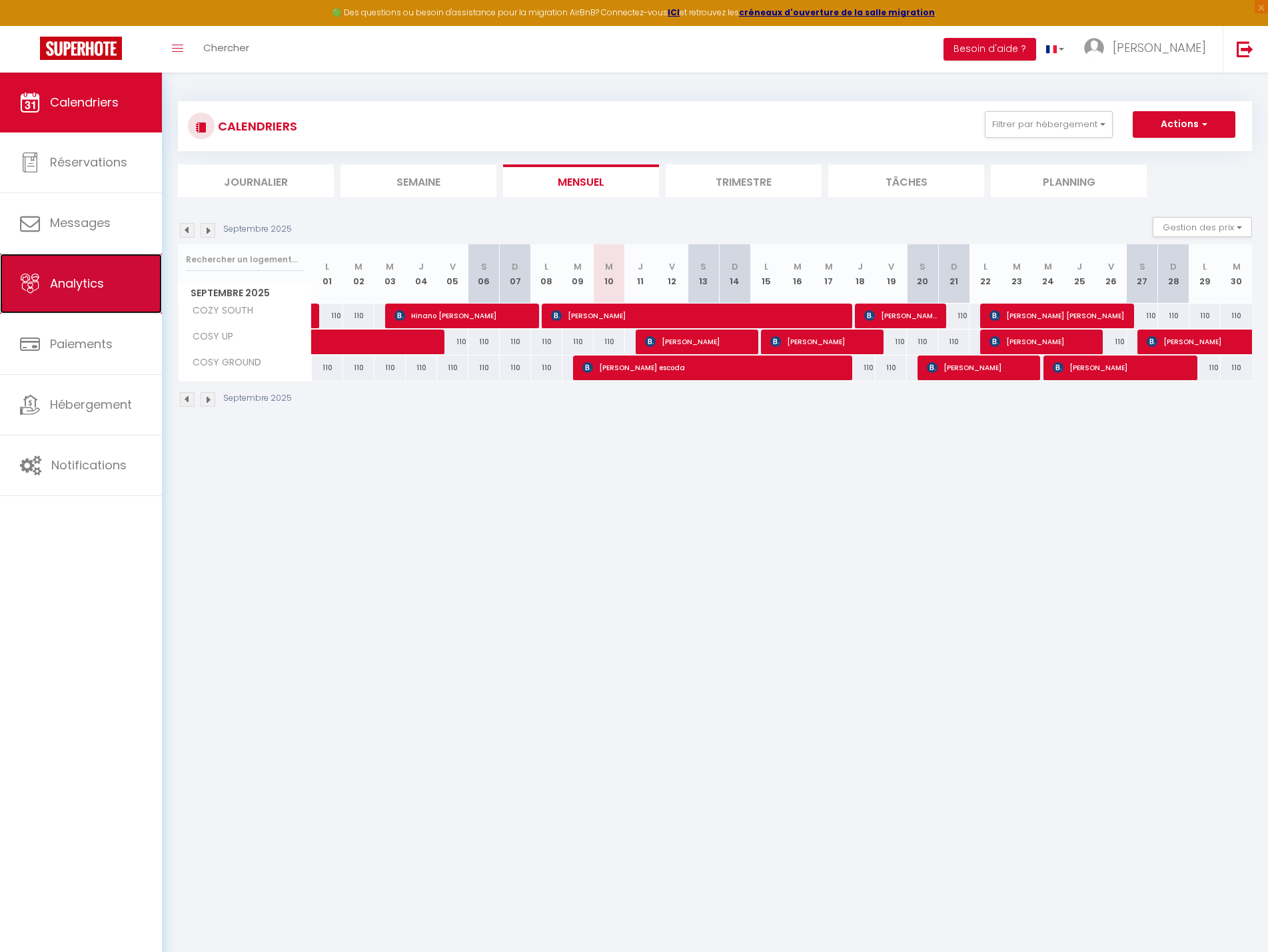
click at [36, 287] on icon at bounding box center [30, 284] width 20 height 20
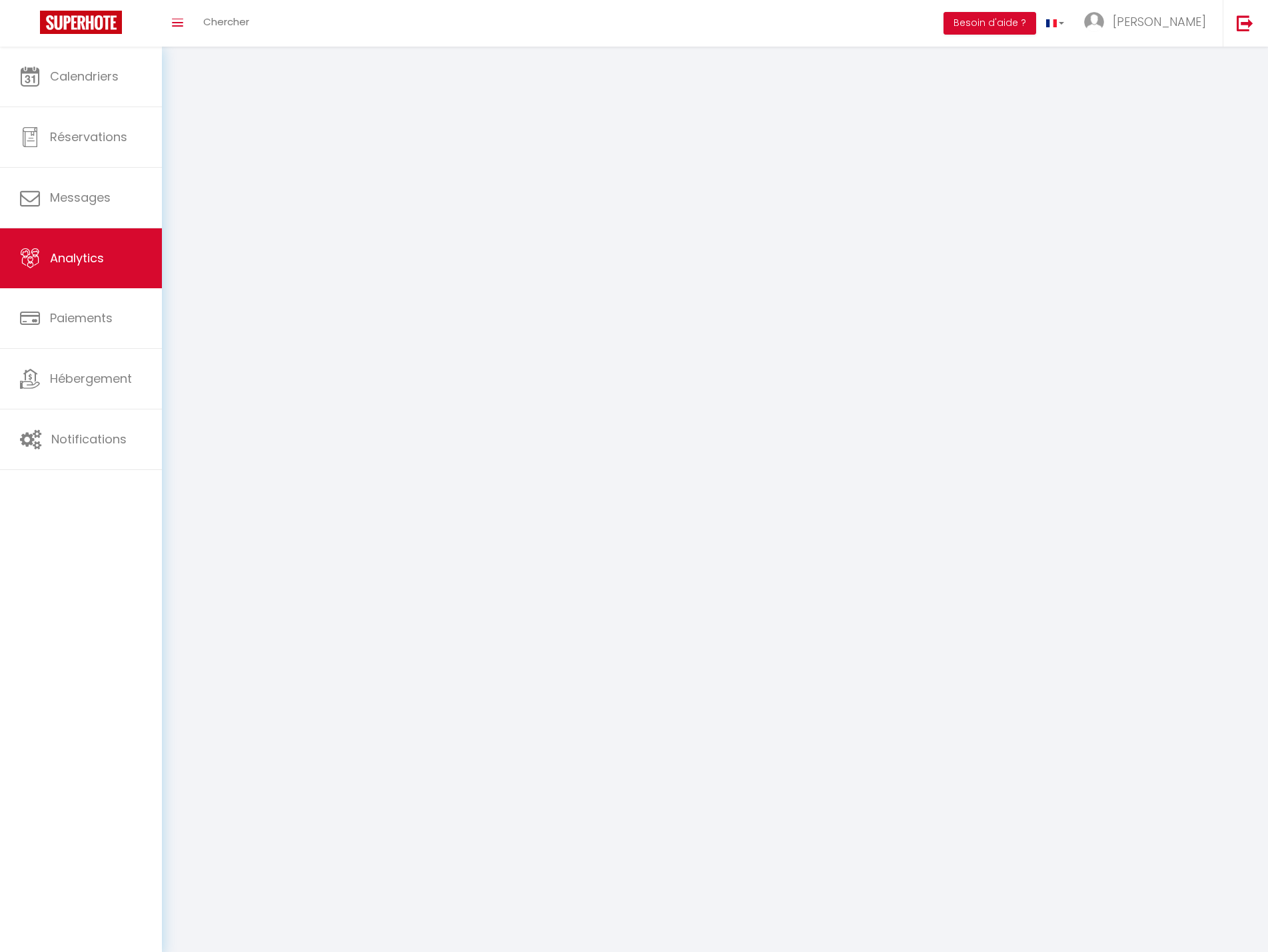
select select "2025"
select select "9"
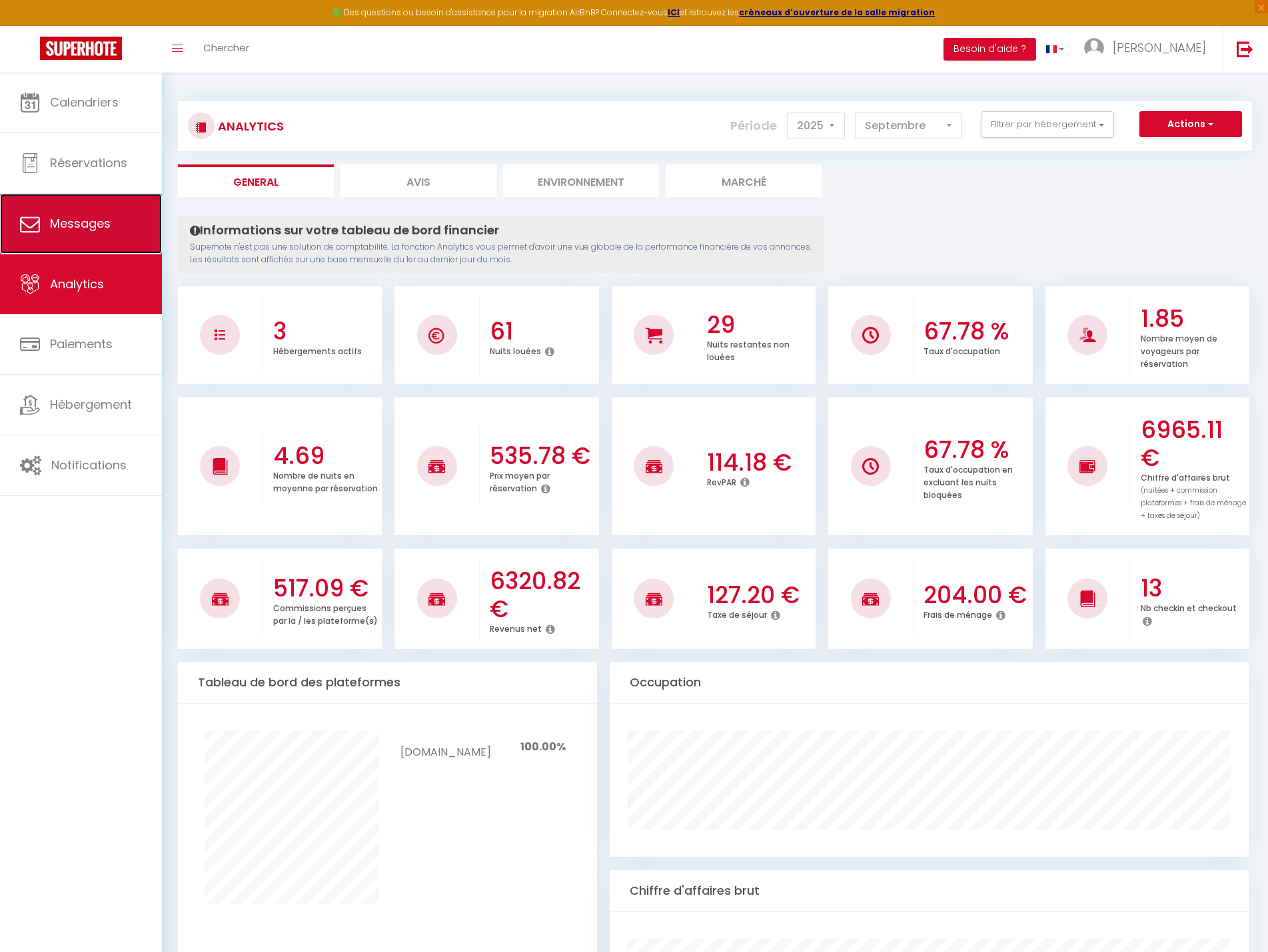
click at [66, 200] on link "Messages" at bounding box center [80, 223] width 162 height 60
select select "message"
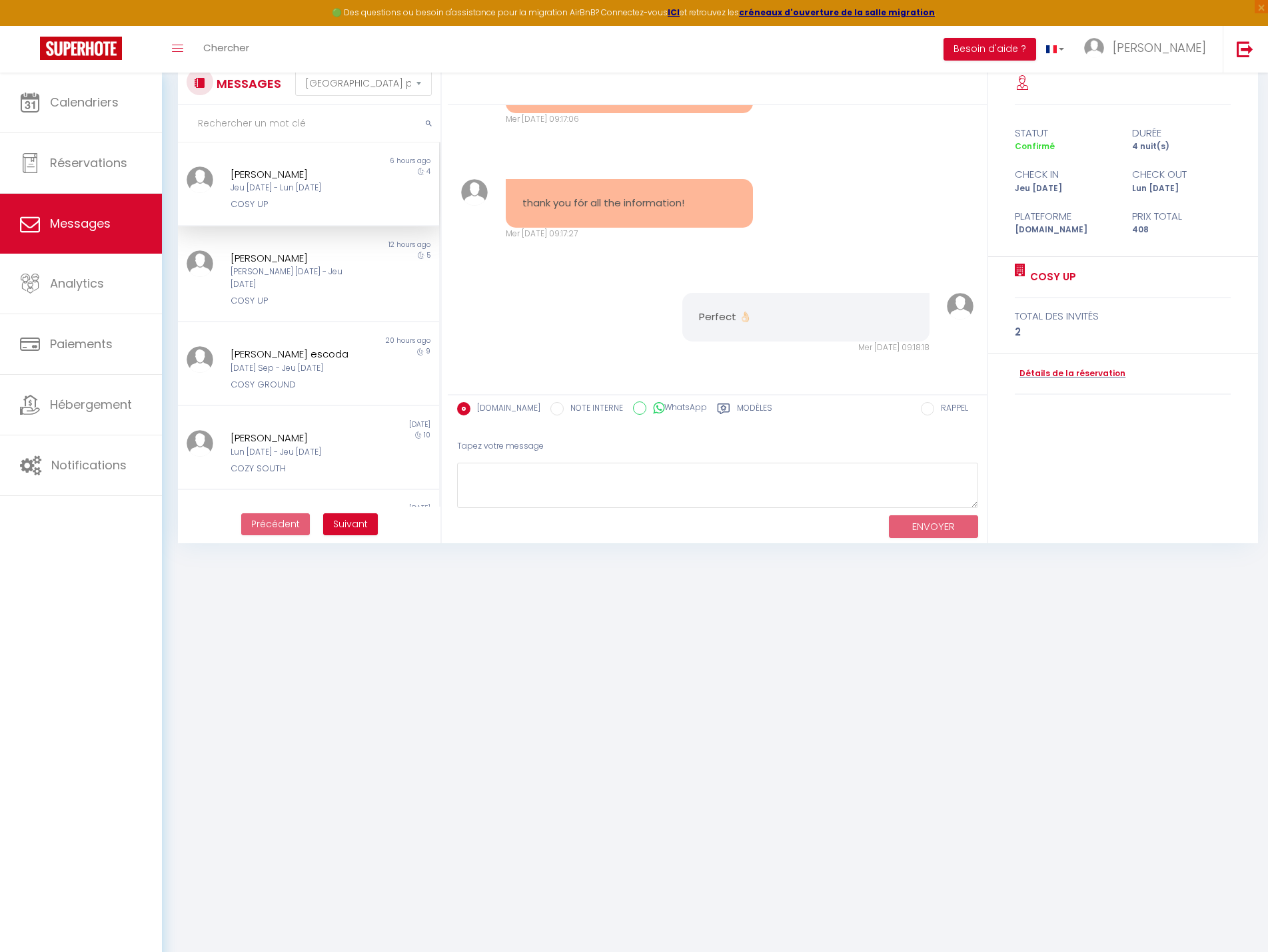
scroll to position [72, 0]
